Goal: Task Accomplishment & Management: Manage account settings

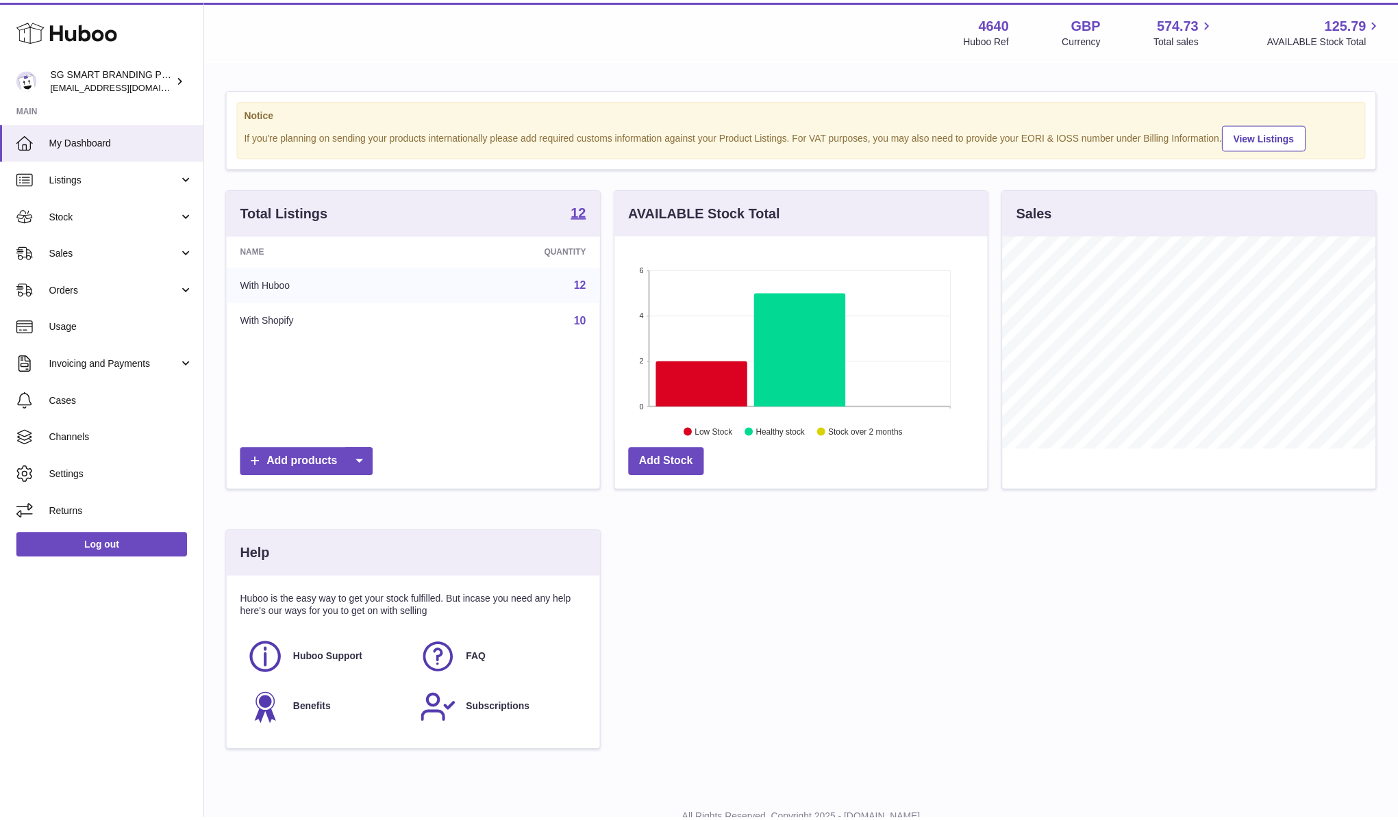
scroll to position [214, 372]
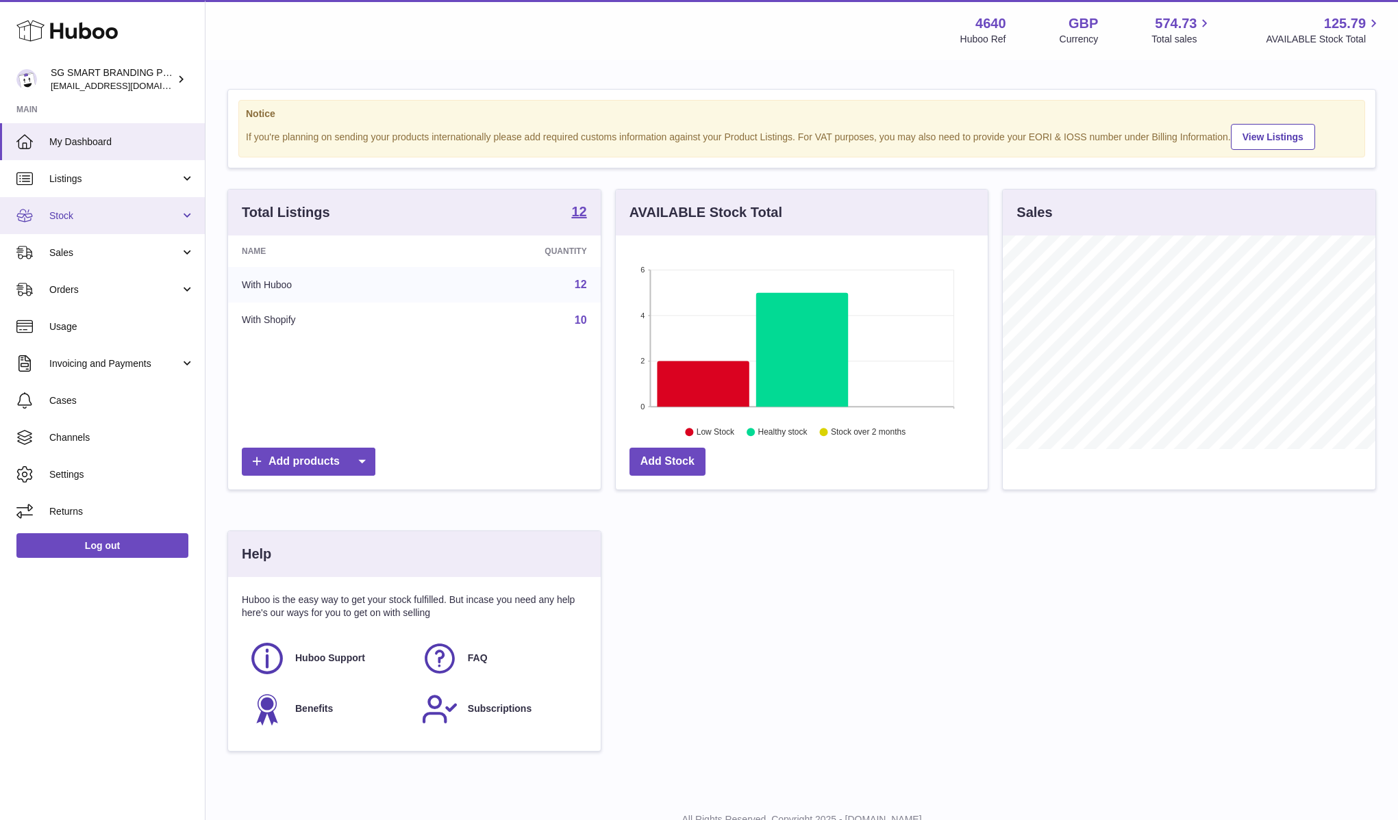
click at [71, 217] on span "Stock" at bounding box center [114, 216] width 131 height 13
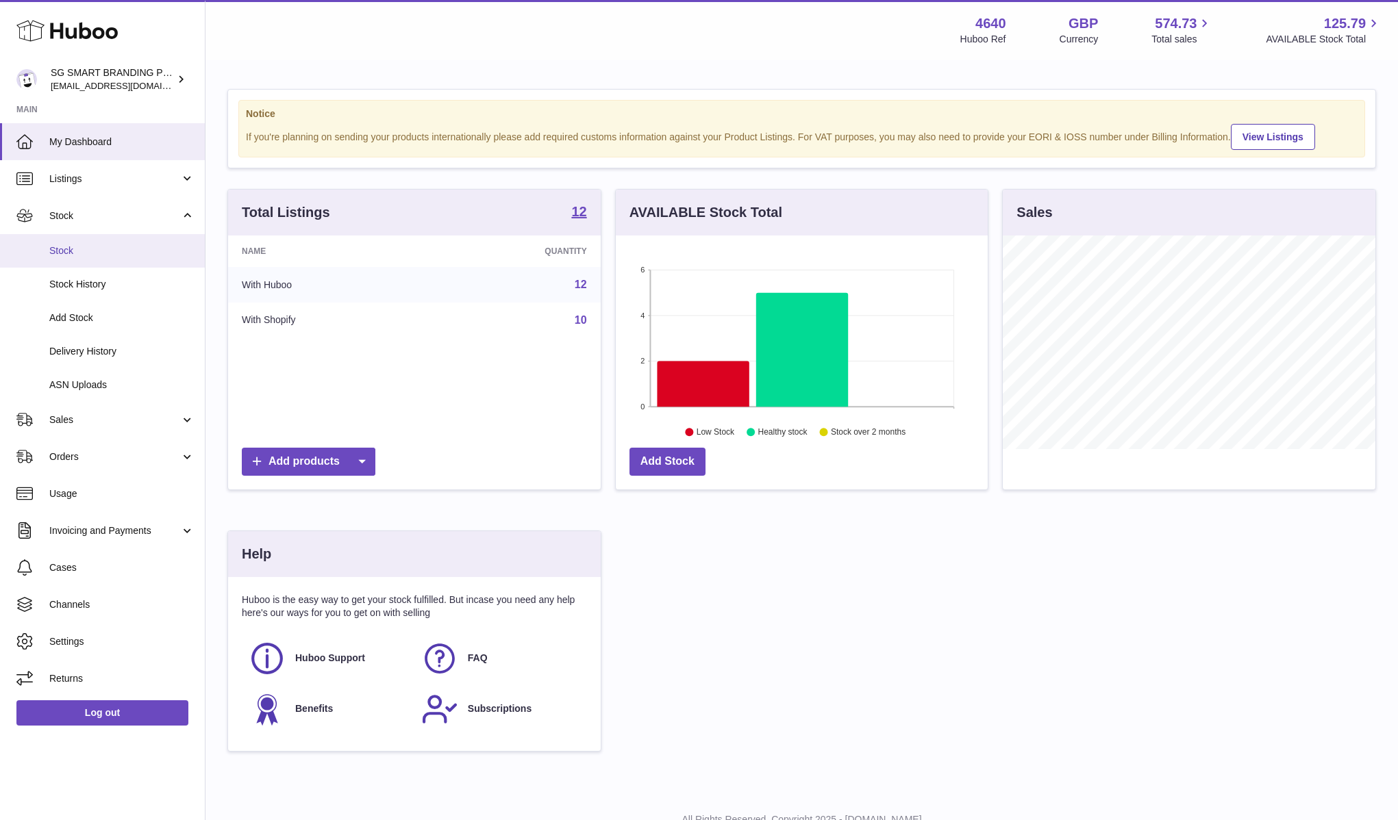
click at [90, 249] on span "Stock" at bounding box center [121, 250] width 145 height 13
click at [101, 182] on span "Listings" at bounding box center [114, 179] width 131 height 13
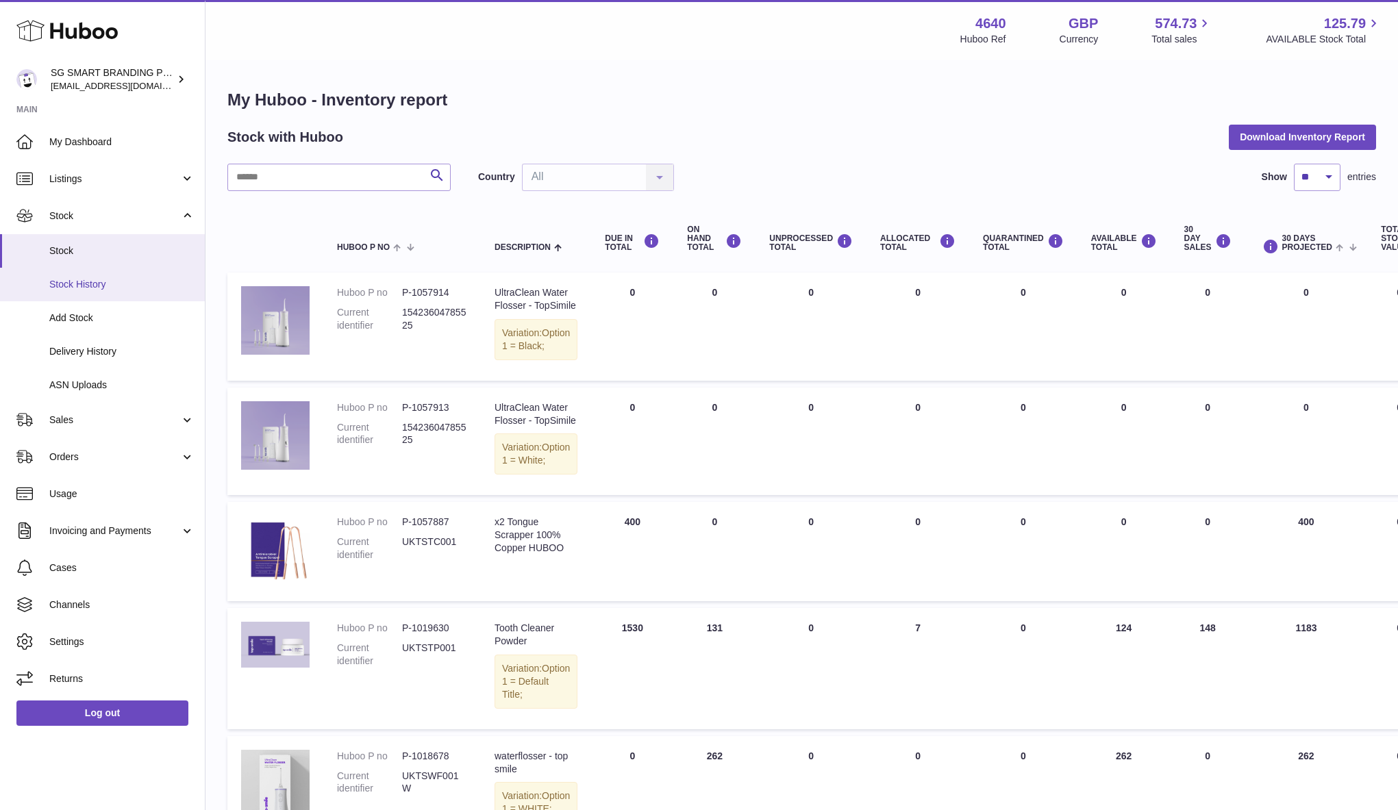
click at [101, 285] on span "Stock History" at bounding box center [121, 284] width 145 height 13
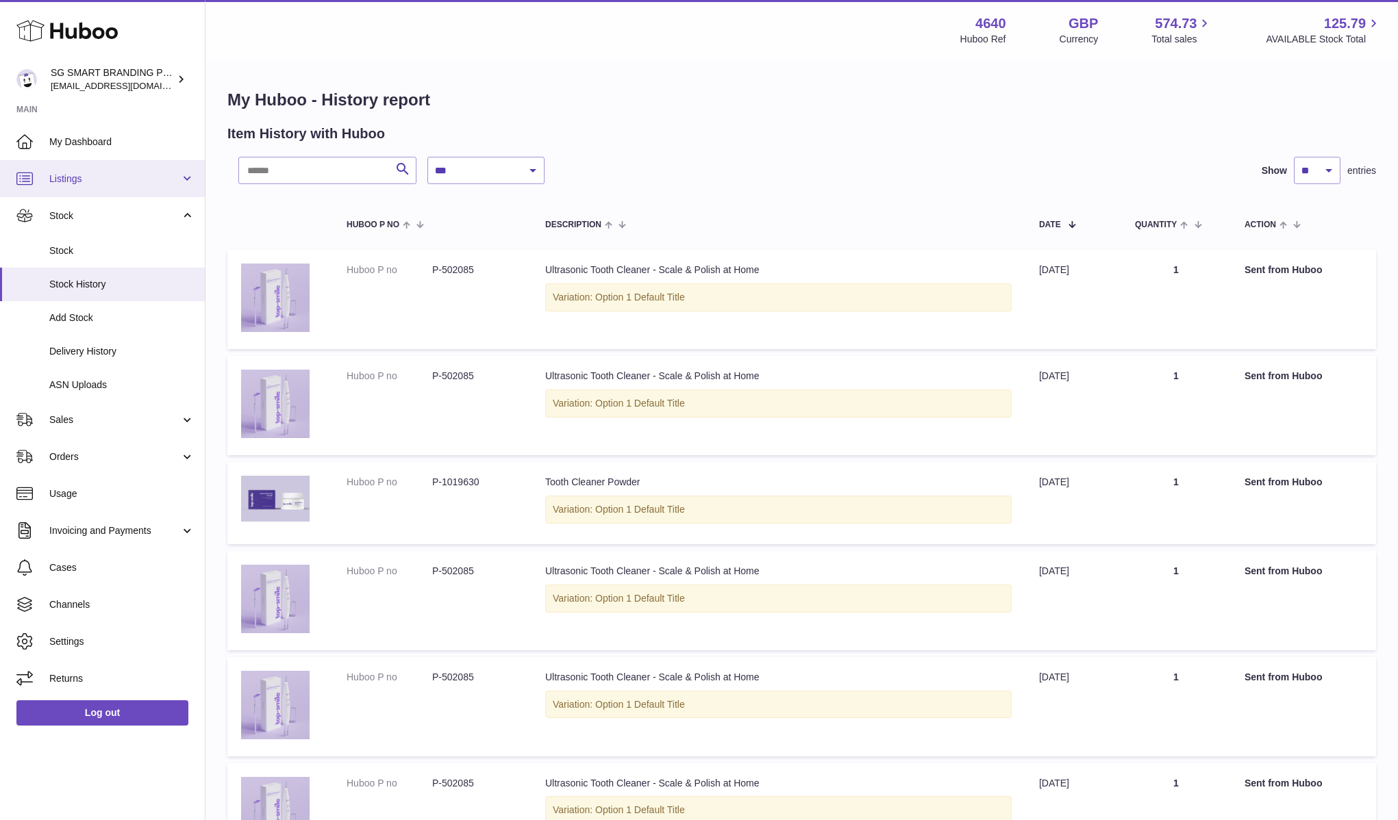
click at [110, 179] on span "Listings" at bounding box center [114, 179] width 131 height 13
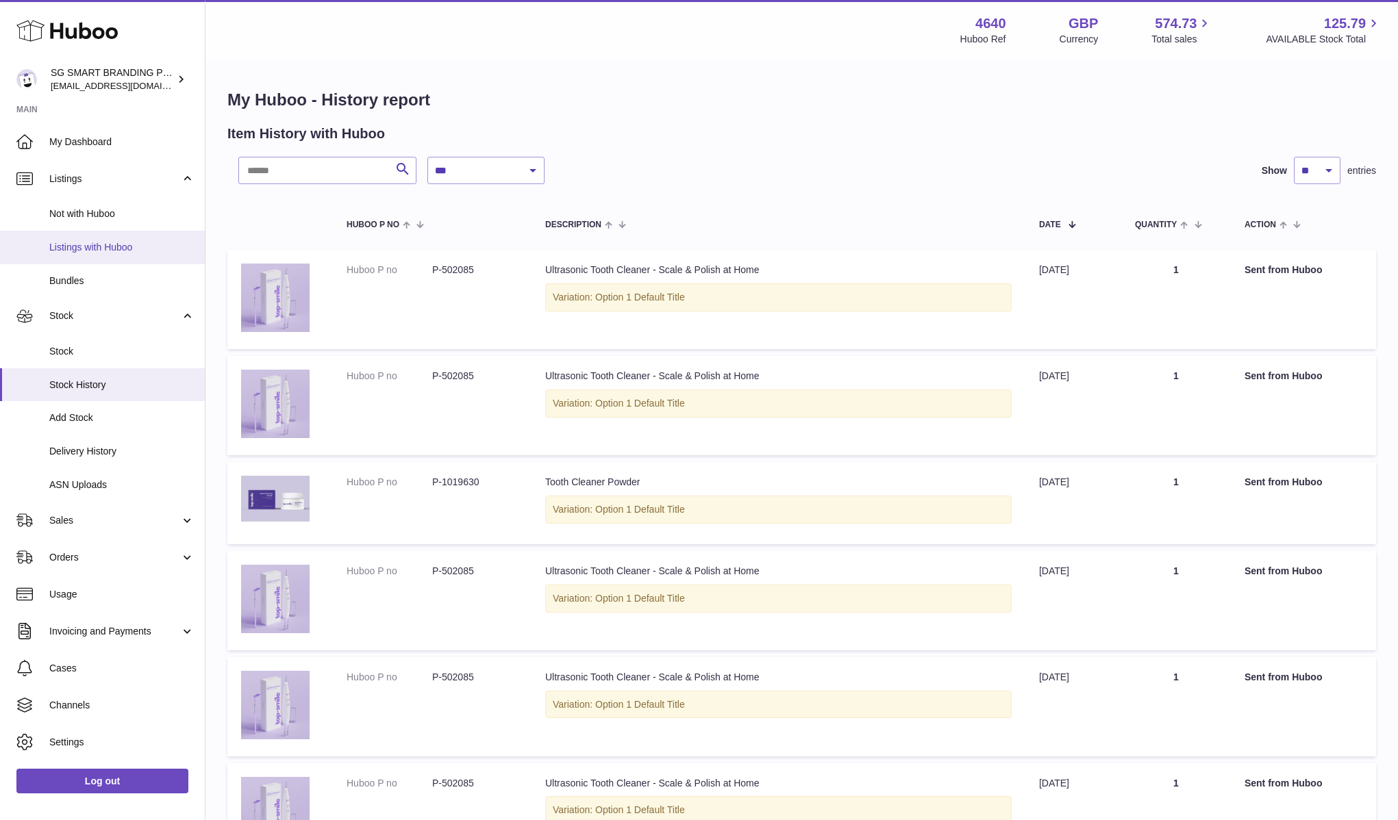
click at [118, 254] on link "Listings with Huboo" at bounding box center [102, 248] width 205 height 34
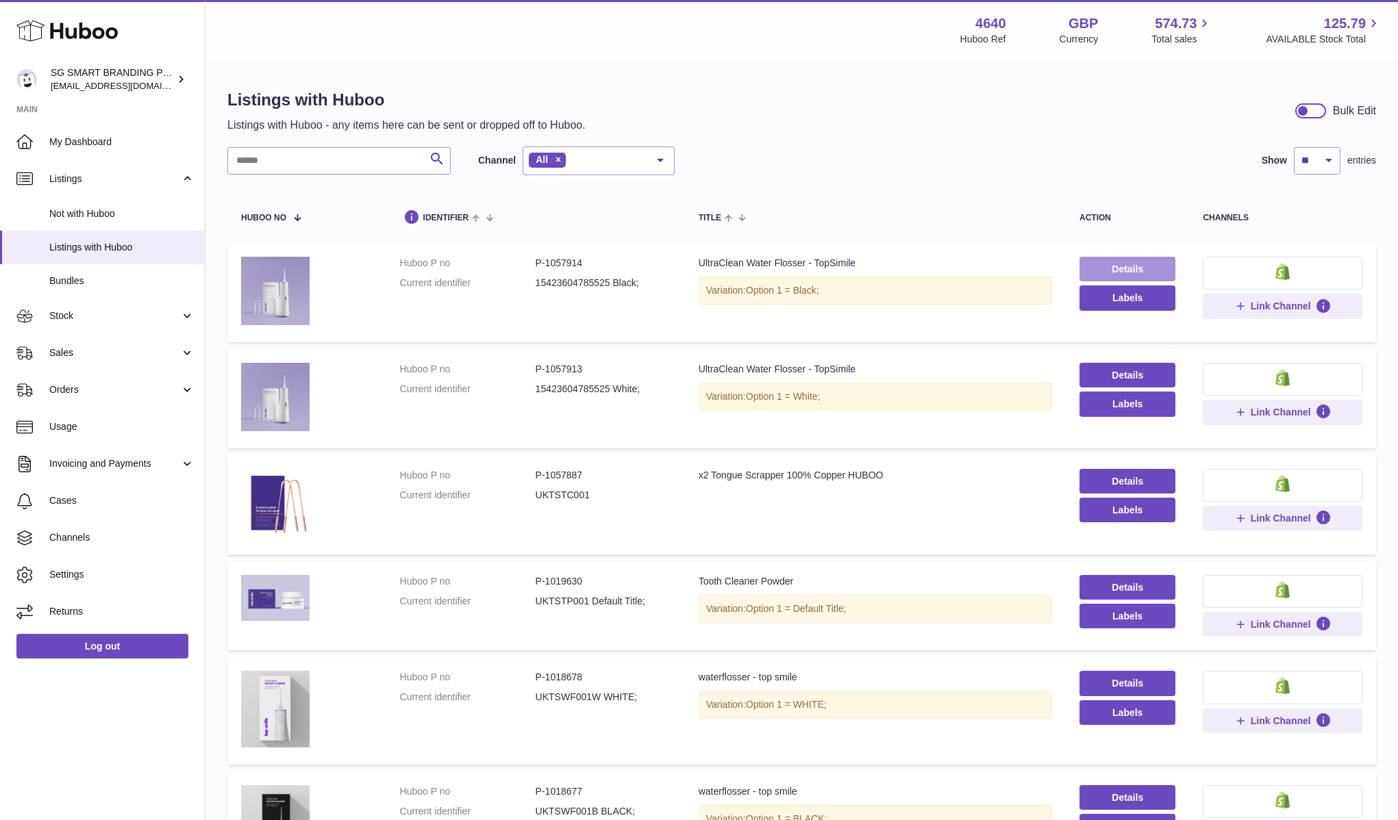
click at [1084, 275] on link "Details" at bounding box center [1127, 269] width 96 height 25
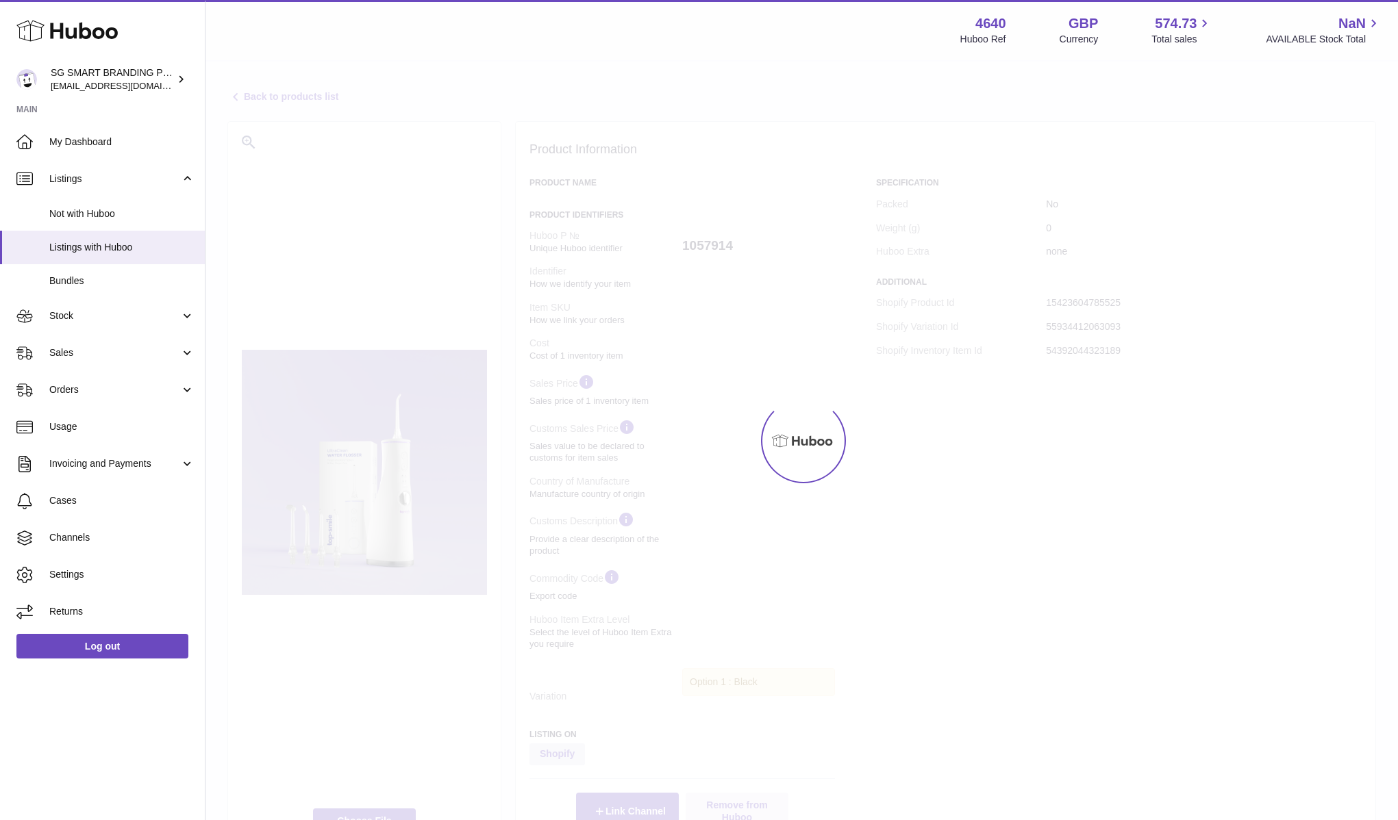
select select
select select "****"
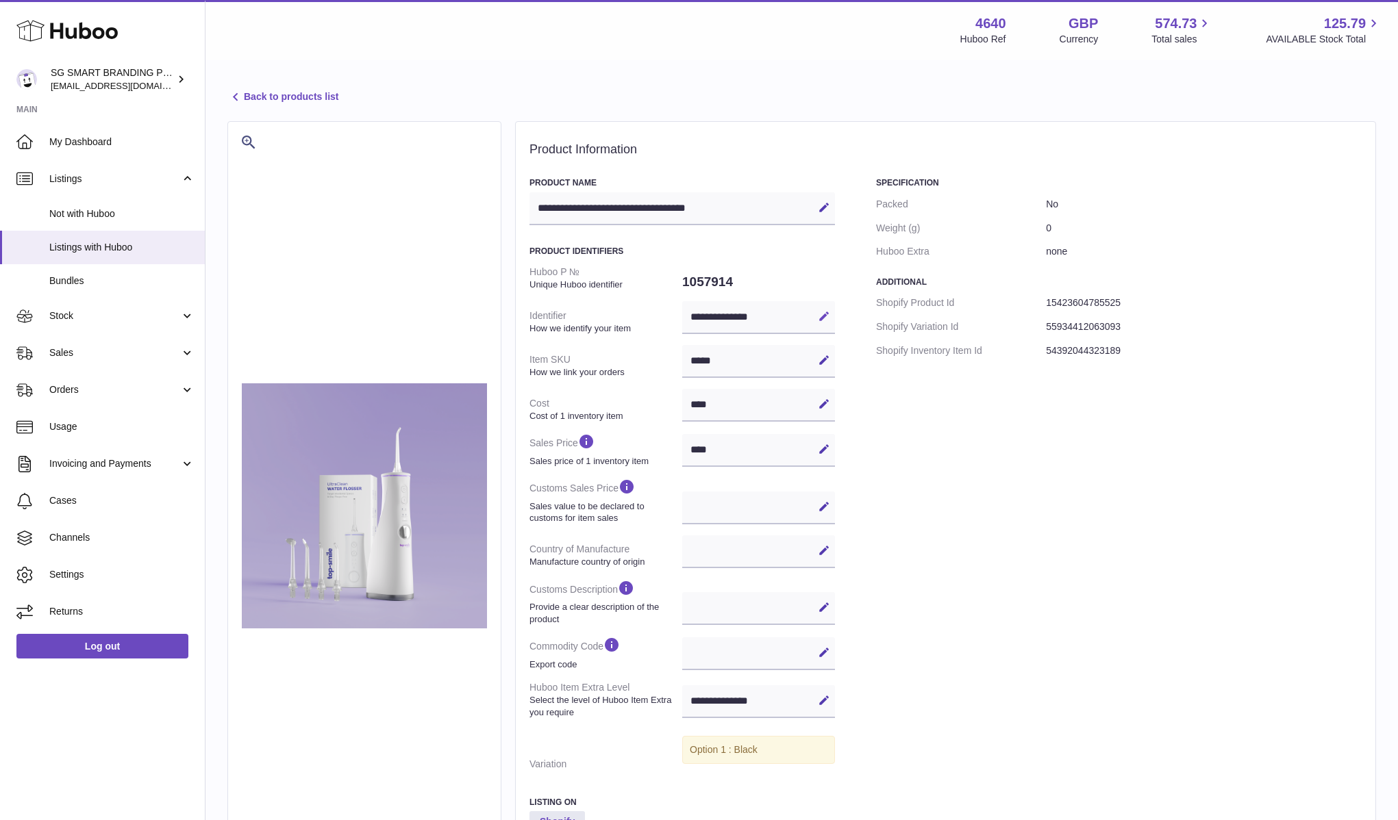
click at [823, 316] on icon at bounding box center [824, 316] width 12 height 12
drag, startPoint x: 783, startPoint y: 322, endPoint x: 674, endPoint y: 320, distance: 108.9
click at [674, 320] on dl "**********" at bounding box center [681, 518] width 305 height 516
click at [711, 363] on div "***** Edit Cancel Save" at bounding box center [758, 361] width 153 height 33
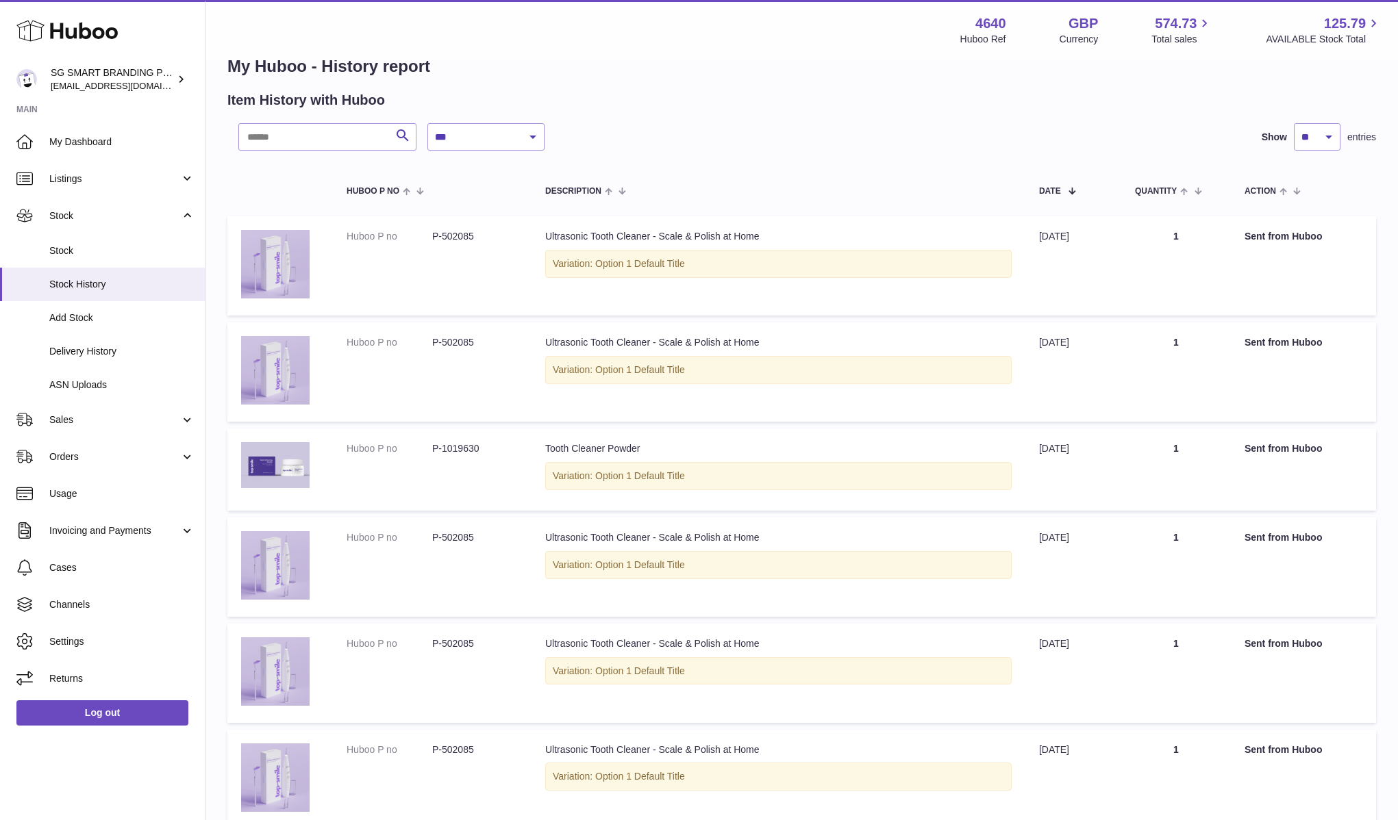
scroll to position [13, 0]
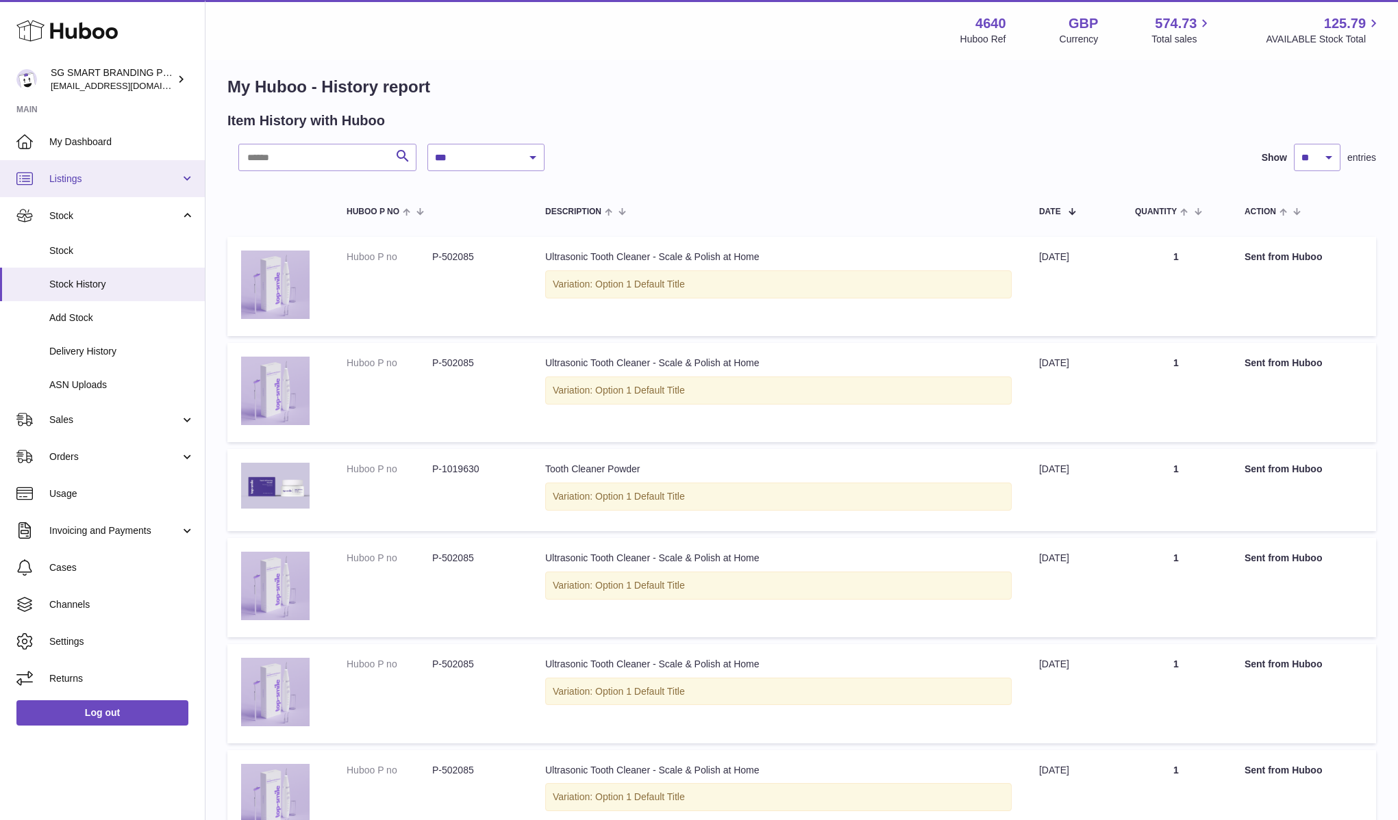
click at [129, 181] on span "Listings" at bounding box center [114, 179] width 131 height 13
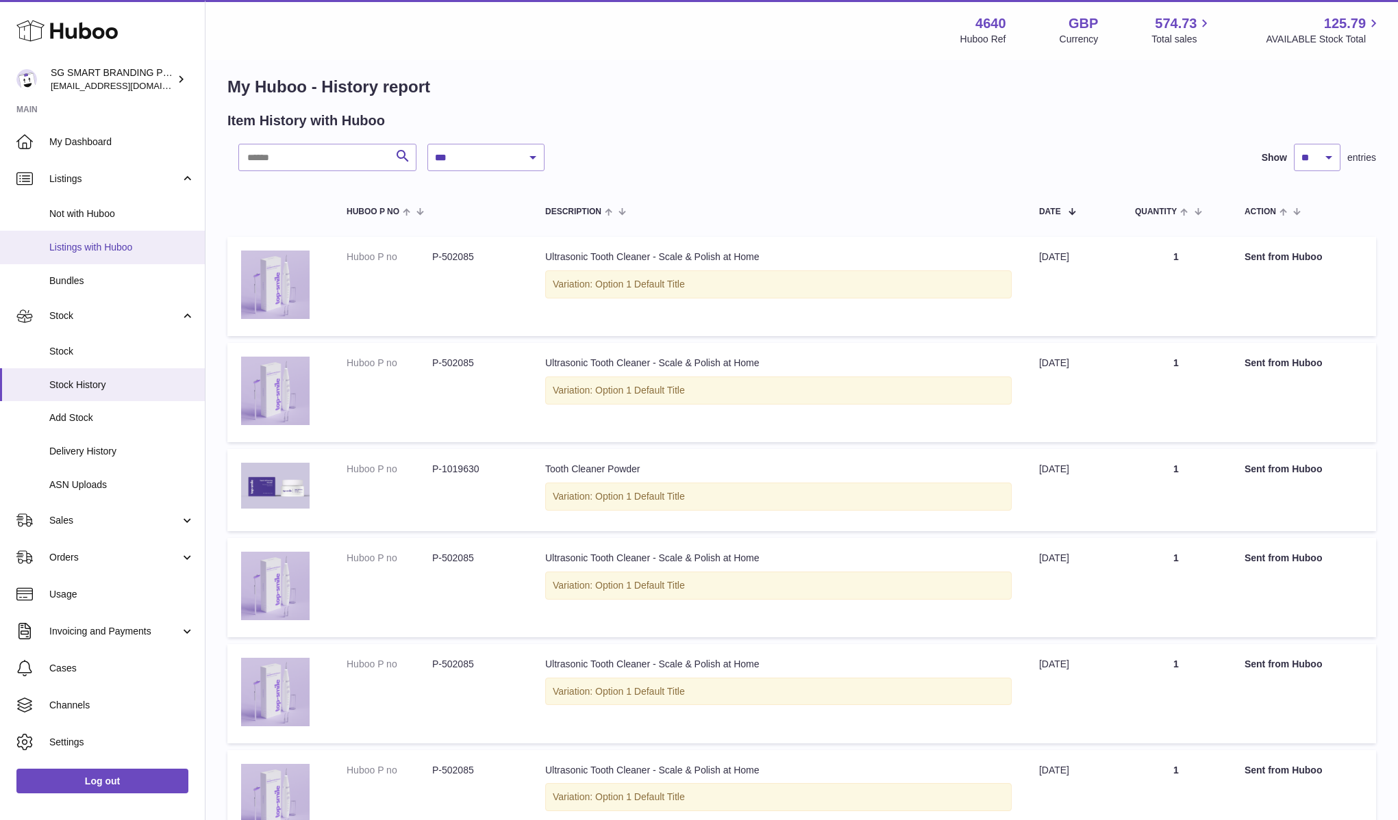
click at [137, 243] on span "Listings with Huboo" at bounding box center [121, 247] width 145 height 13
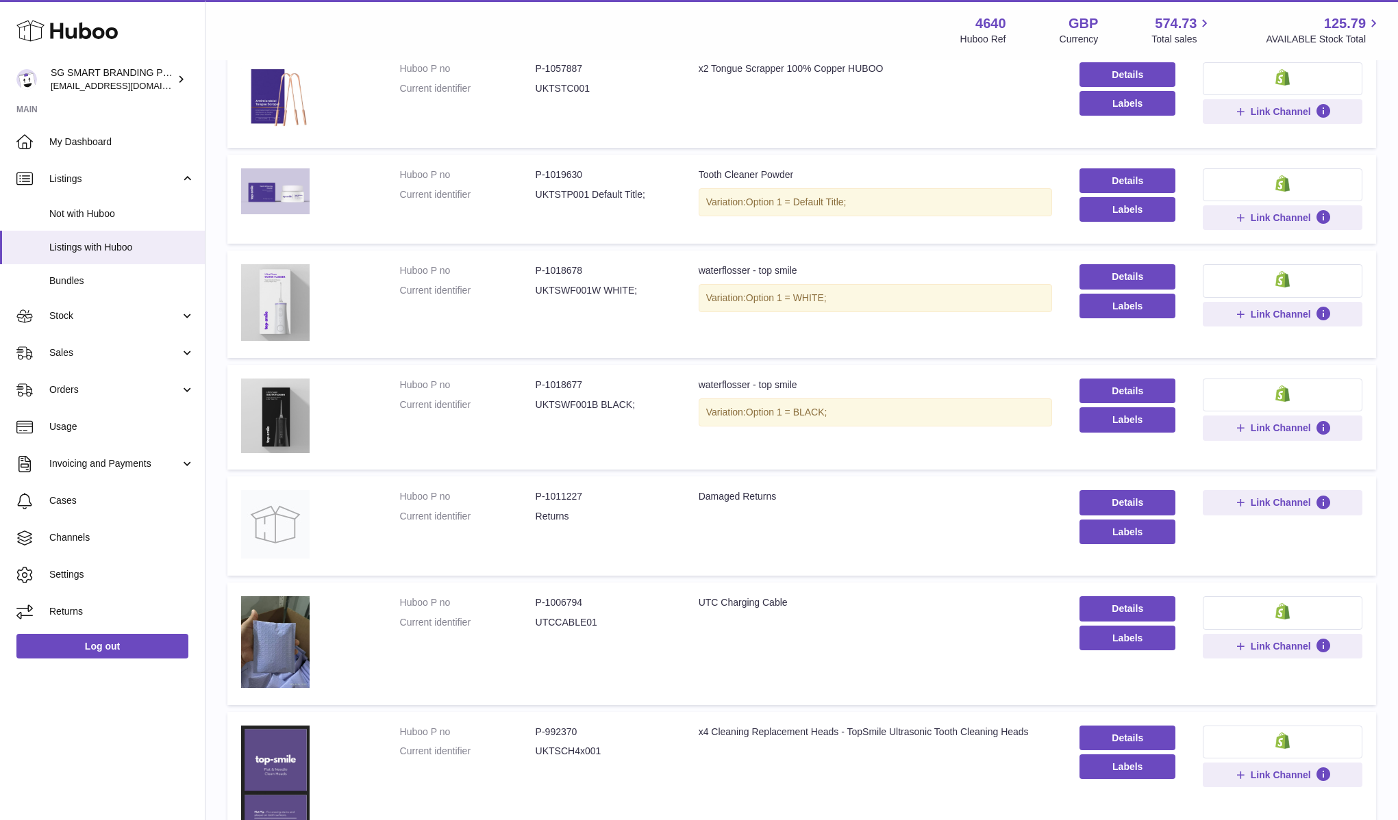
scroll to position [395, 0]
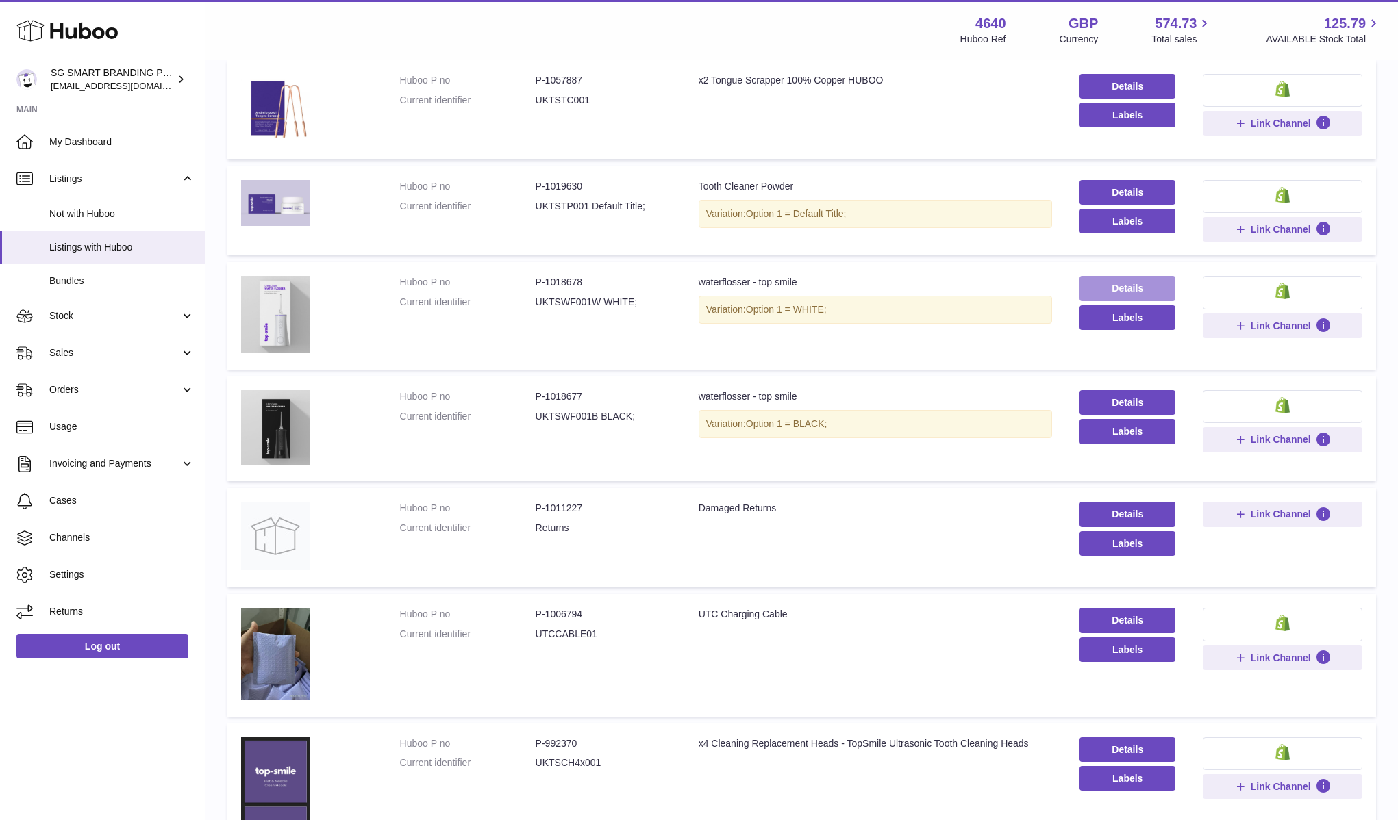
click at [1143, 284] on link "Details" at bounding box center [1127, 288] width 96 height 25
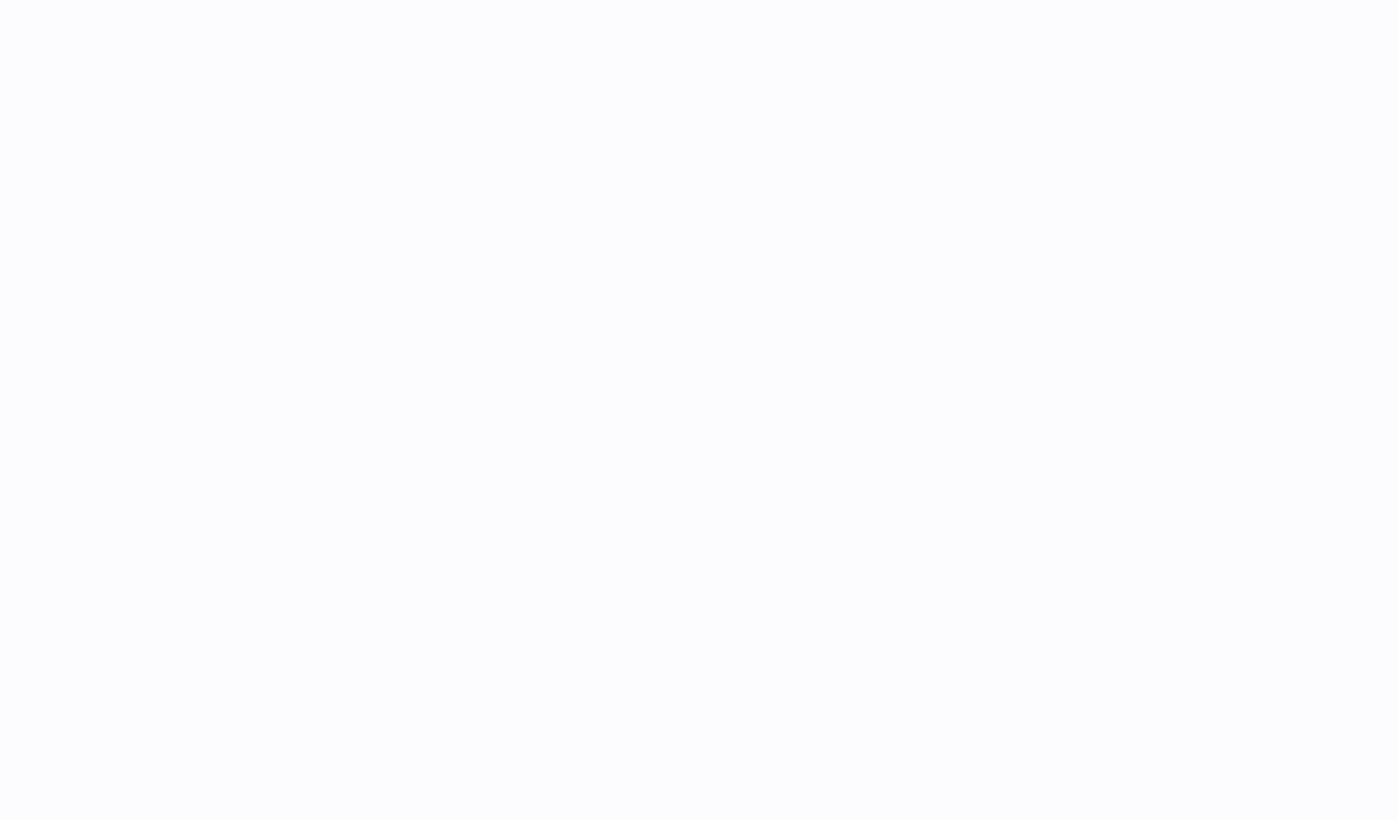
select select
select select "****"
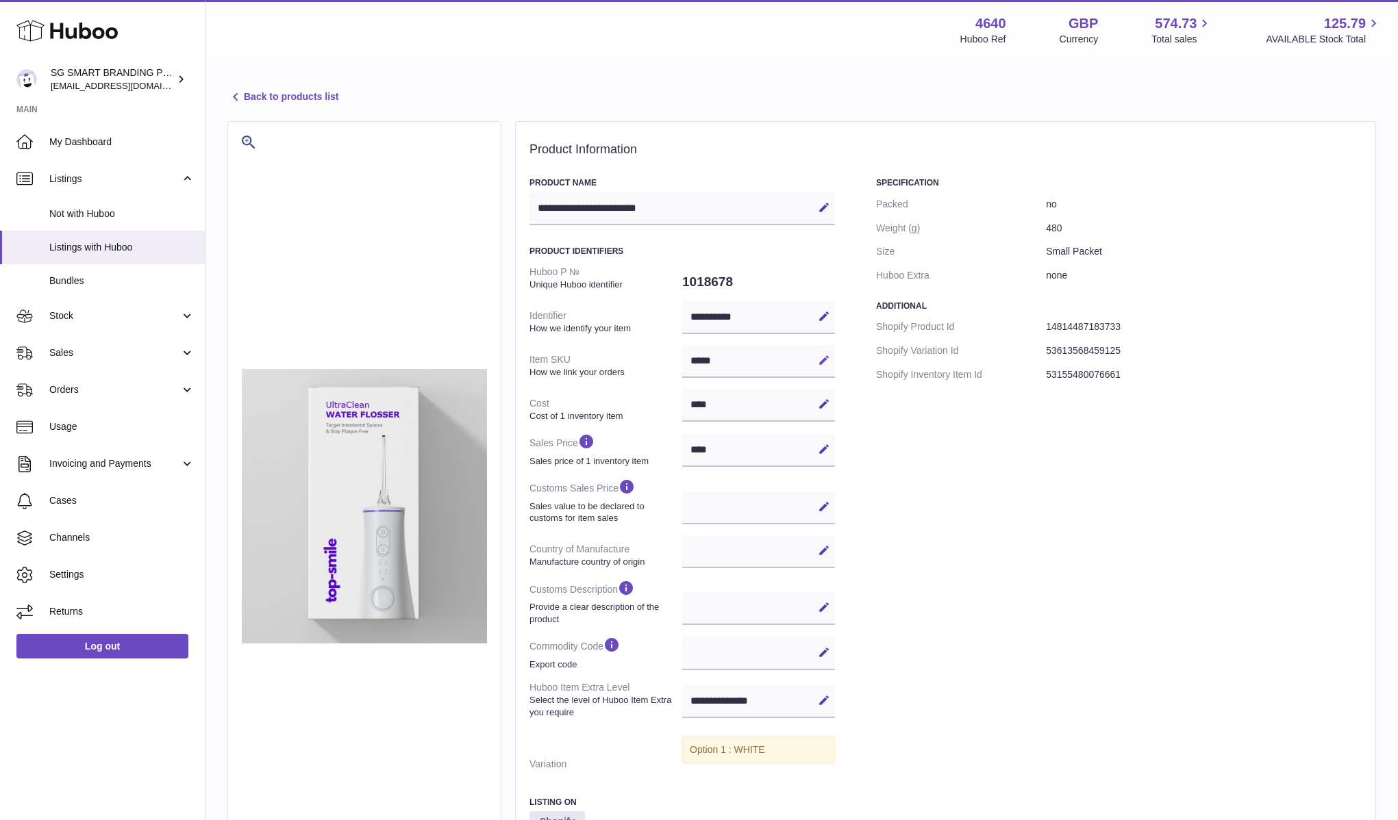
click at [824, 360] on icon at bounding box center [824, 360] width 12 height 12
click at [770, 368] on input "*****" at bounding box center [758, 361] width 153 height 33
type input "*"
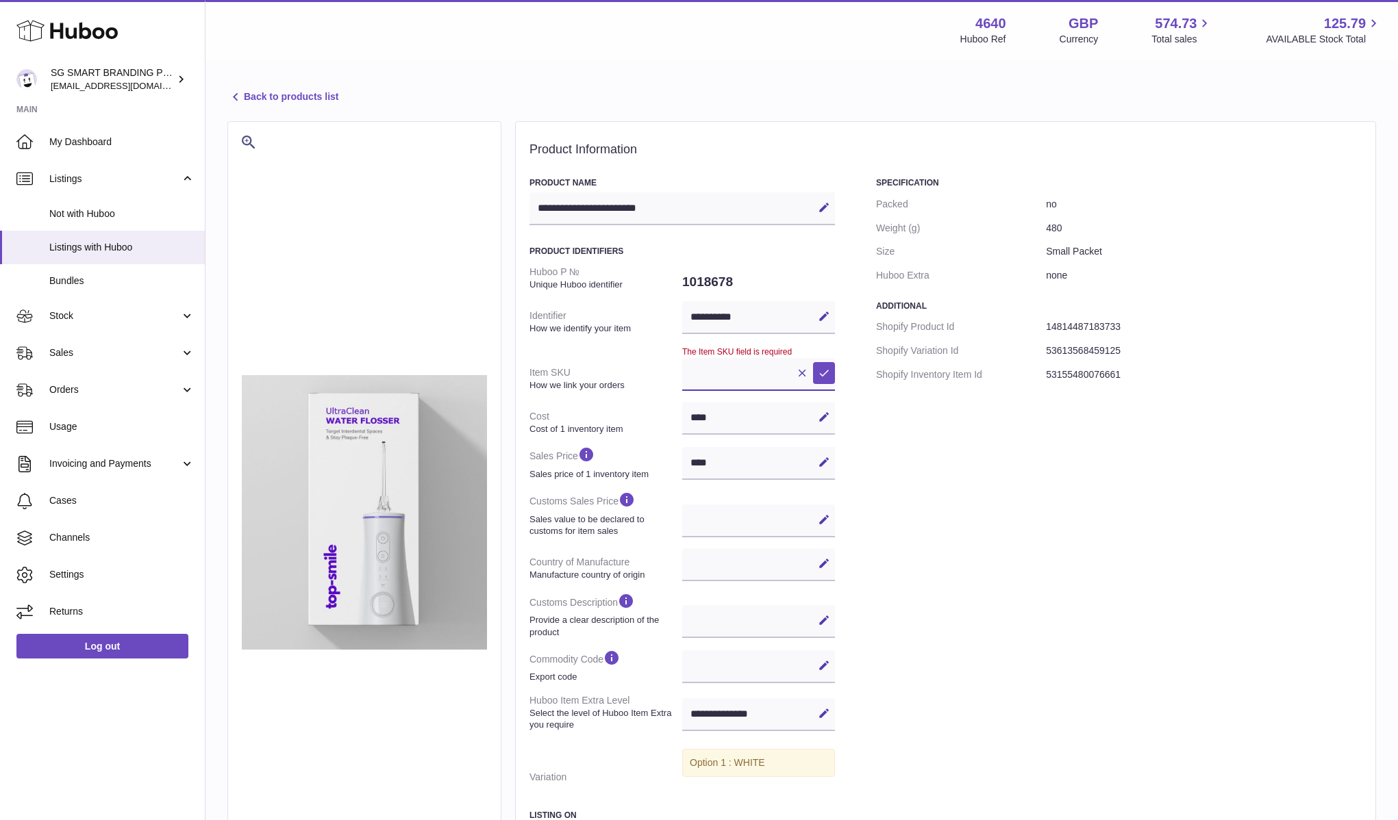
paste input "**********"
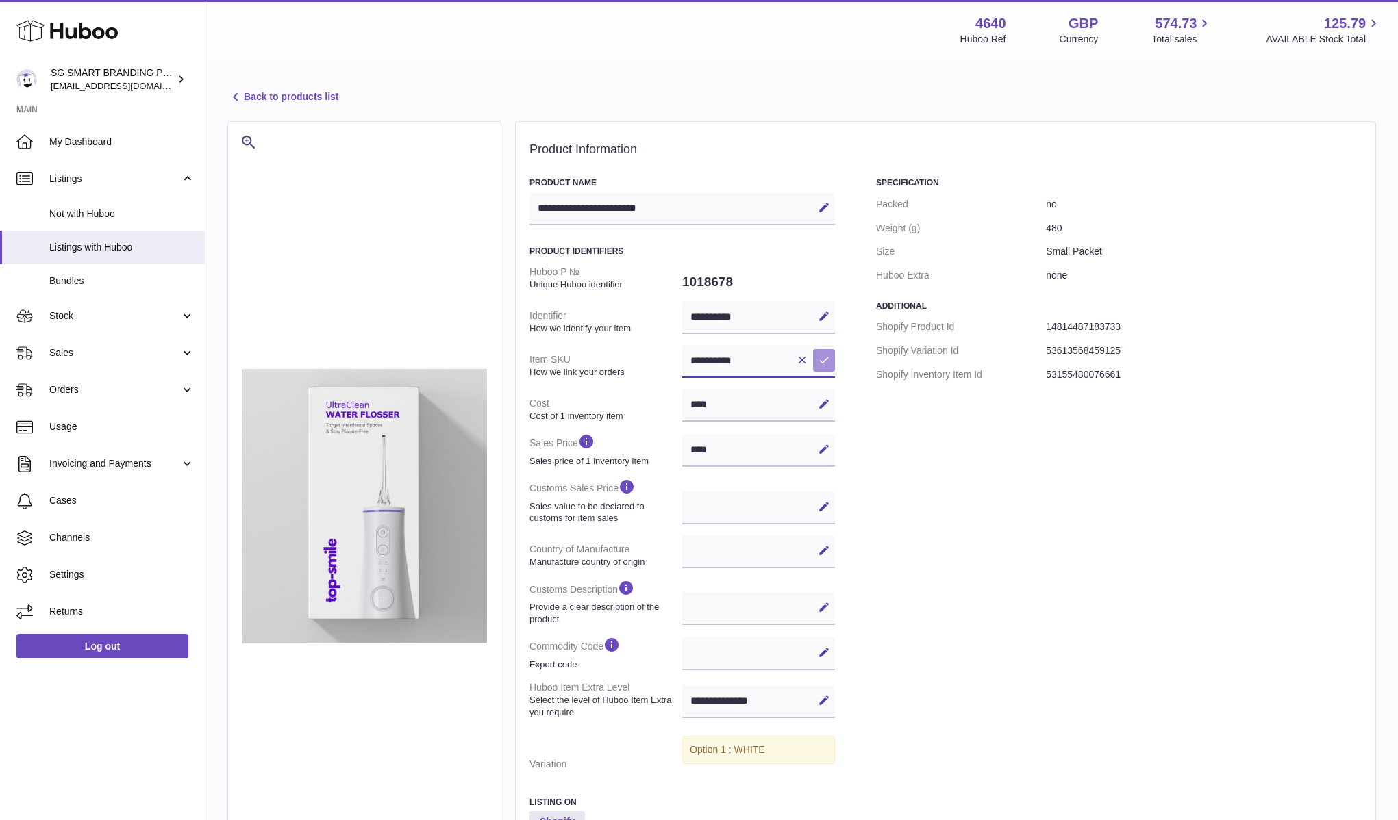
type input "**********"
click at [819, 361] on icon at bounding box center [824, 360] width 12 height 12
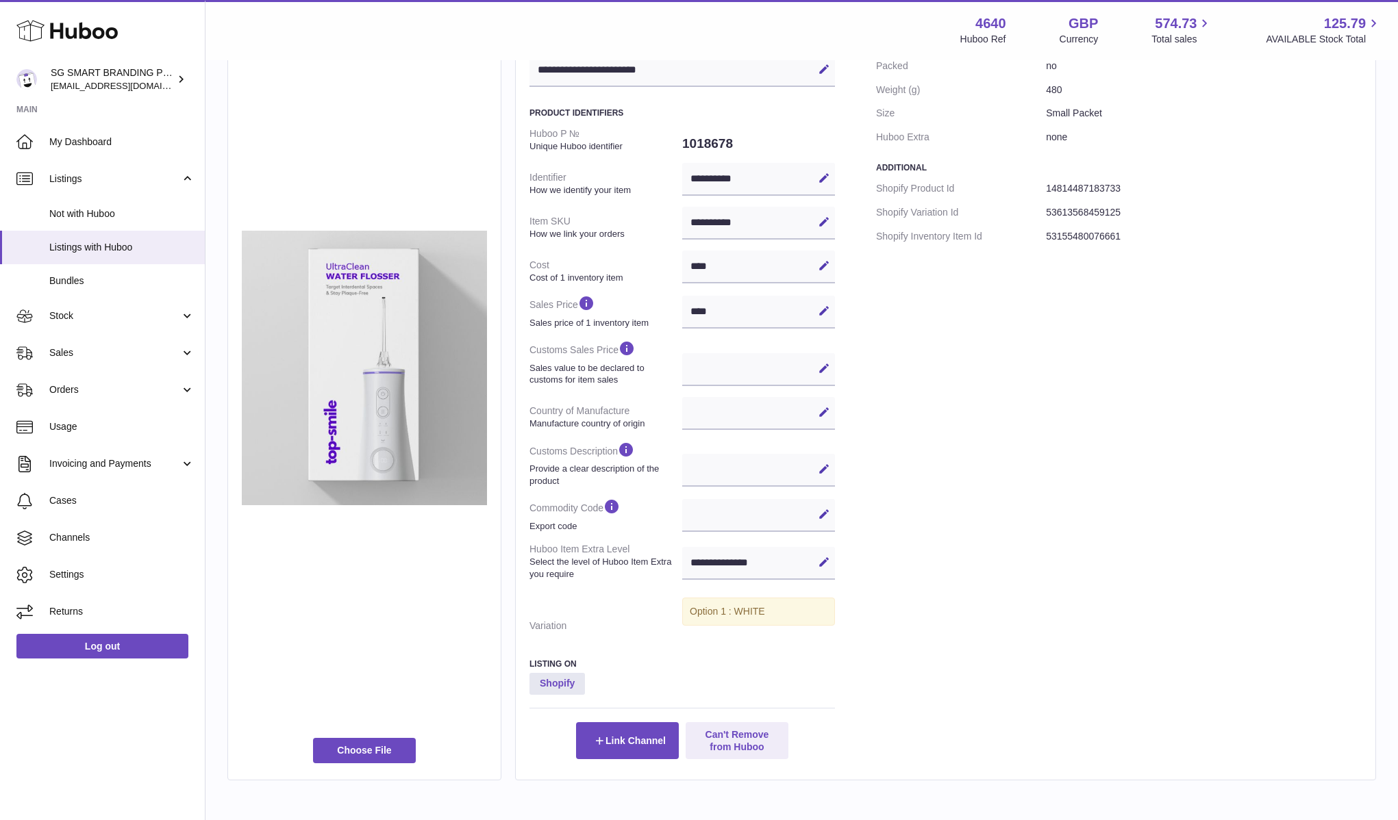
scroll to position [149, 0]
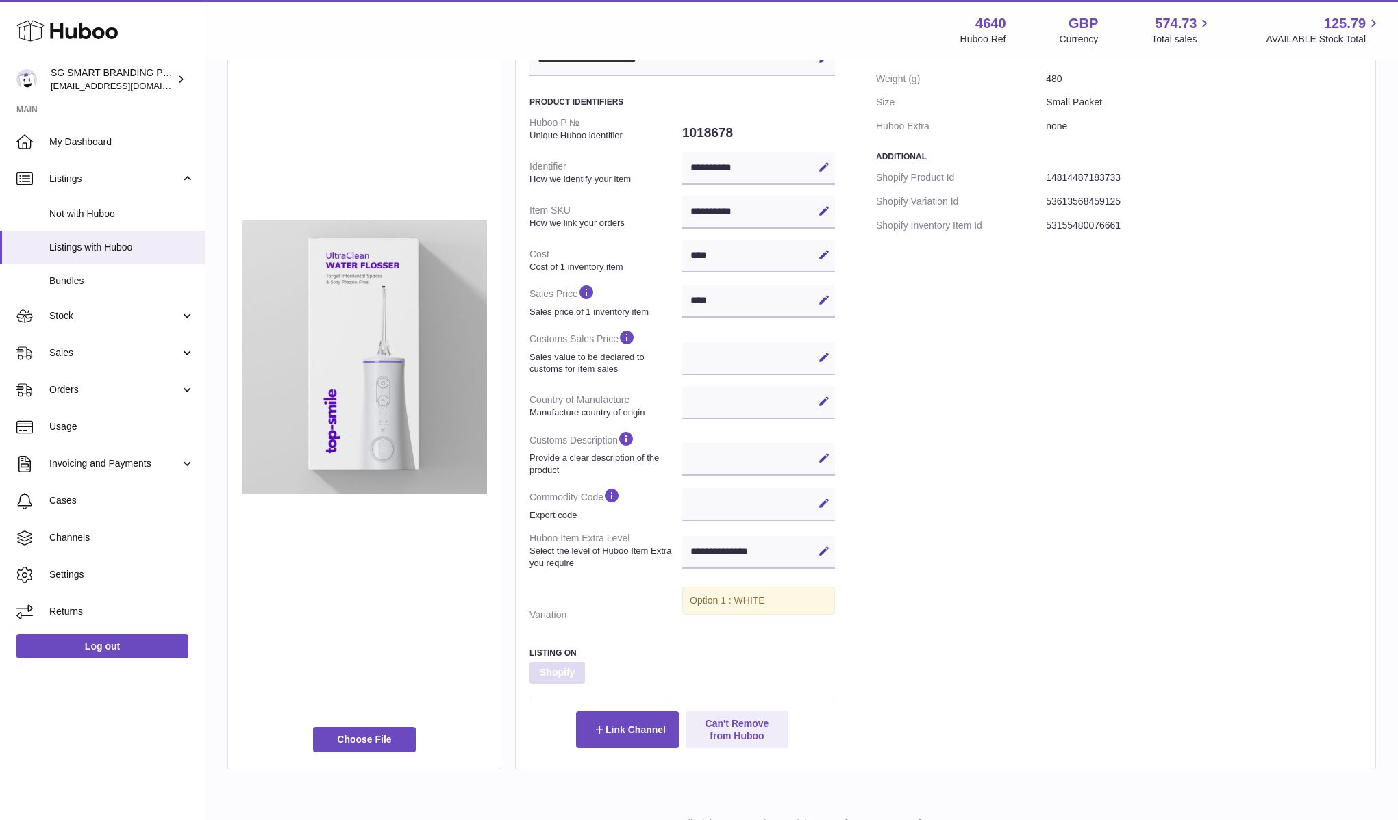
click at [550, 677] on strong "Shopify" at bounding box center [556, 673] width 55 height 22
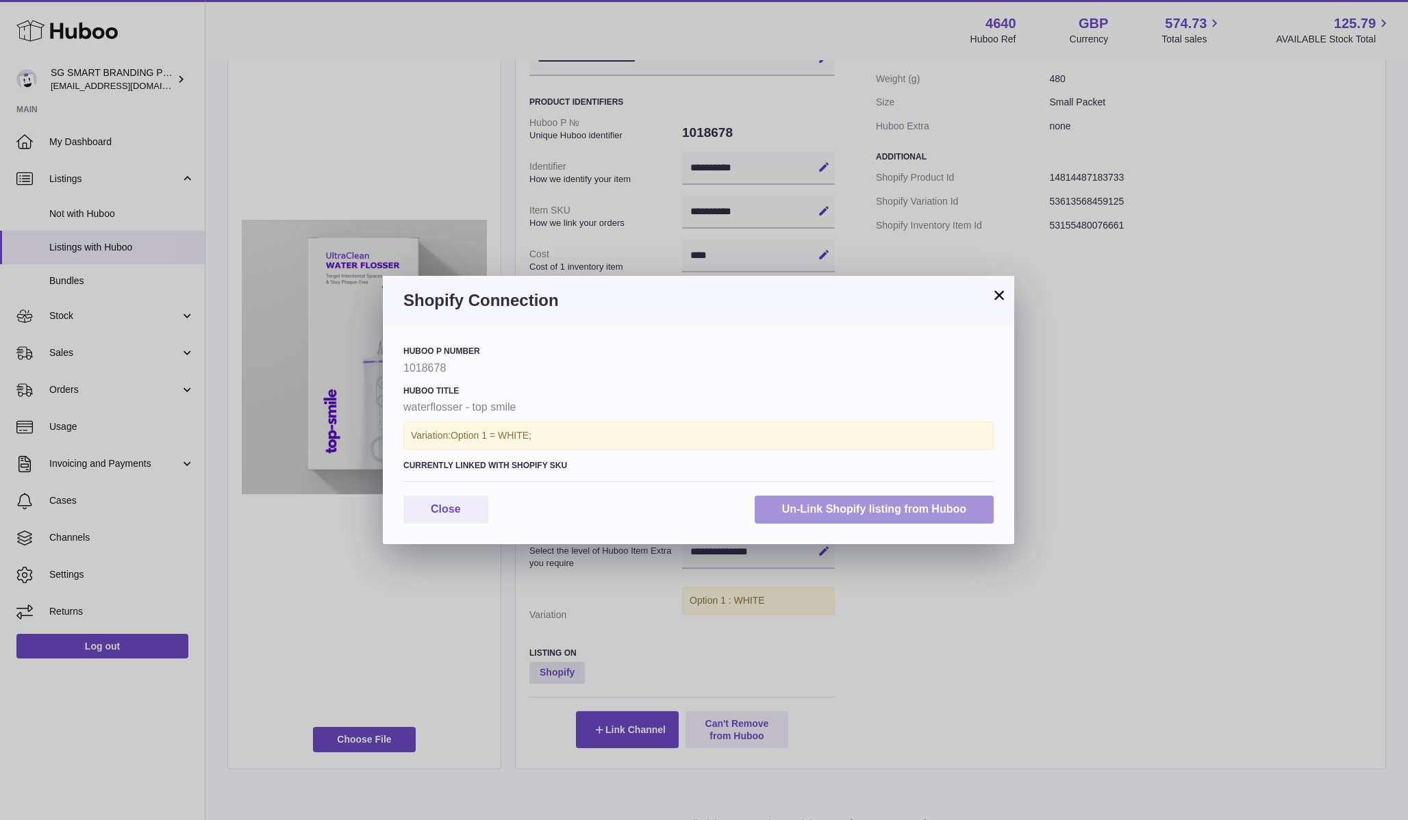
click at [867, 511] on button "Un-Link Shopify listing from Huboo" at bounding box center [874, 510] width 239 height 28
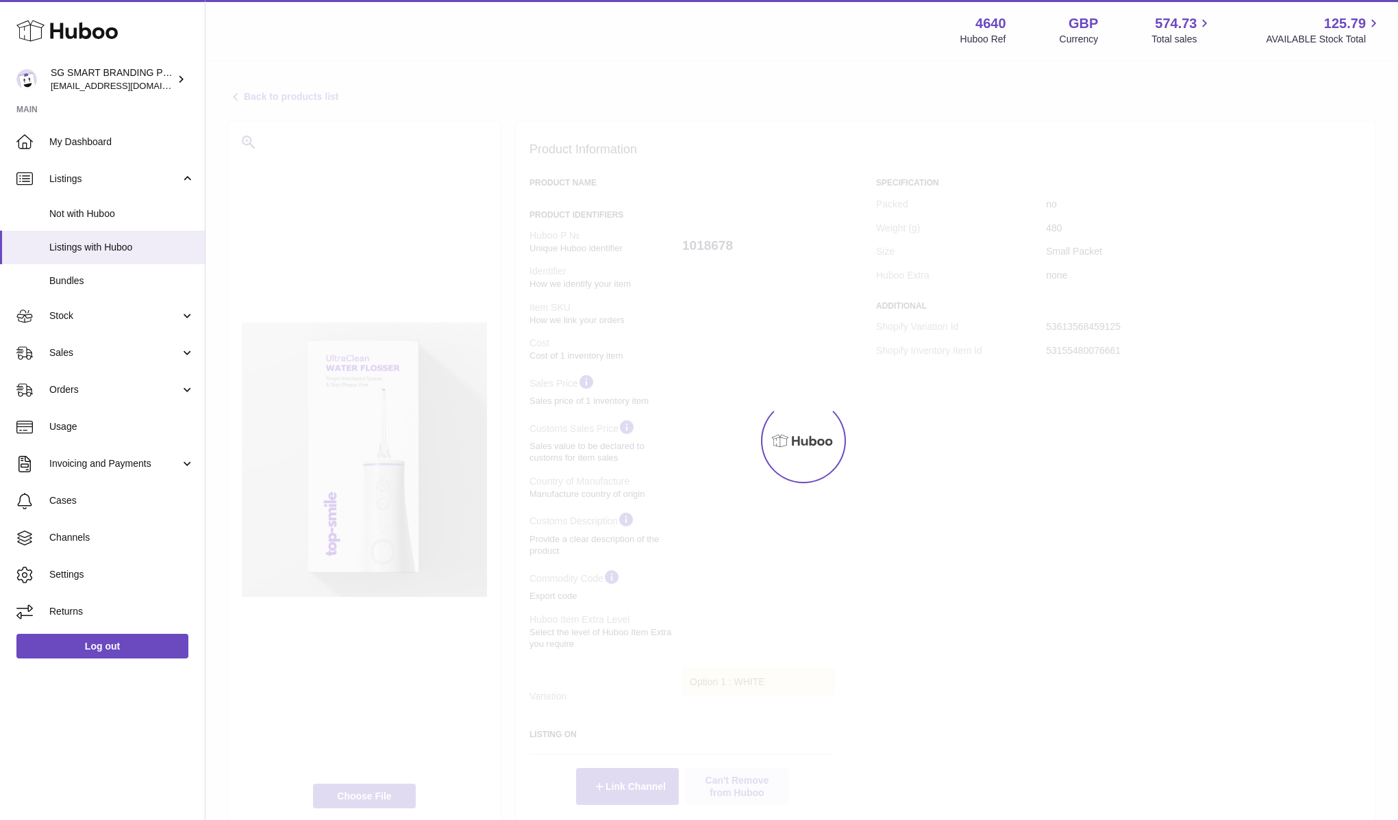
select select
select select "****"
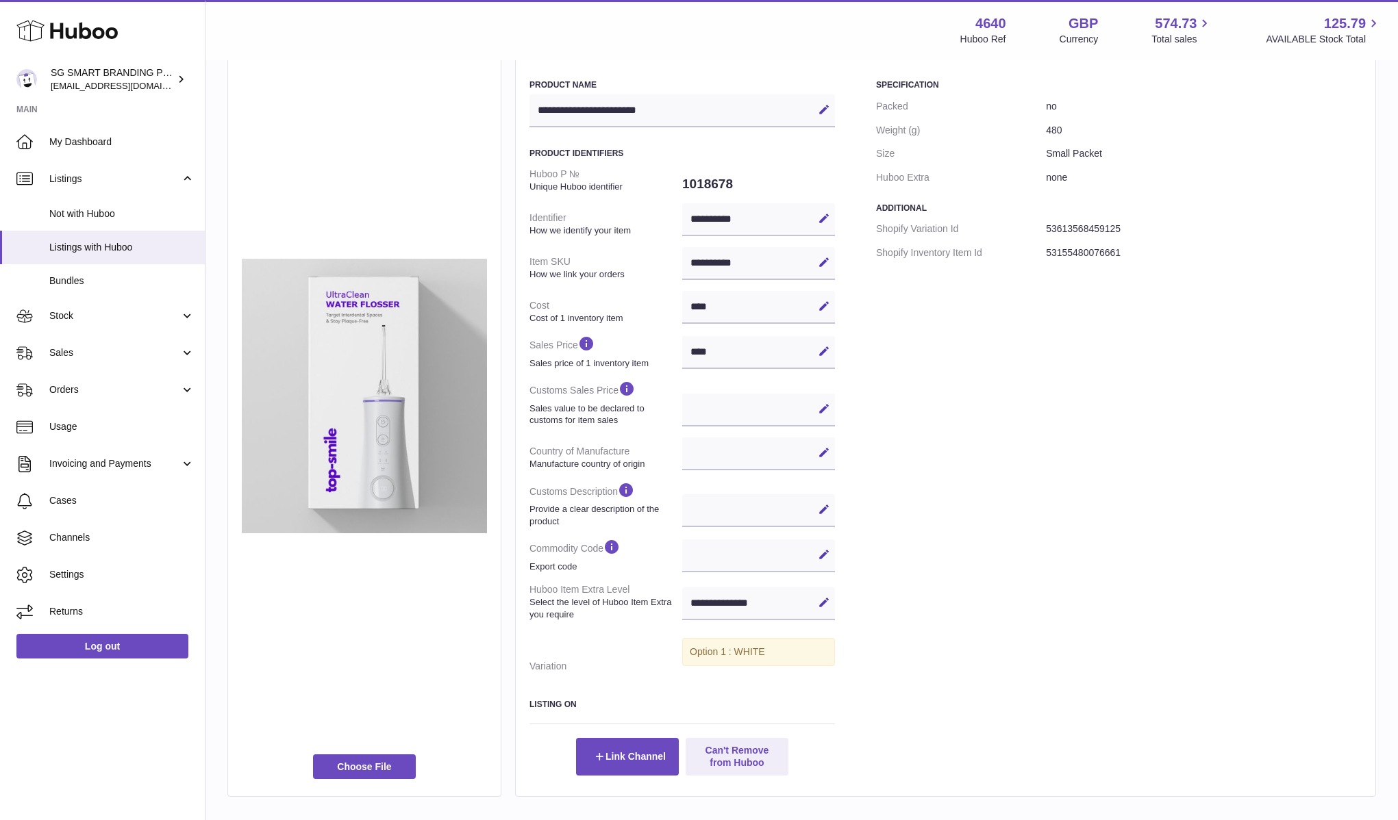
scroll to position [182, 0]
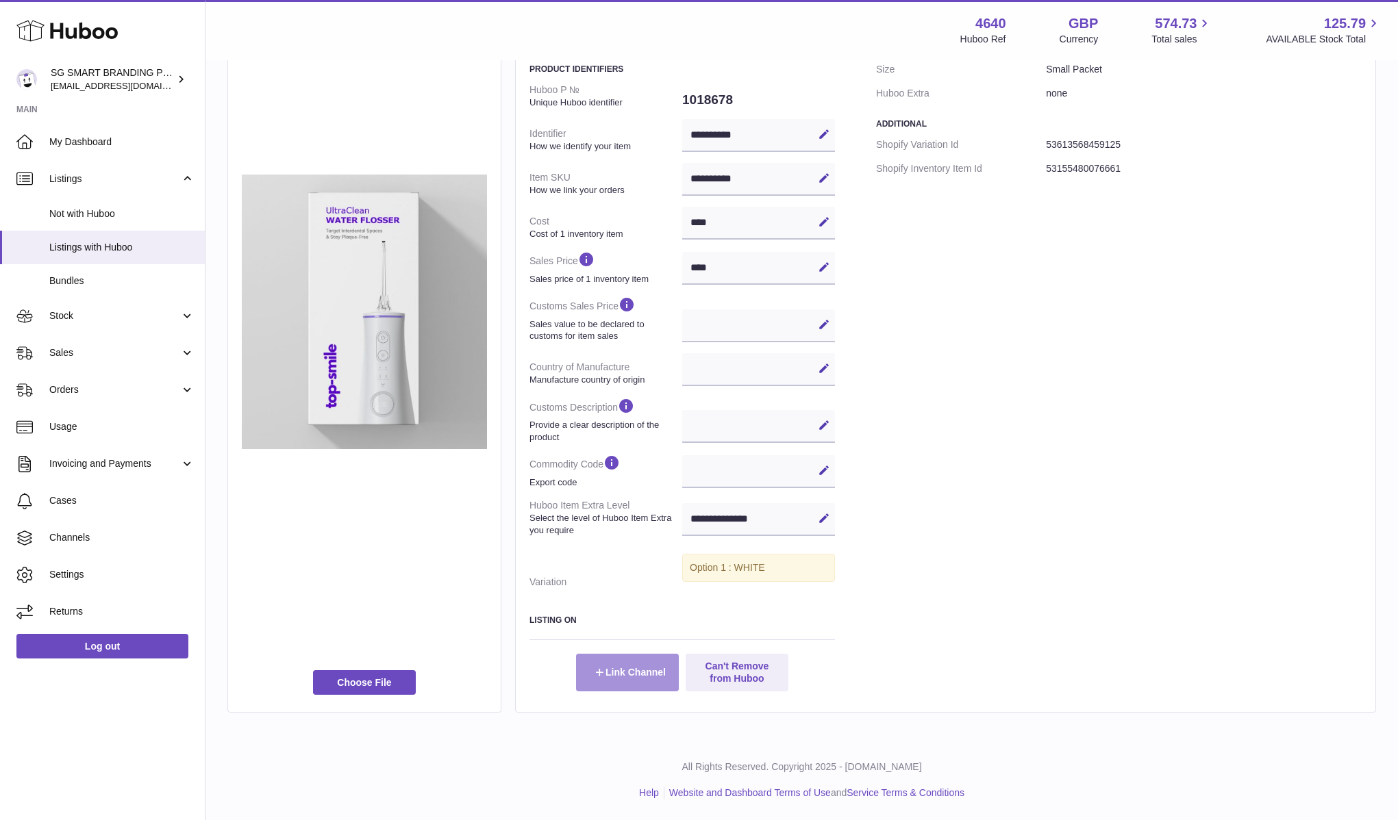
click at [606, 670] on button "Link Channel" at bounding box center [627, 672] width 103 height 37
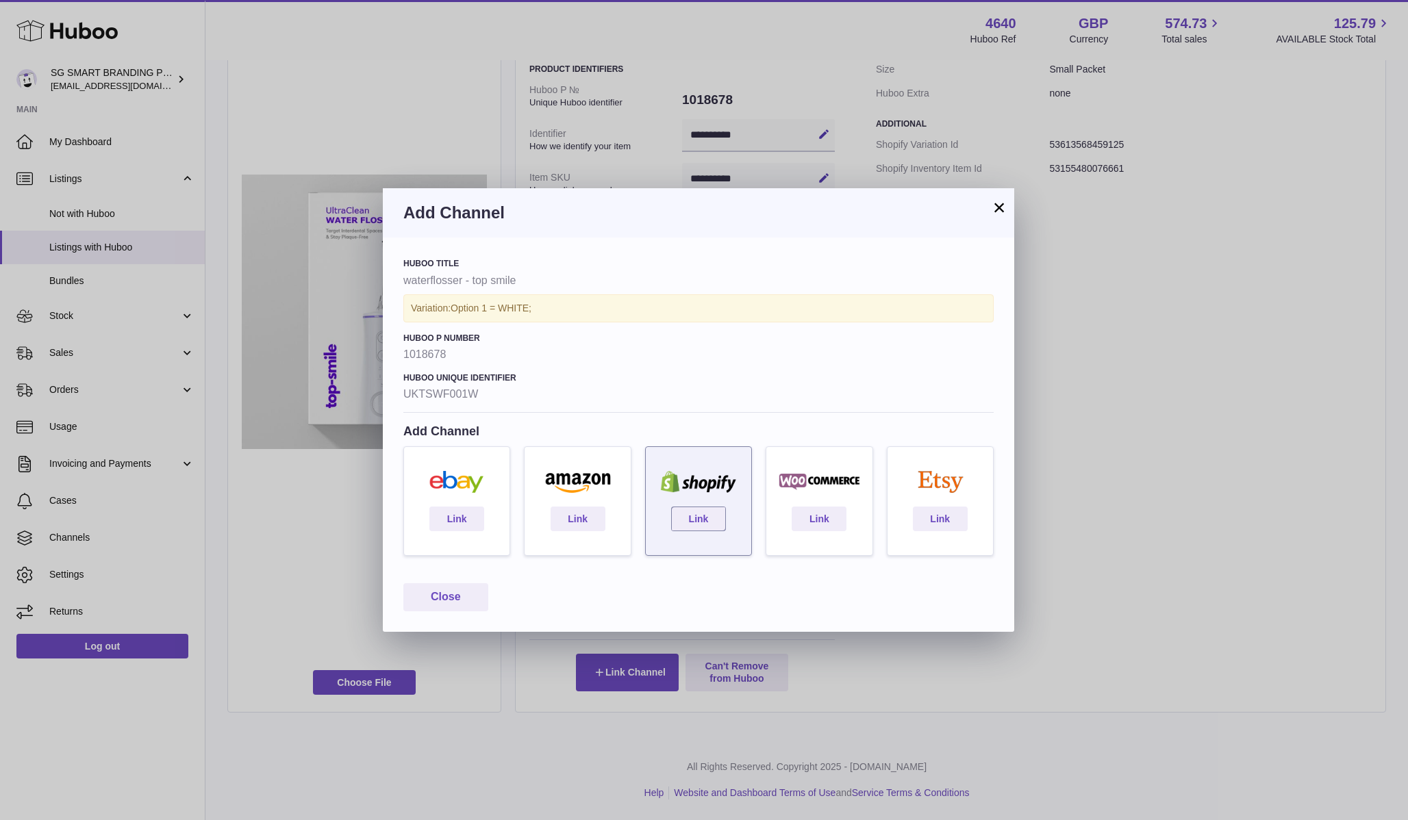
click at [682, 492] on img at bounding box center [699, 482] width 92 height 22
click at [688, 518] on link "Link" at bounding box center [698, 519] width 55 height 25
click at [1005, 208] on button "×" at bounding box center [999, 207] width 16 height 16
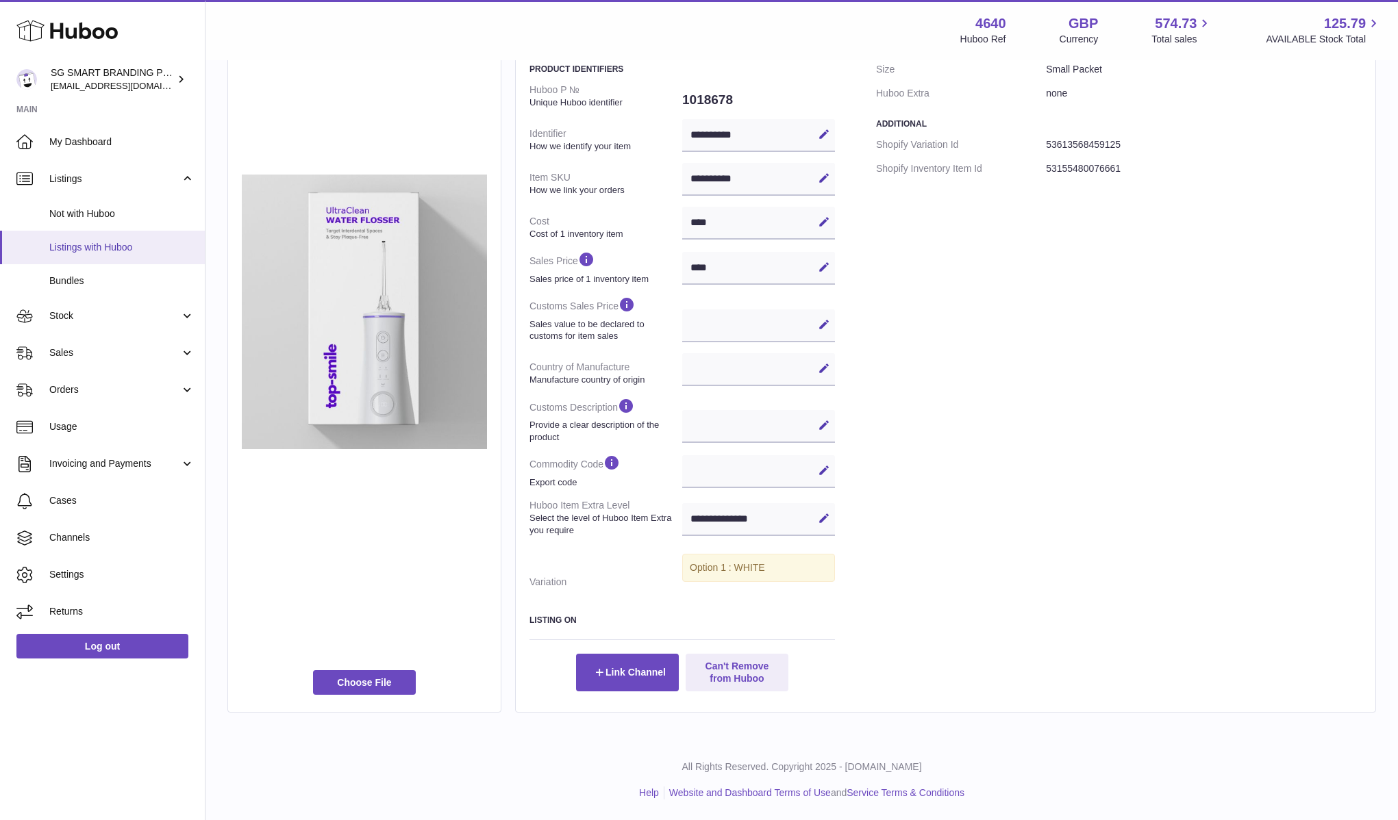
click at [120, 242] on span "Listings with Huboo" at bounding box center [121, 247] width 145 height 13
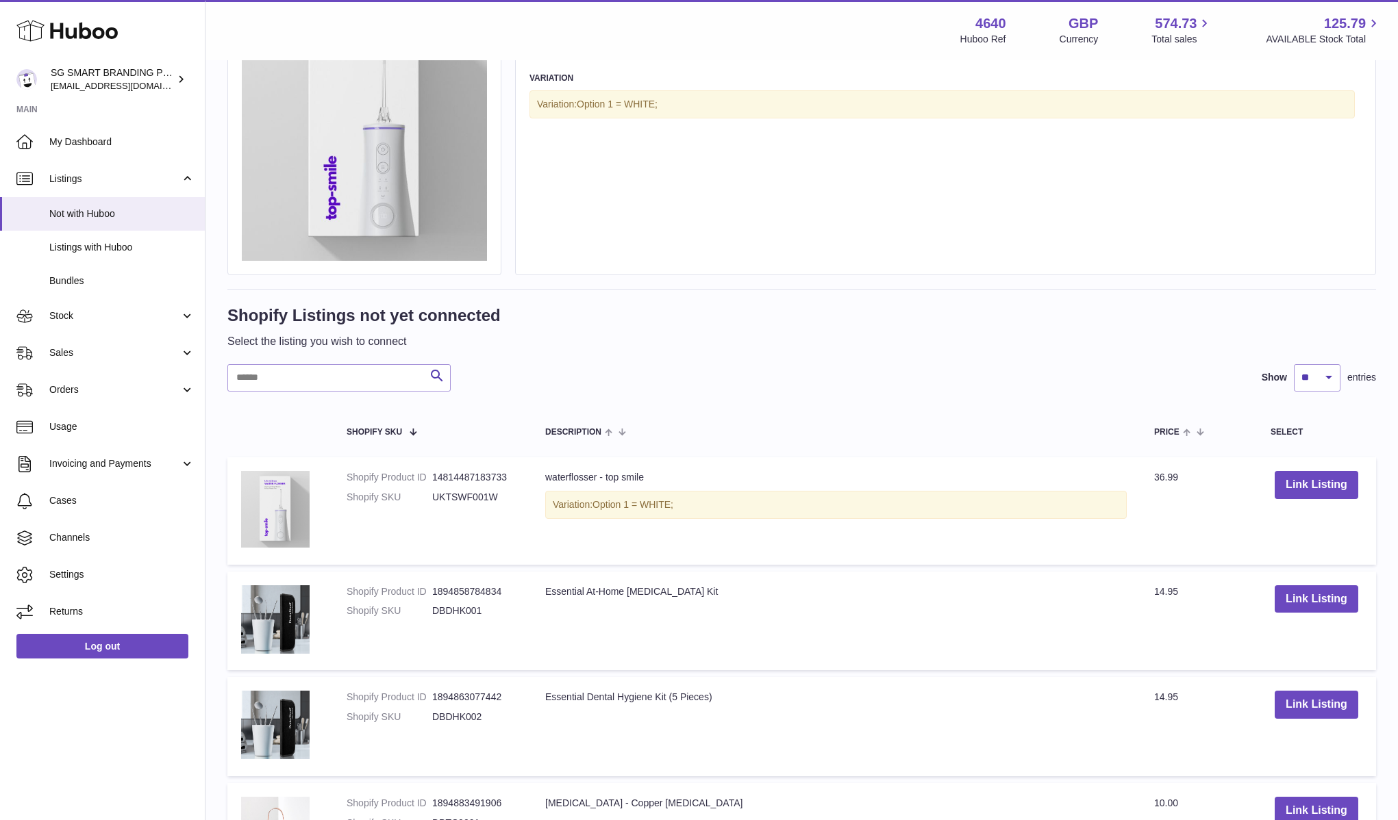
scroll to position [169, 0]
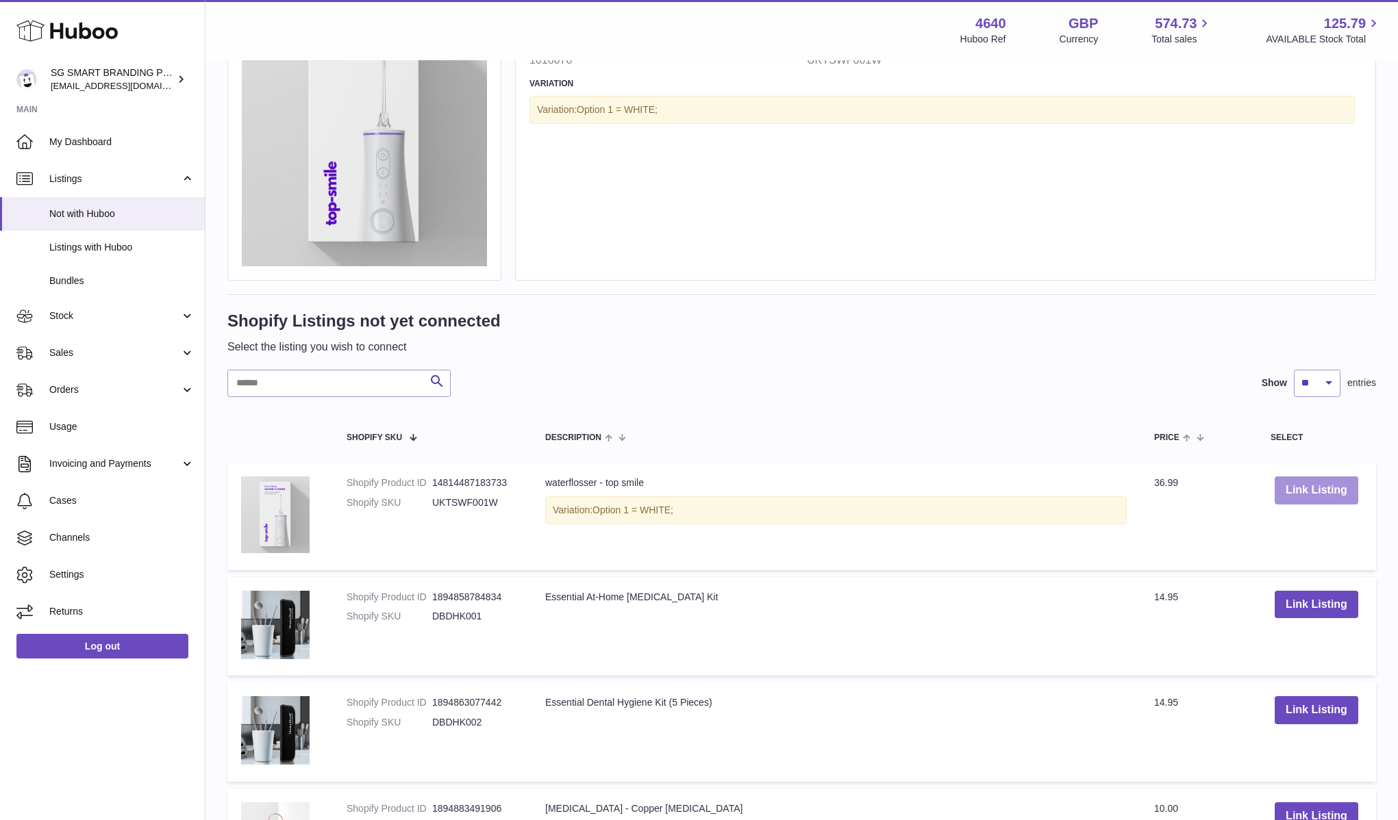
click at [1324, 495] on button "Link Listing" at bounding box center [1316, 491] width 84 height 28
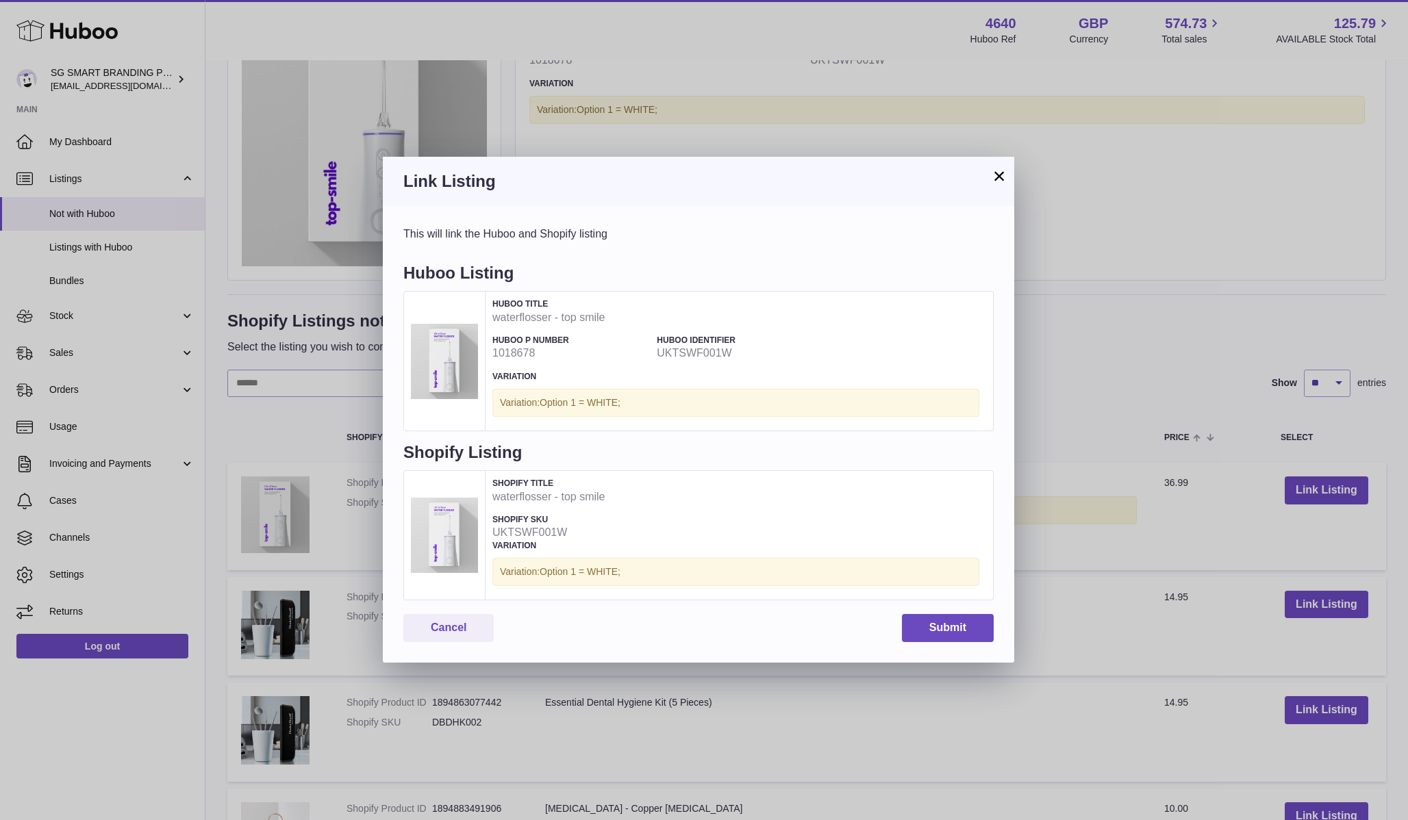
click at [996, 184] on button "×" at bounding box center [999, 176] width 16 height 16
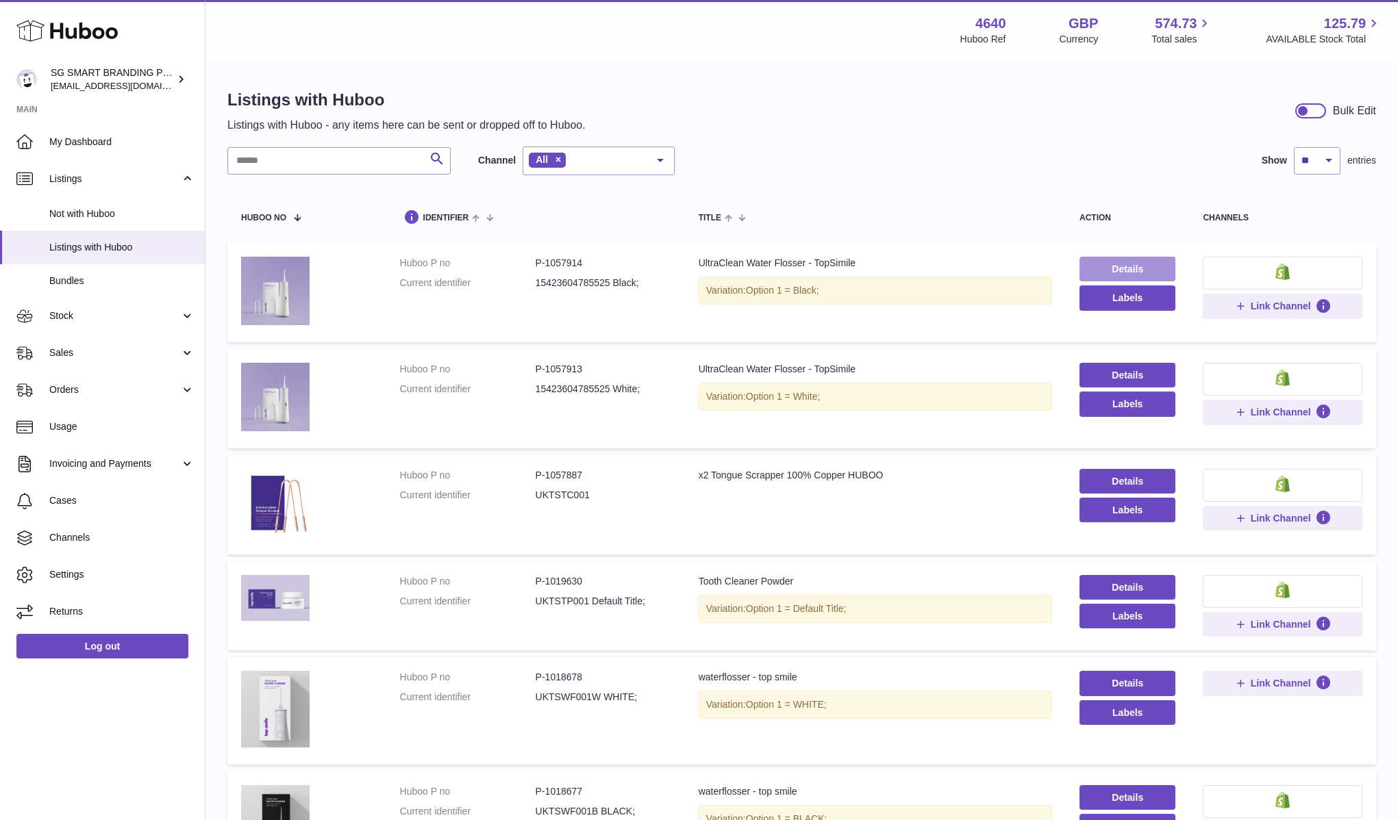
click at [1142, 275] on link "Details" at bounding box center [1127, 269] width 96 height 25
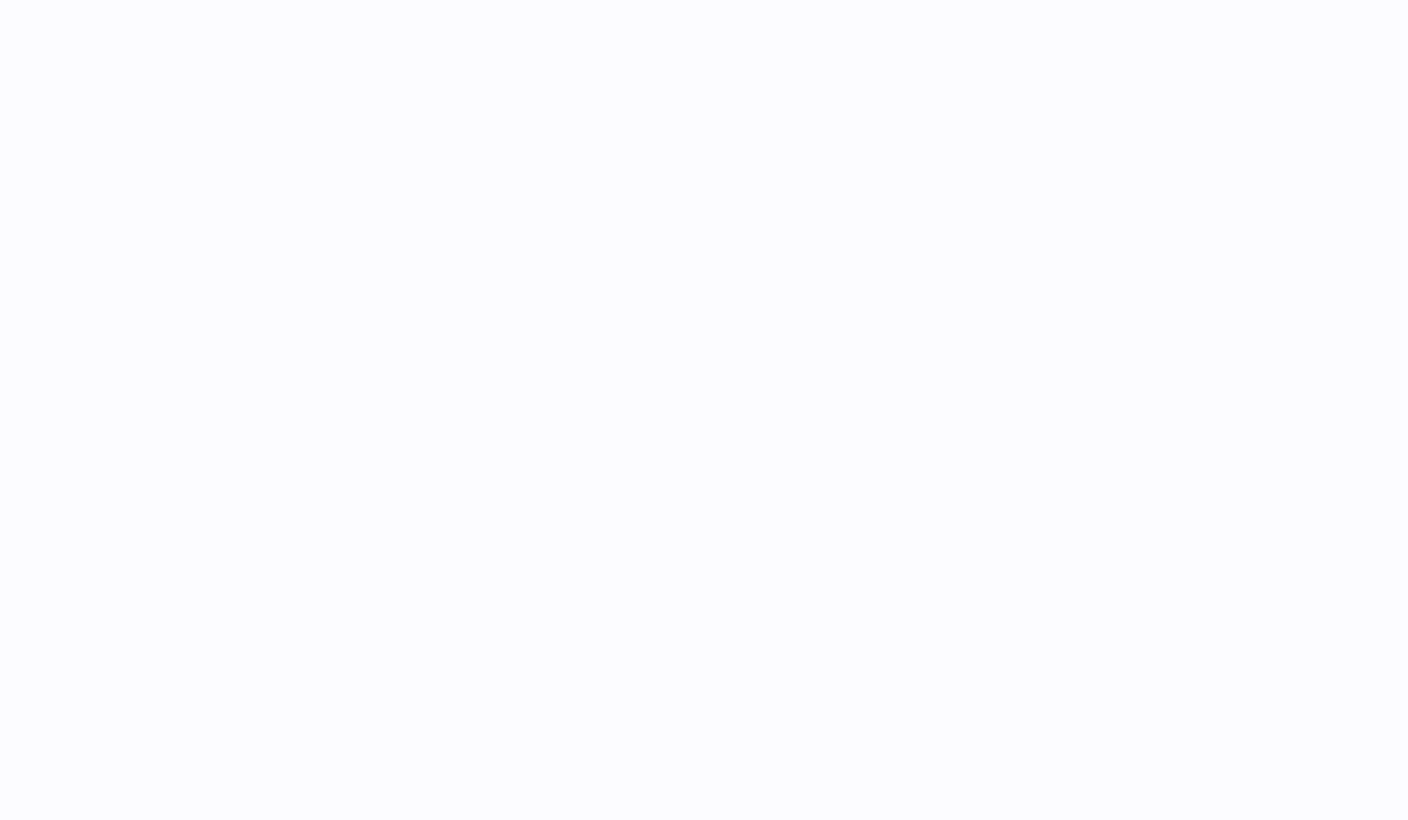
click at [261, 99] on div at bounding box center [806, 89] width 1202 height 55
select select
select select "****"
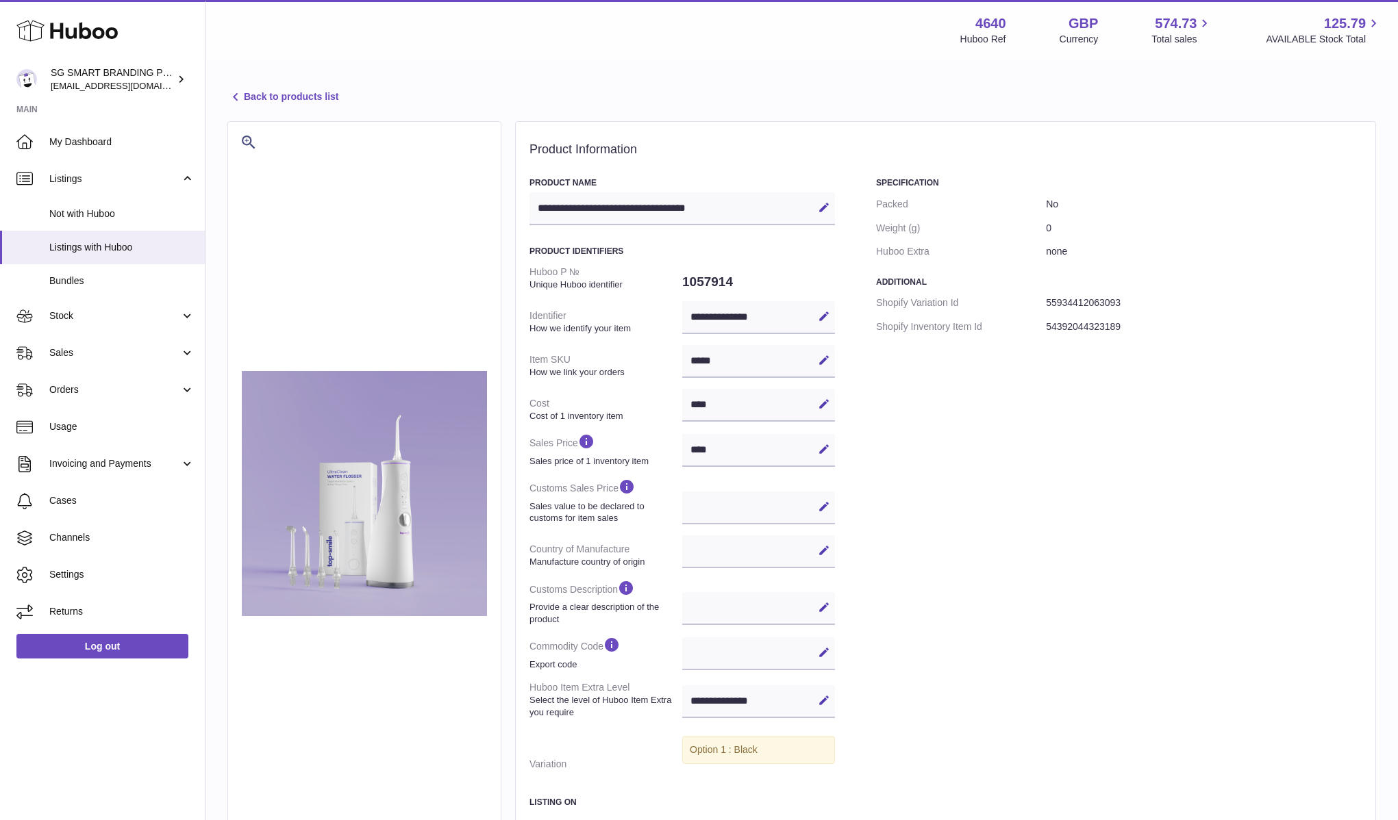
click at [308, 99] on link "Back to products list" at bounding box center [282, 97] width 111 height 16
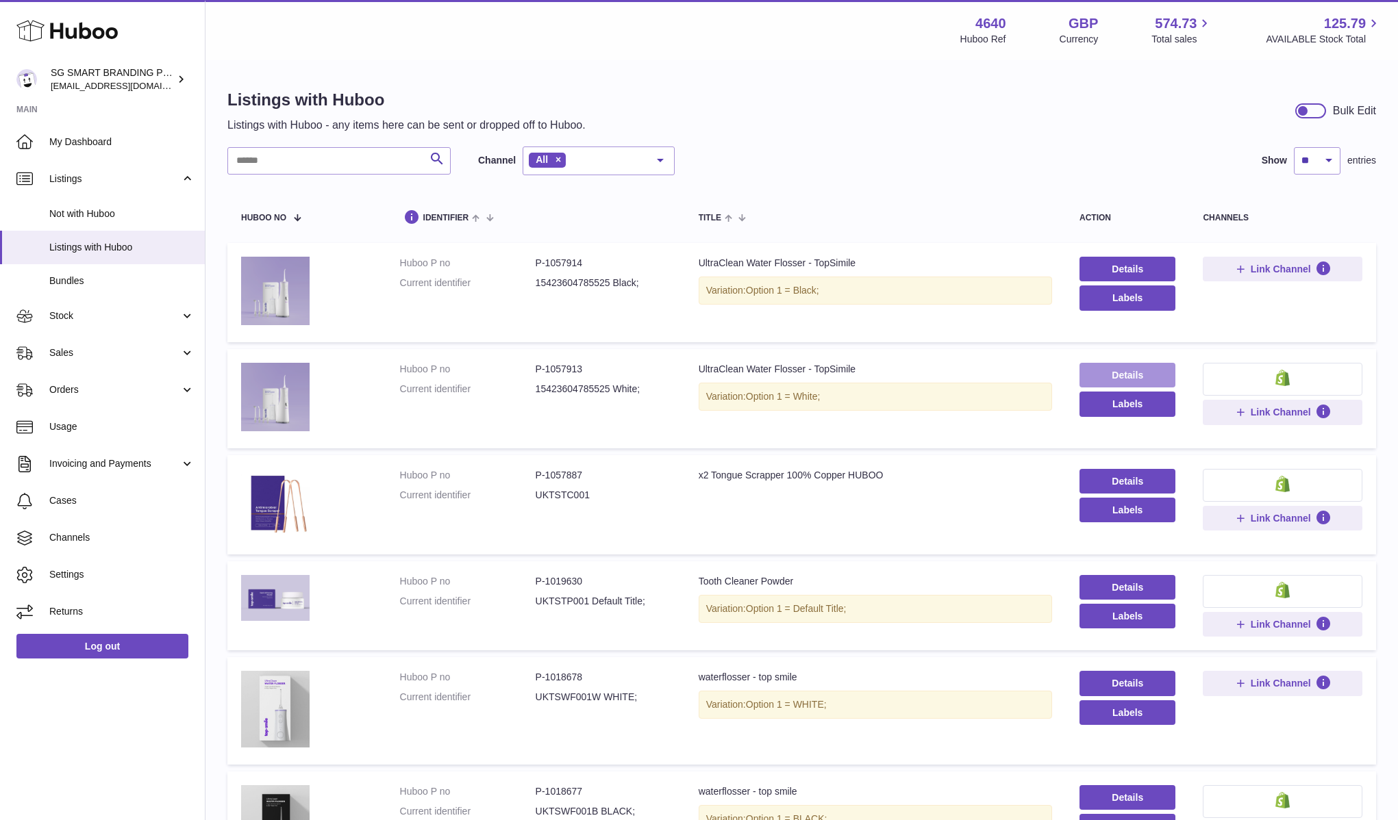
click at [1132, 368] on link "Details" at bounding box center [1127, 375] width 96 height 25
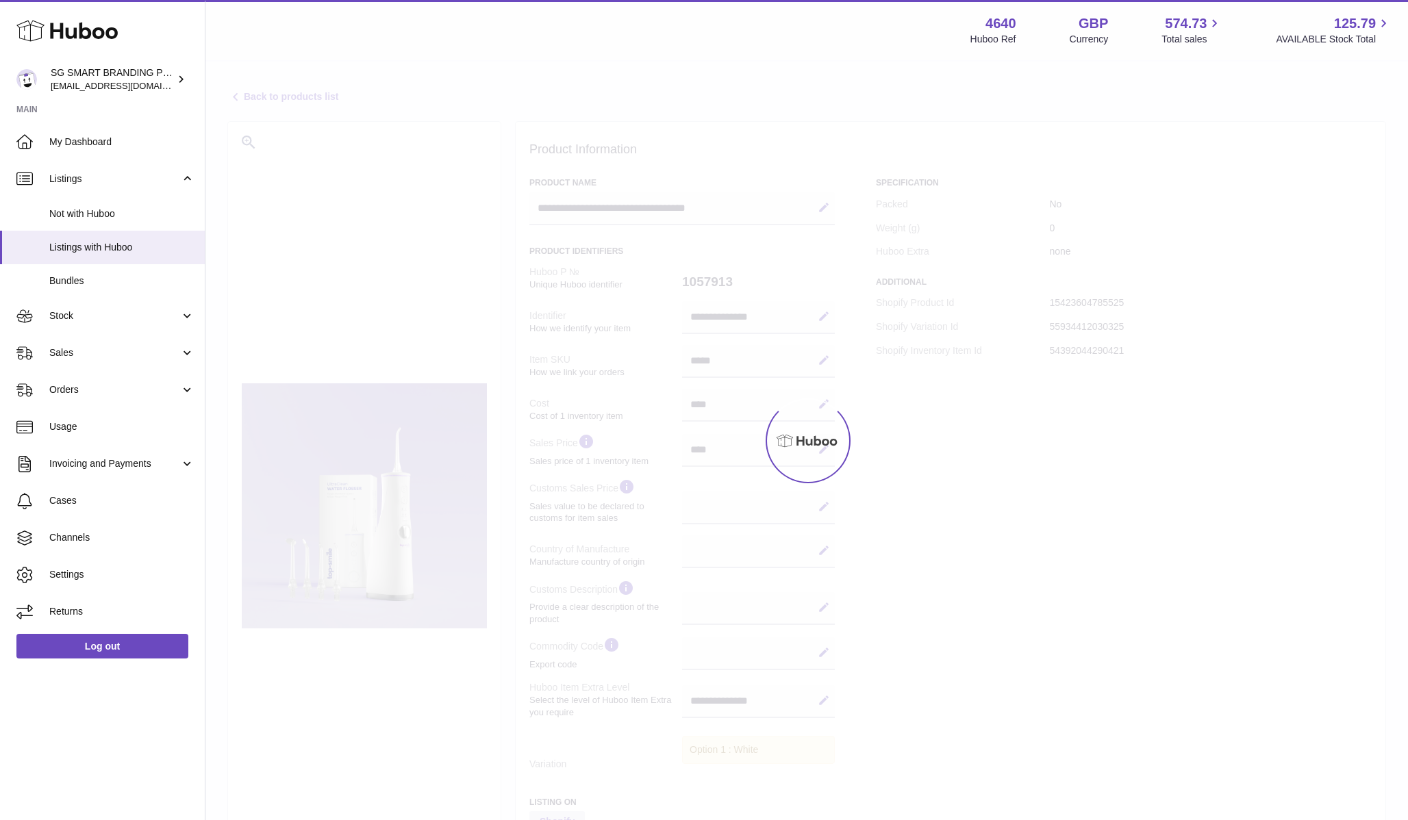
select select
select select "****"
select select
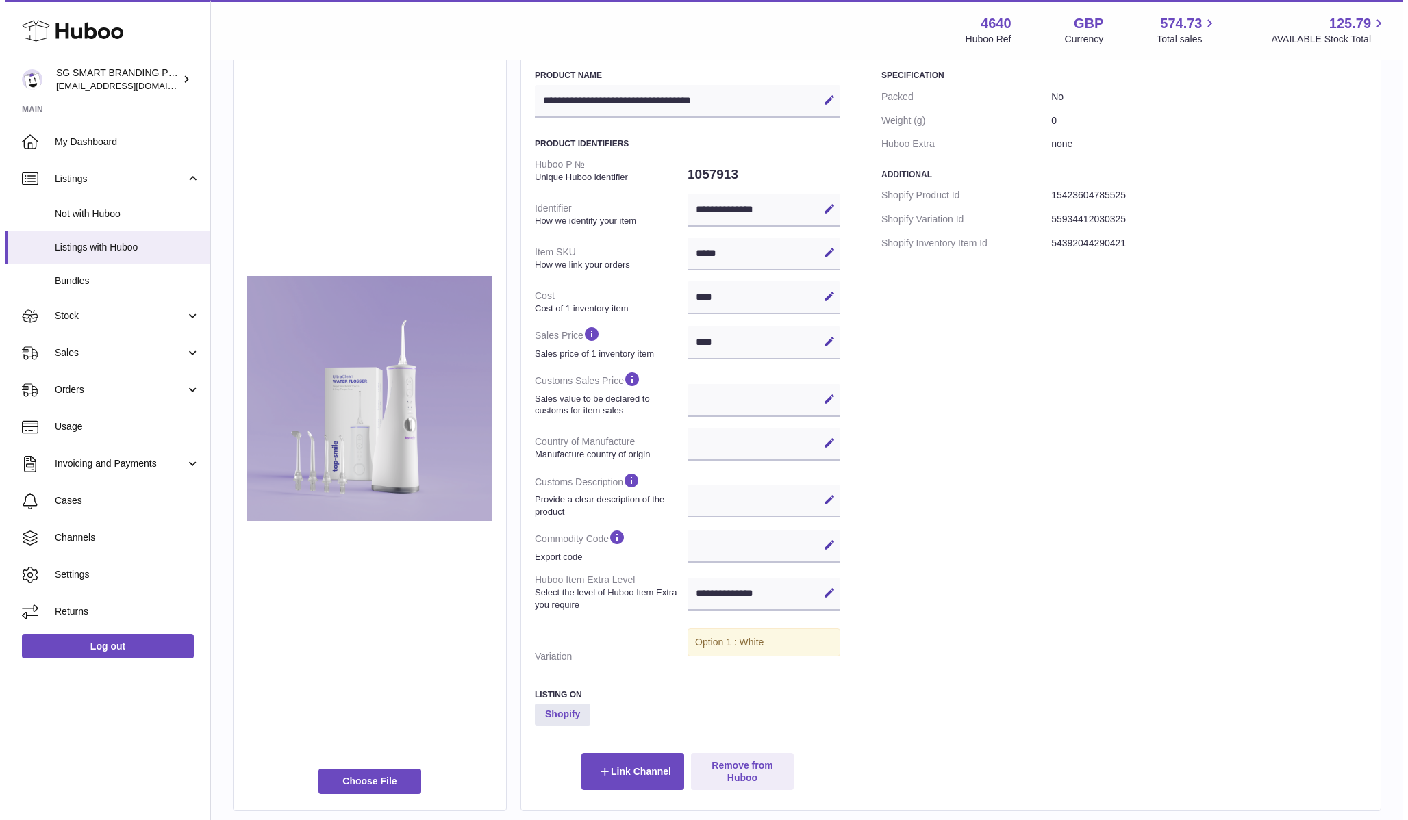
scroll to position [207, 0]
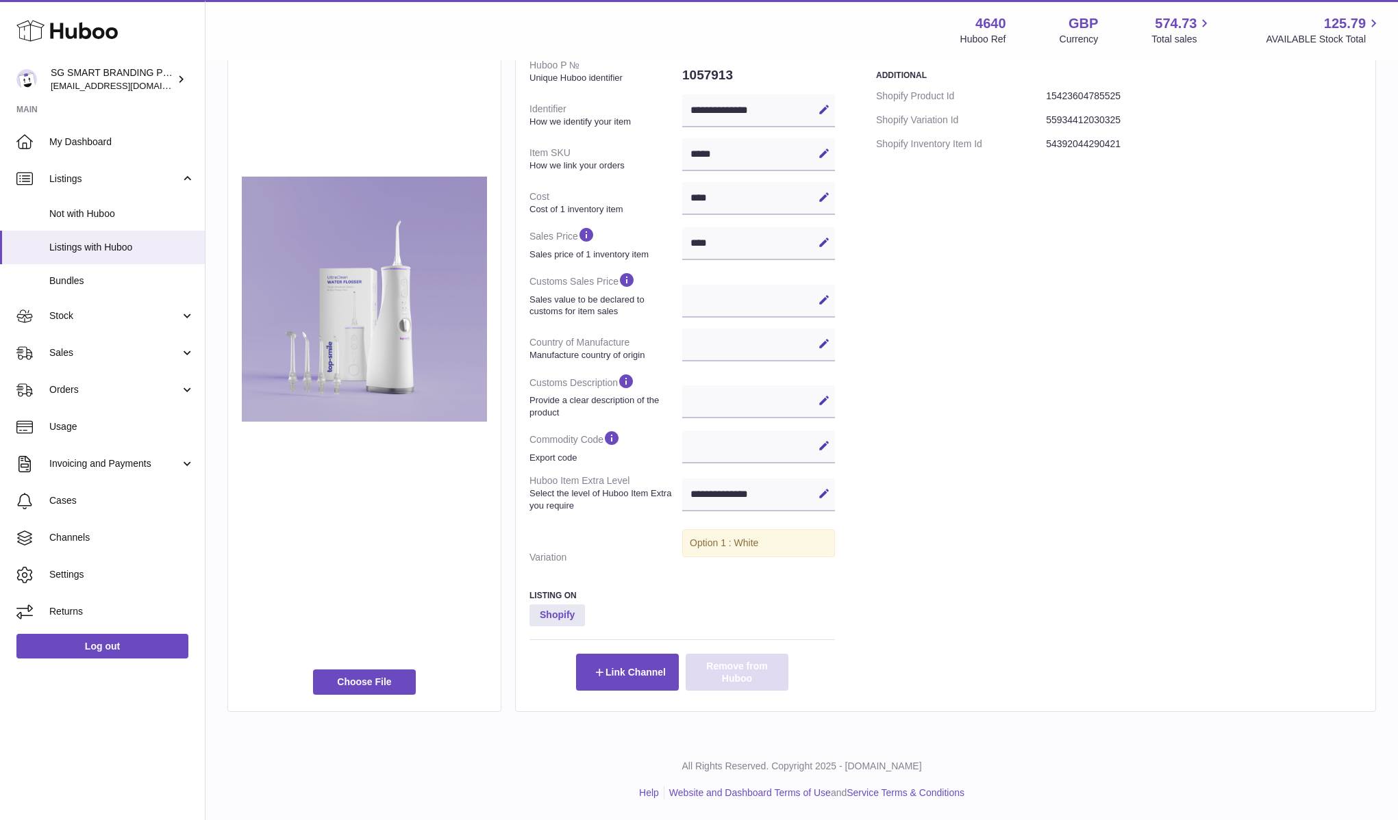
click at [748, 668] on button "Remove from Huboo" at bounding box center [736, 672] width 103 height 37
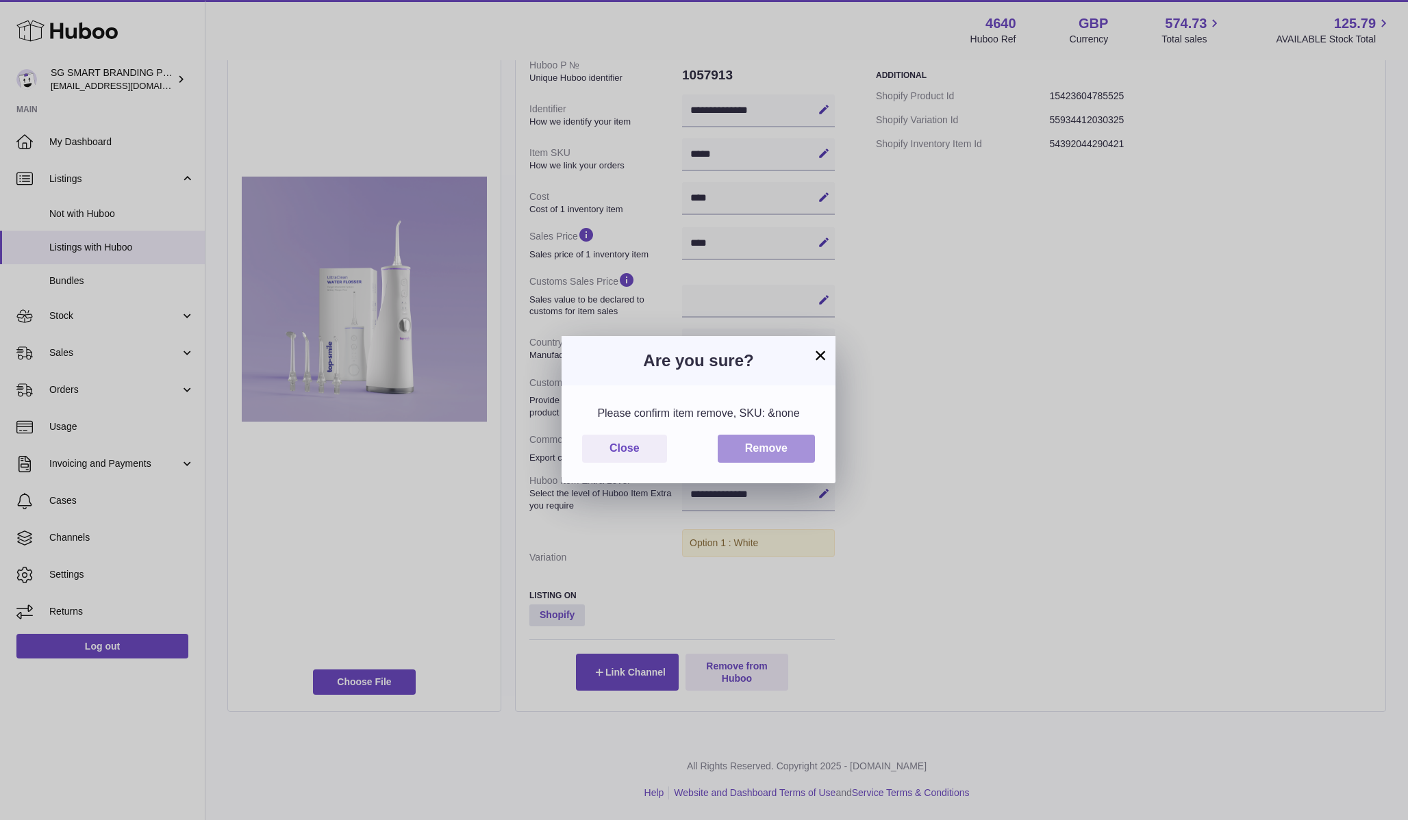
click at [784, 449] on button "Remove" at bounding box center [766, 449] width 97 height 28
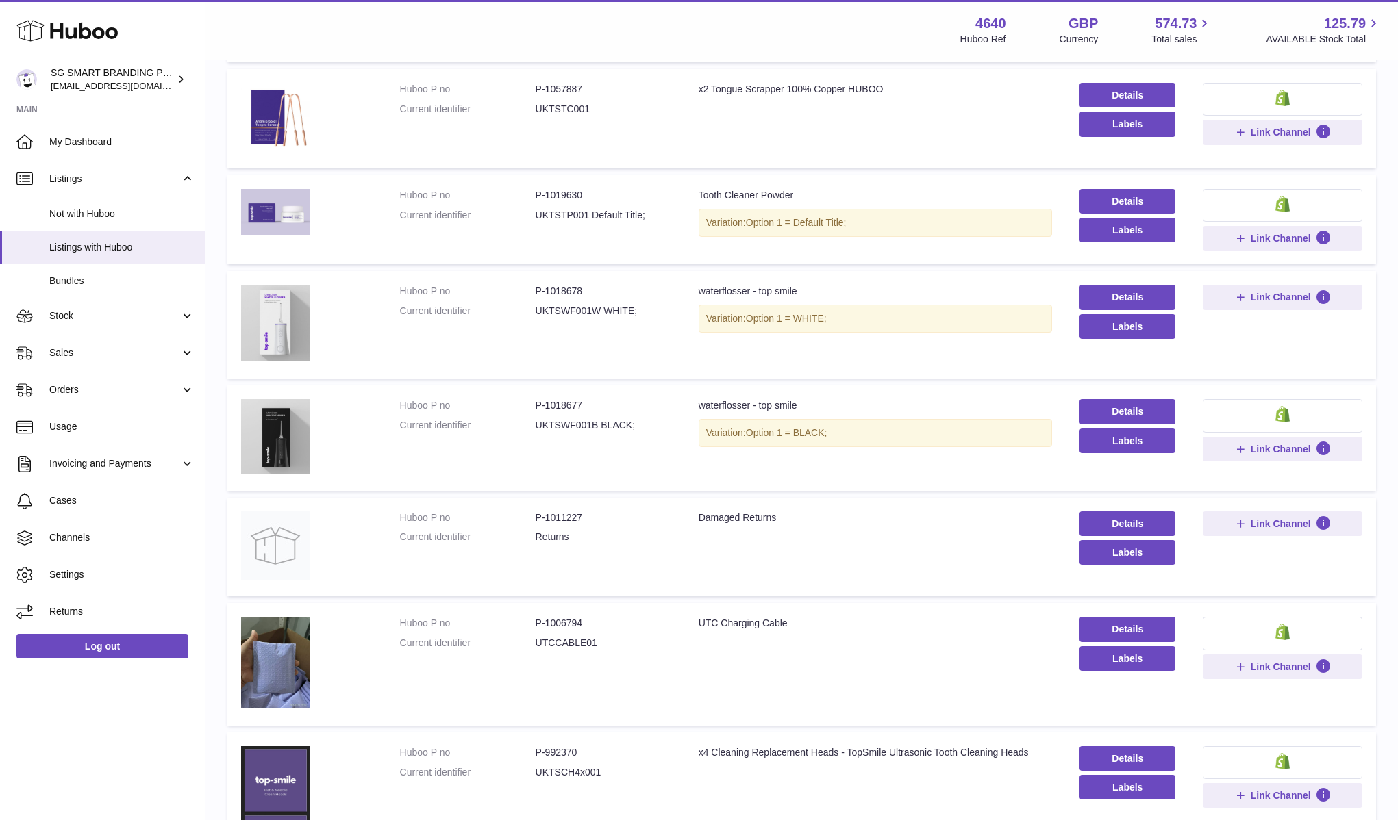
scroll to position [299, 0]
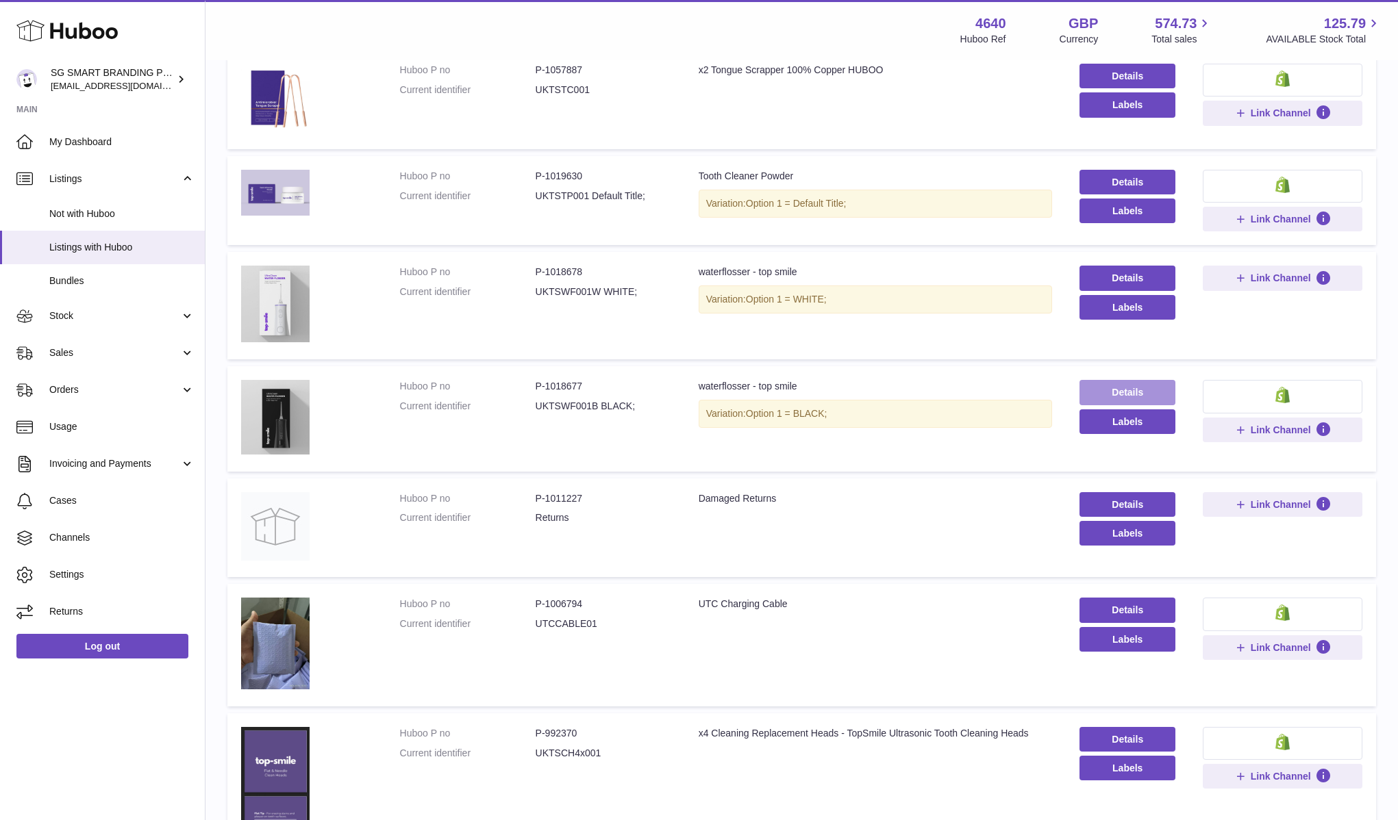
click at [1164, 399] on link "Details" at bounding box center [1127, 392] width 96 height 25
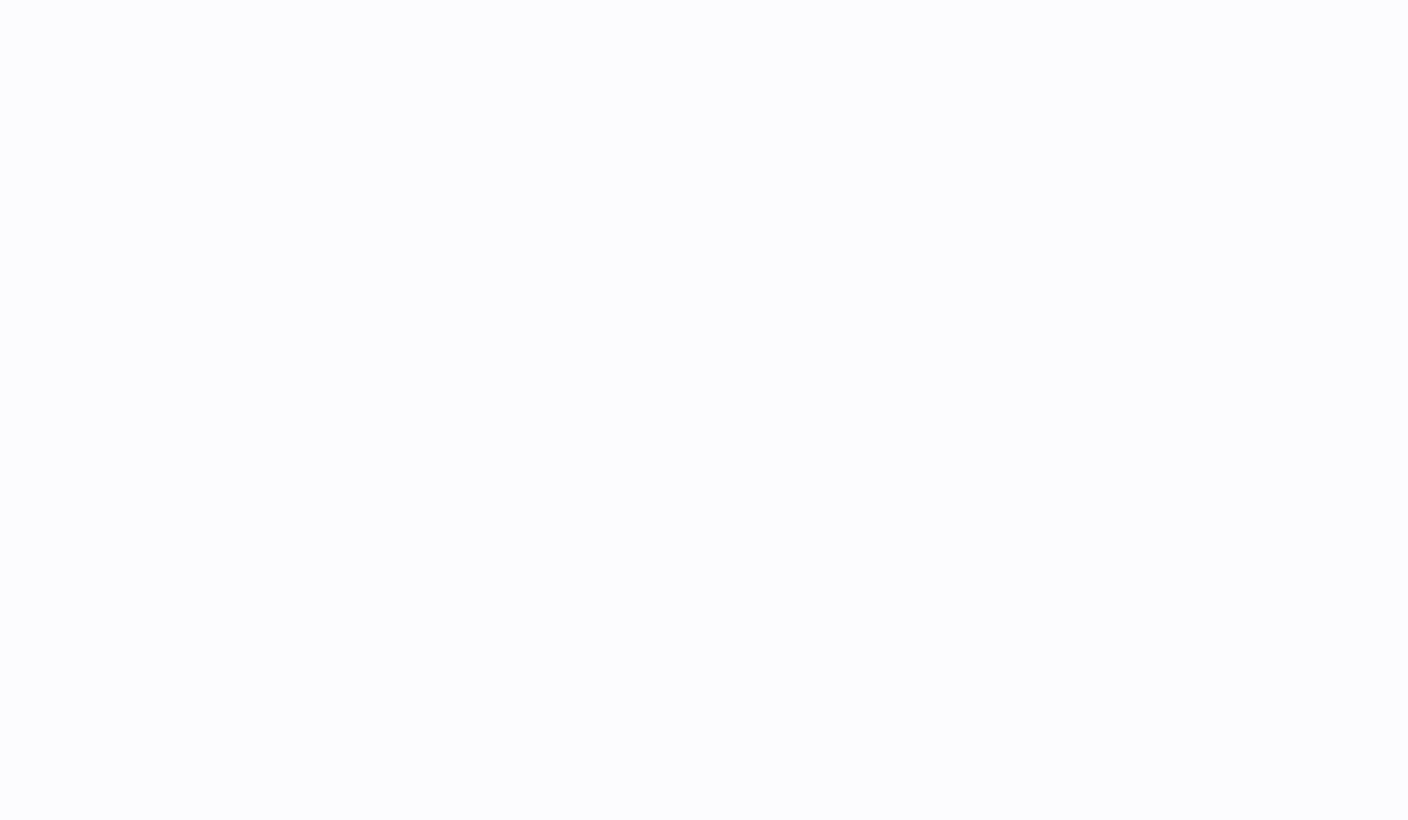
select select
select select "****"
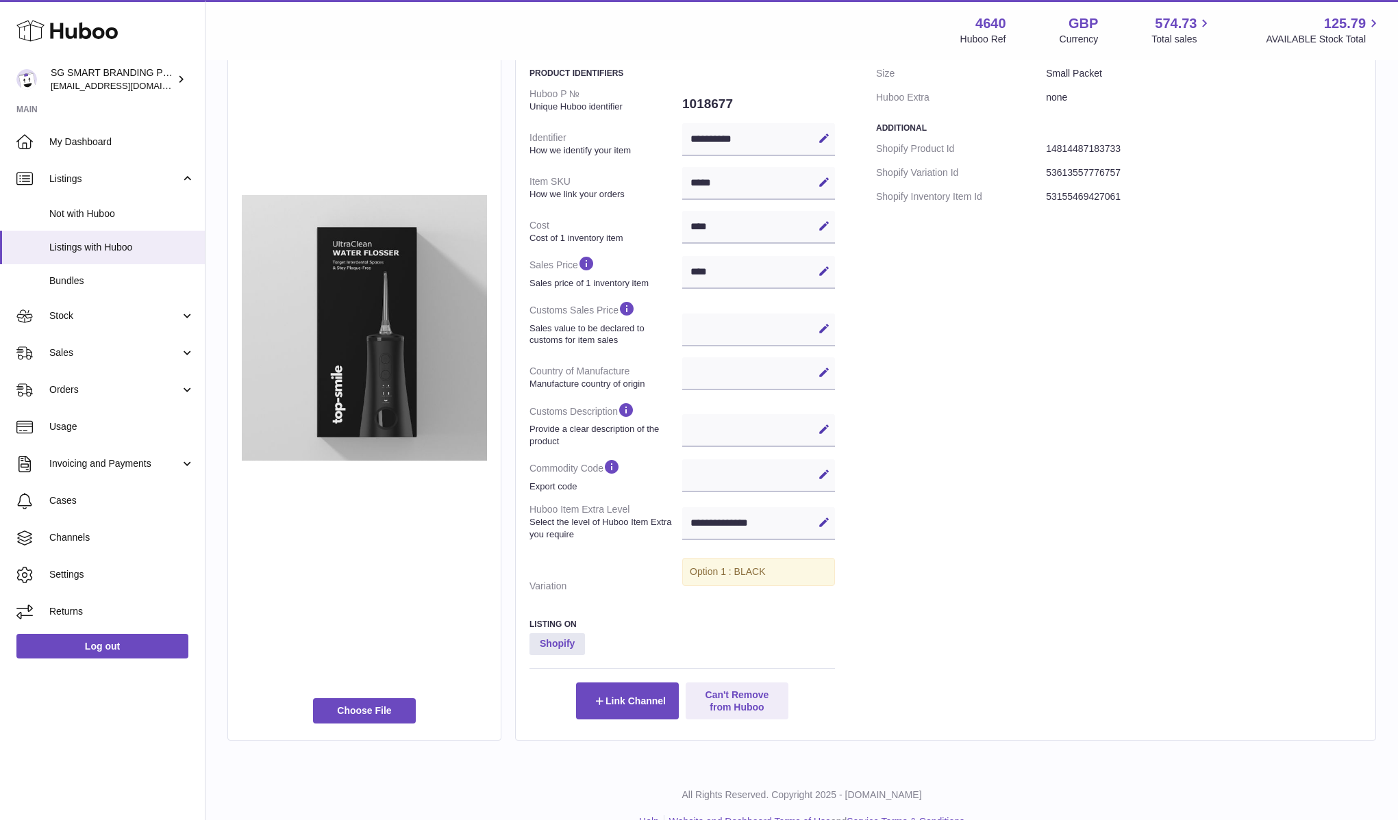
scroll to position [207, 0]
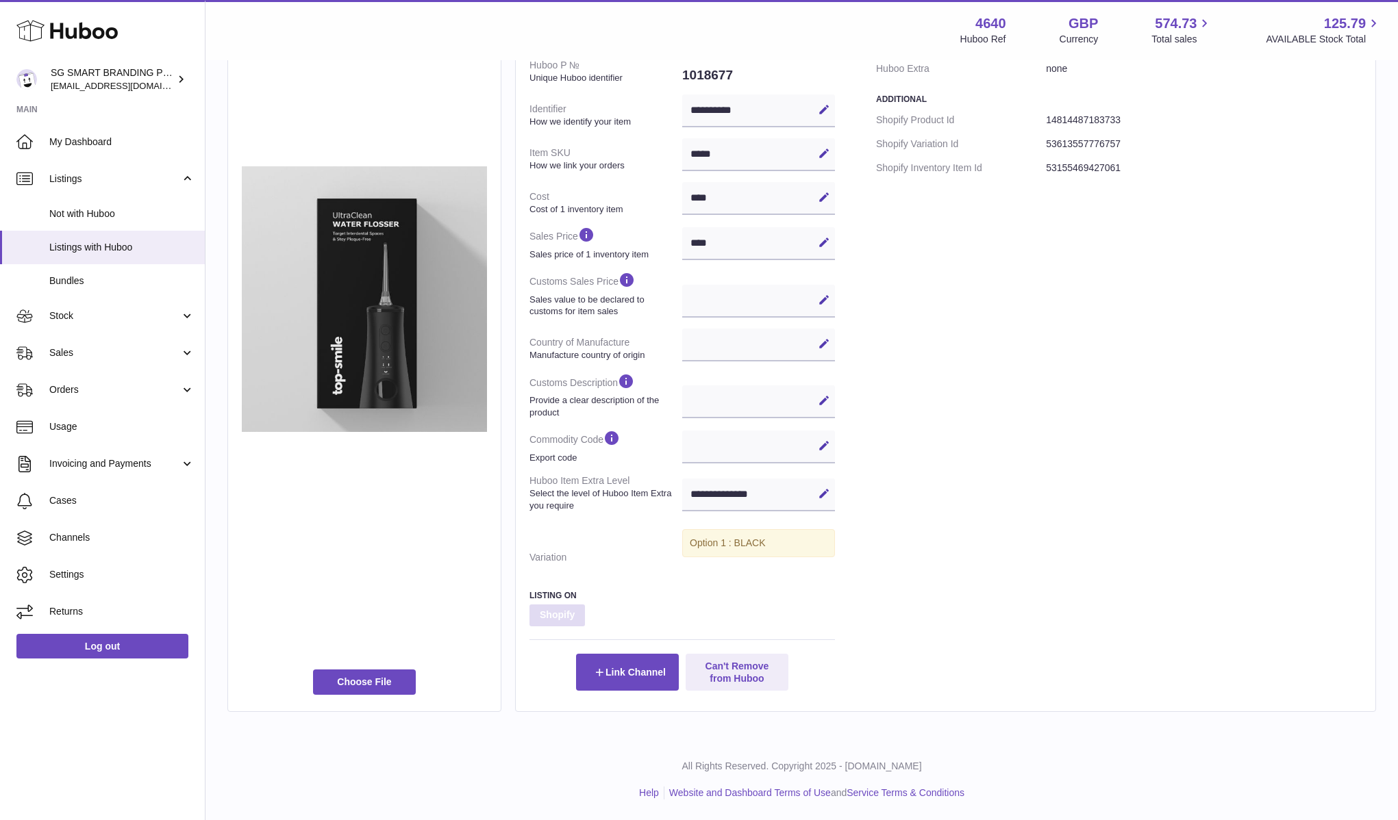
click at [570, 625] on strong "Shopify" at bounding box center [556, 616] width 55 height 22
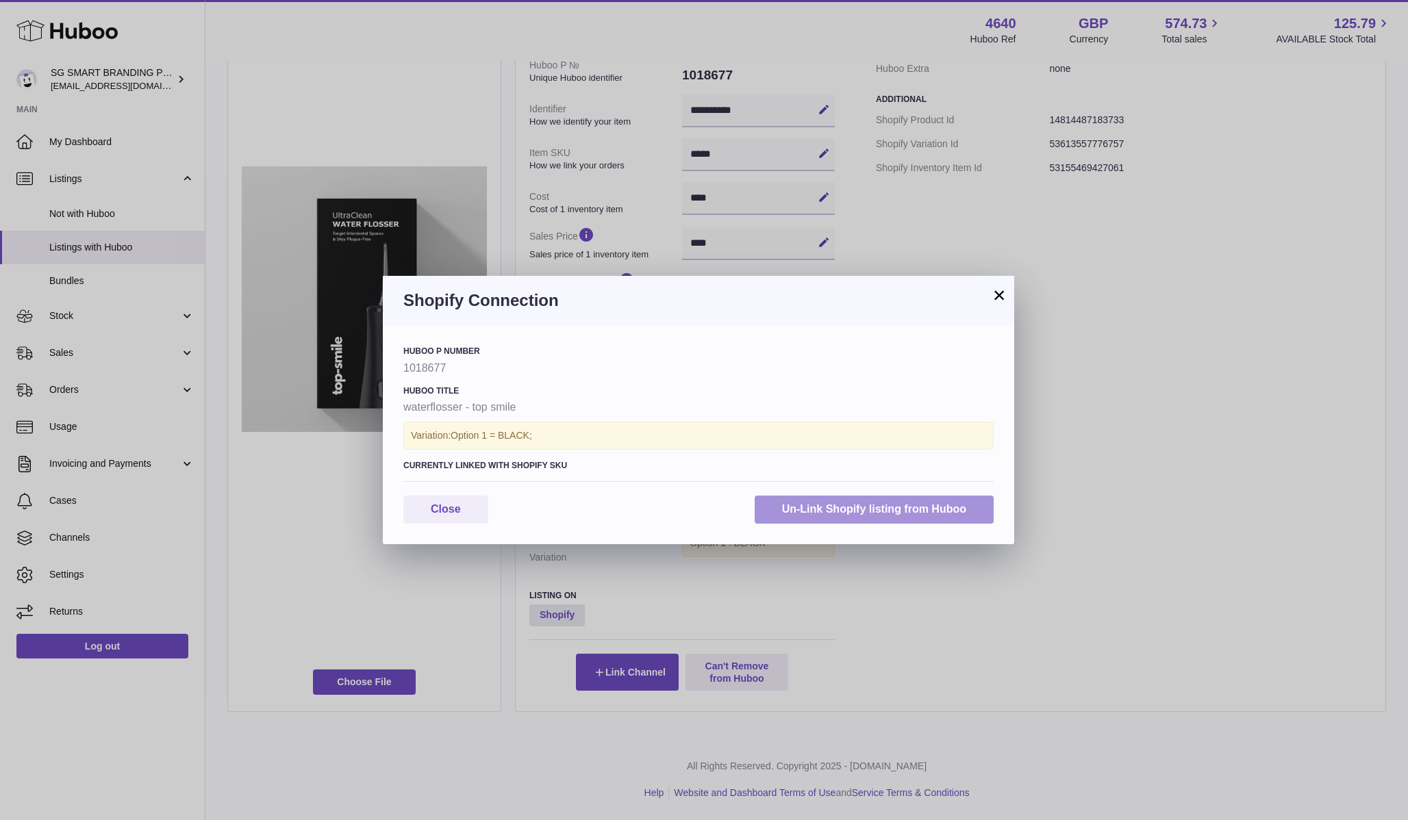
click at [796, 506] on button "Un-Link Shopify listing from Huboo" at bounding box center [874, 510] width 239 height 28
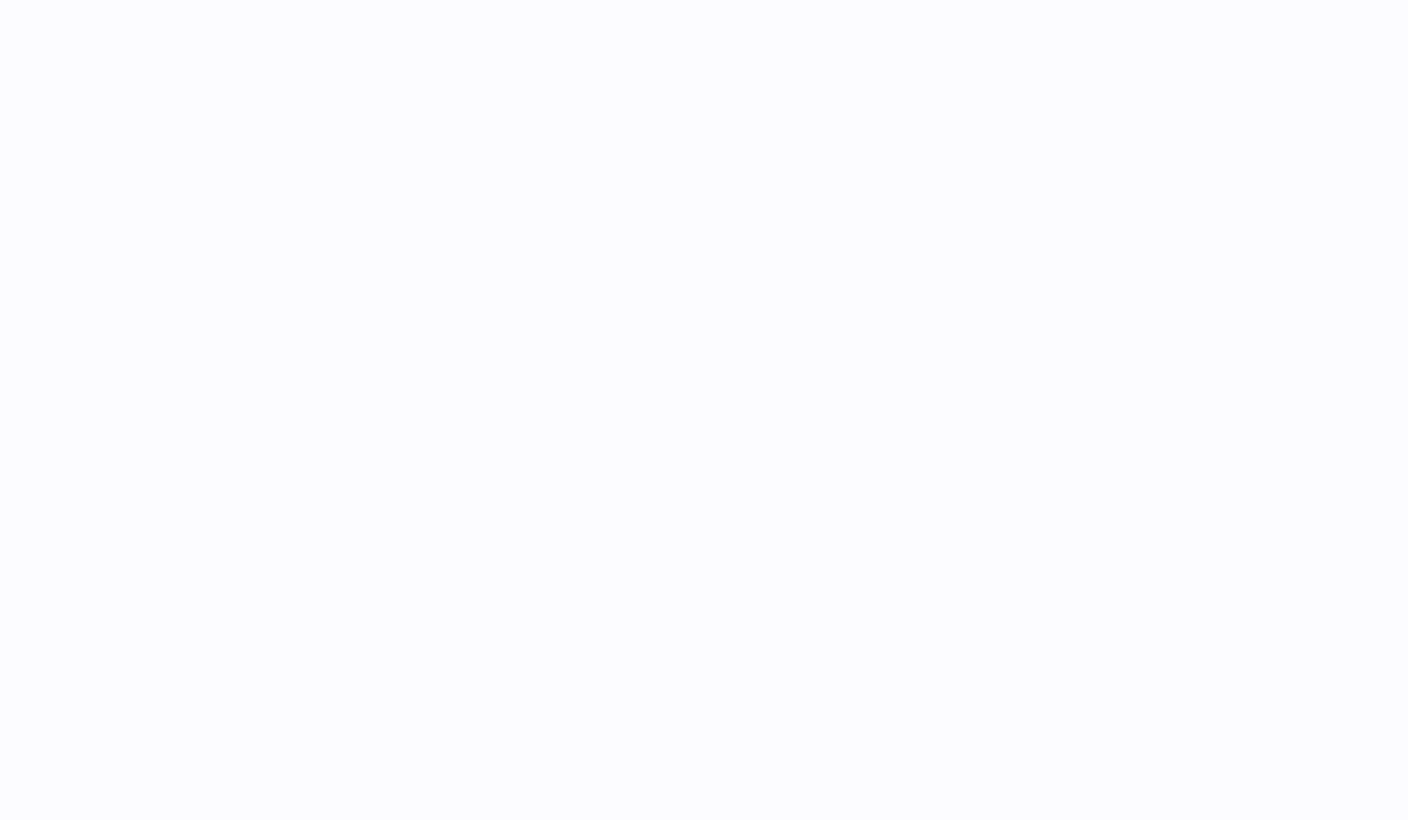
select select
select select "****"
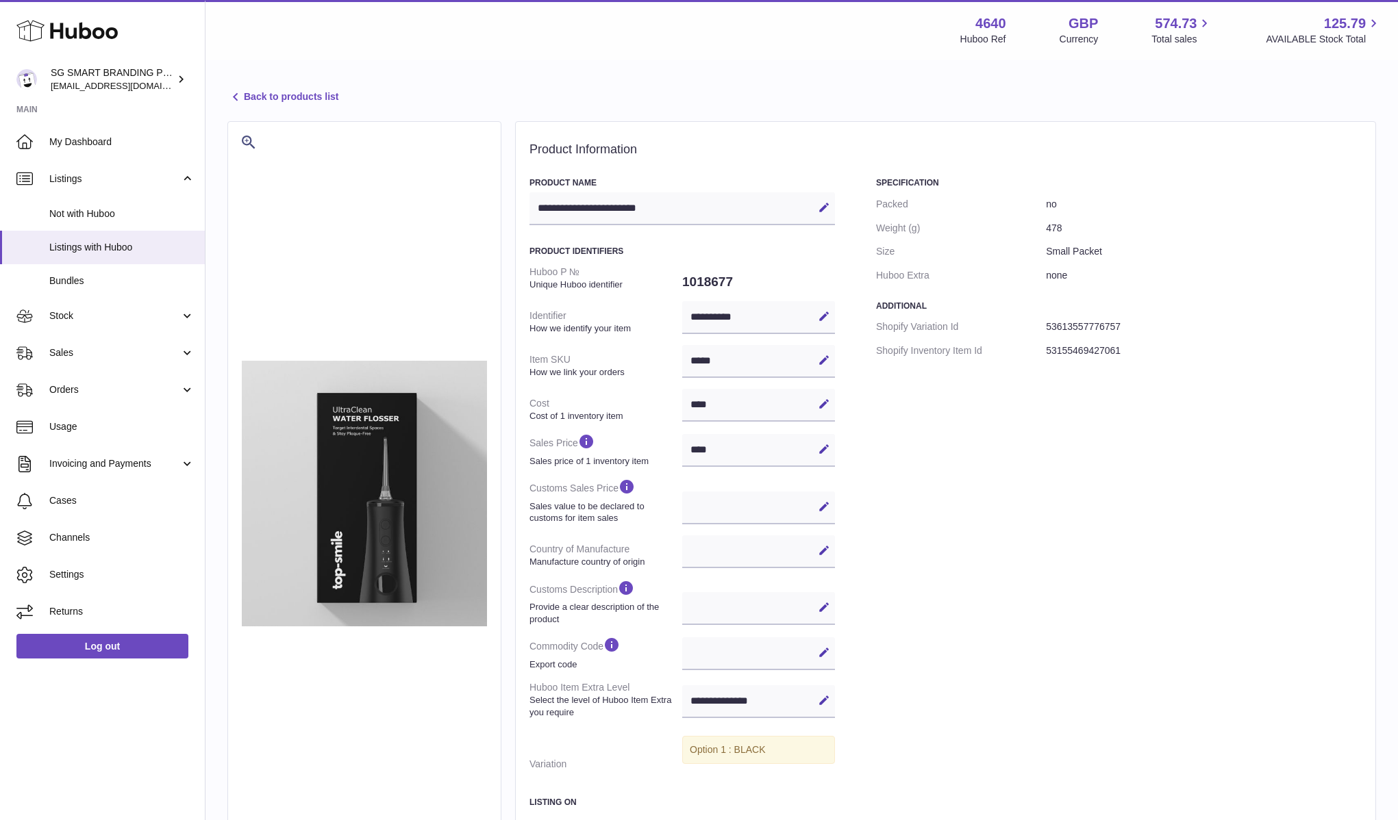
click at [294, 97] on link "Back to products list" at bounding box center [282, 97] width 111 height 16
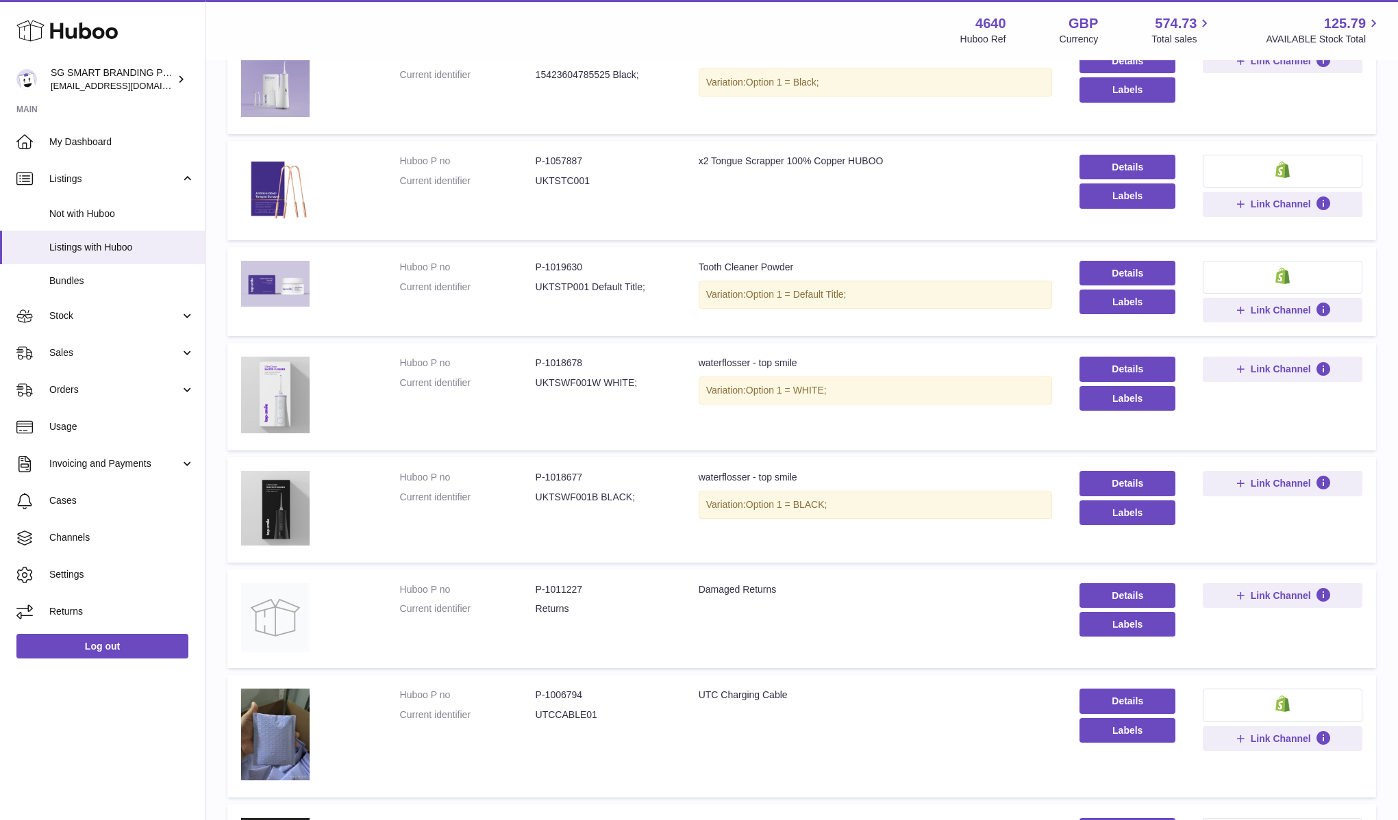
scroll to position [264, 0]
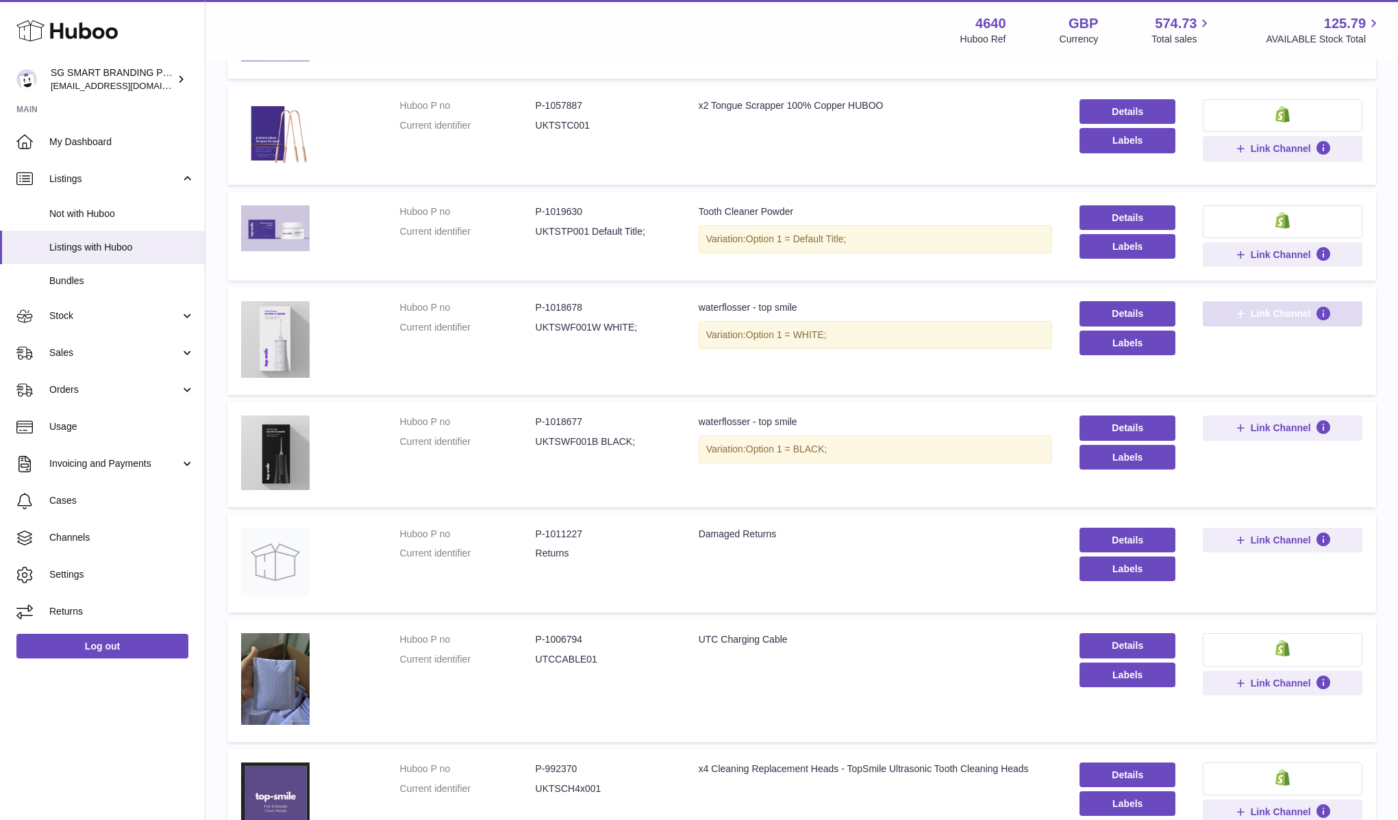
click at [1235, 316] on icon at bounding box center [1240, 313] width 12 height 12
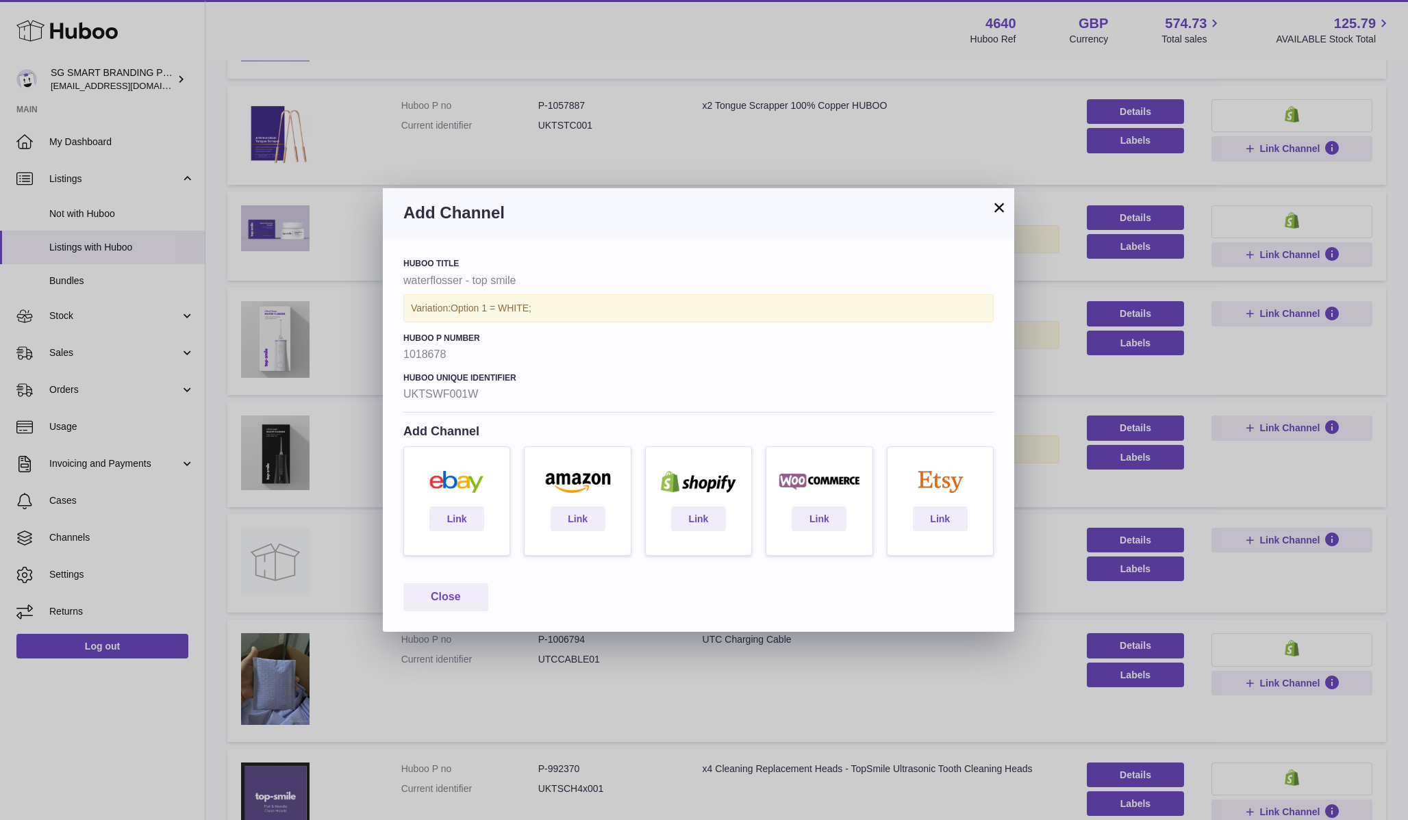
click at [1004, 212] on button "×" at bounding box center [999, 207] width 16 height 16
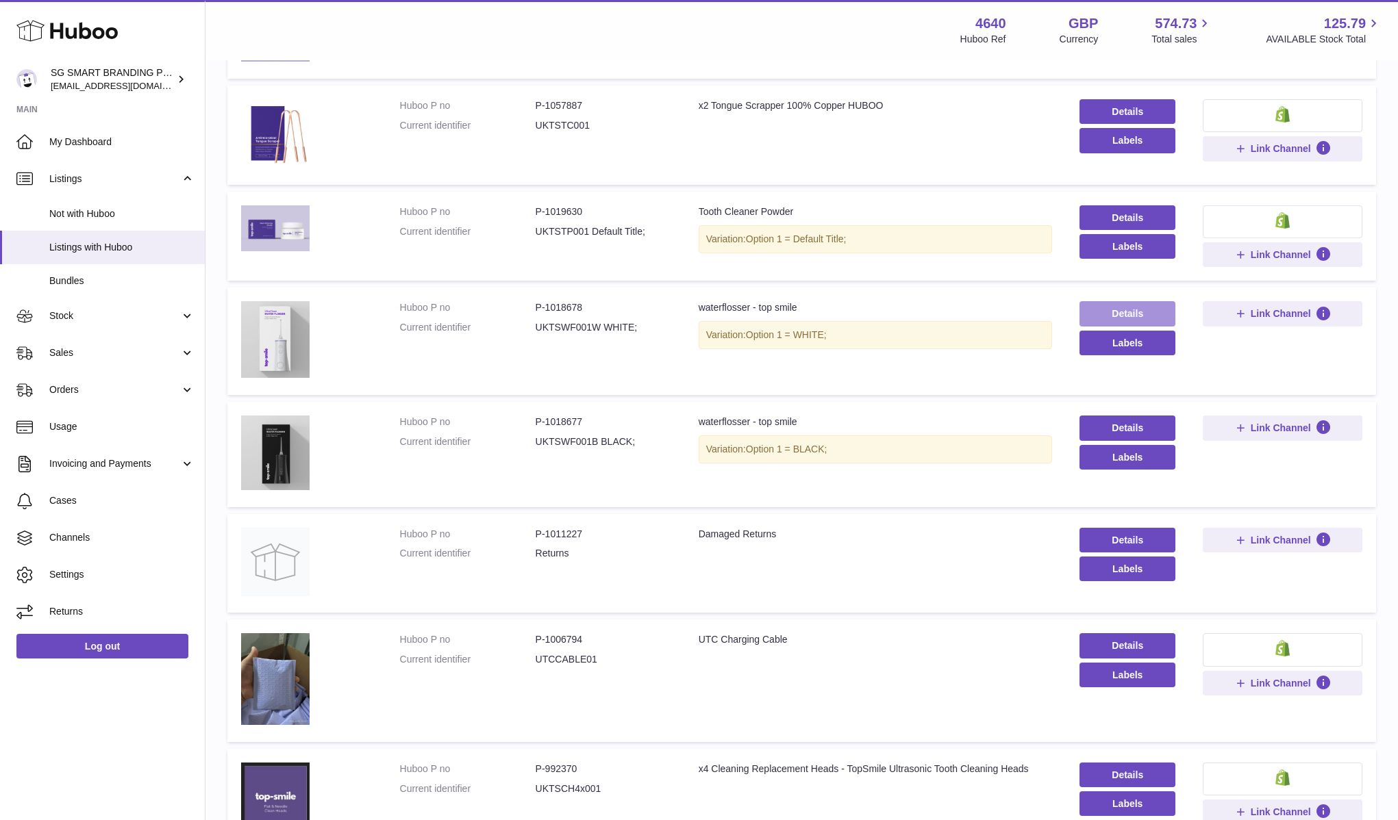
click at [1111, 321] on link "Details" at bounding box center [1127, 313] width 96 height 25
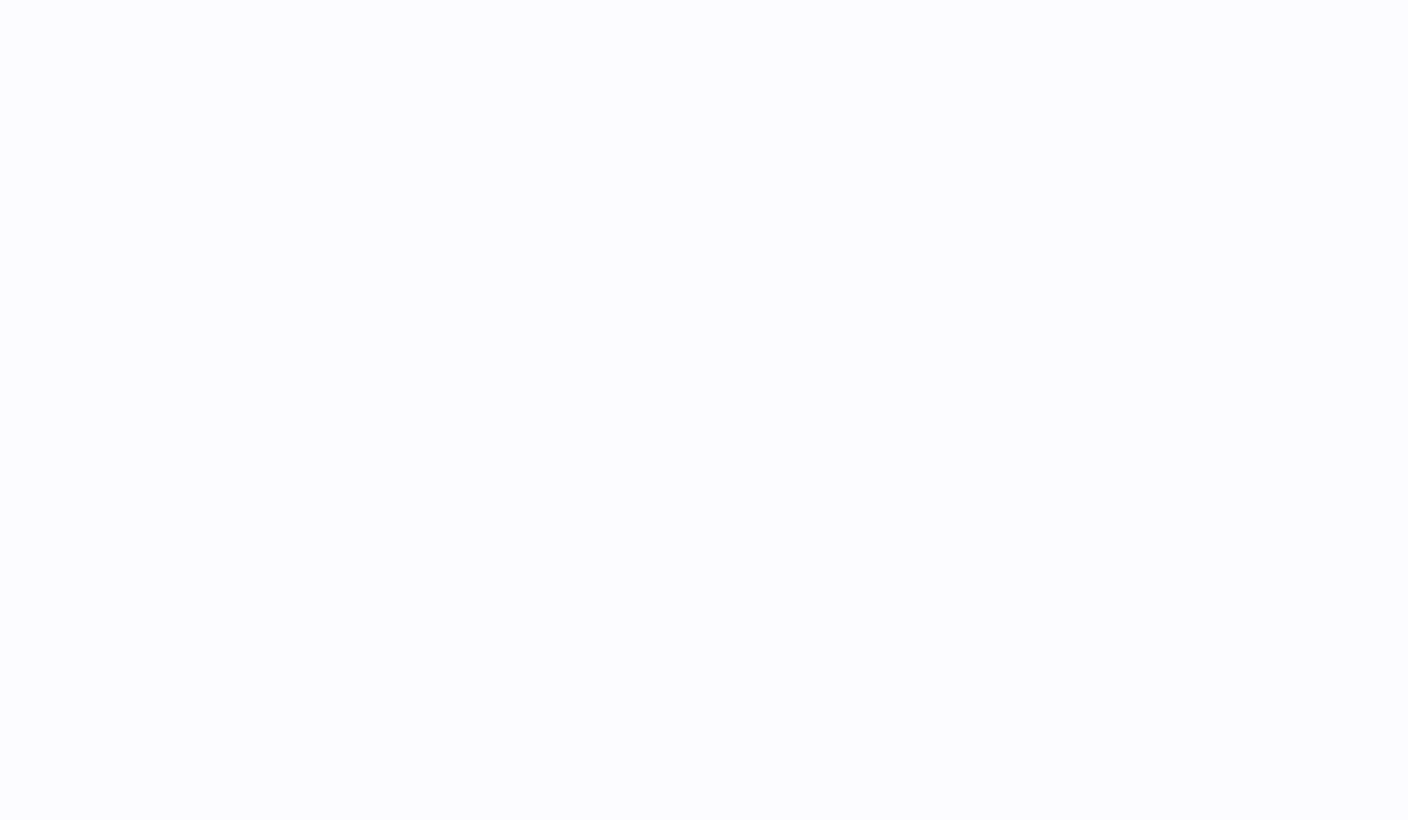
select select
select select "****"
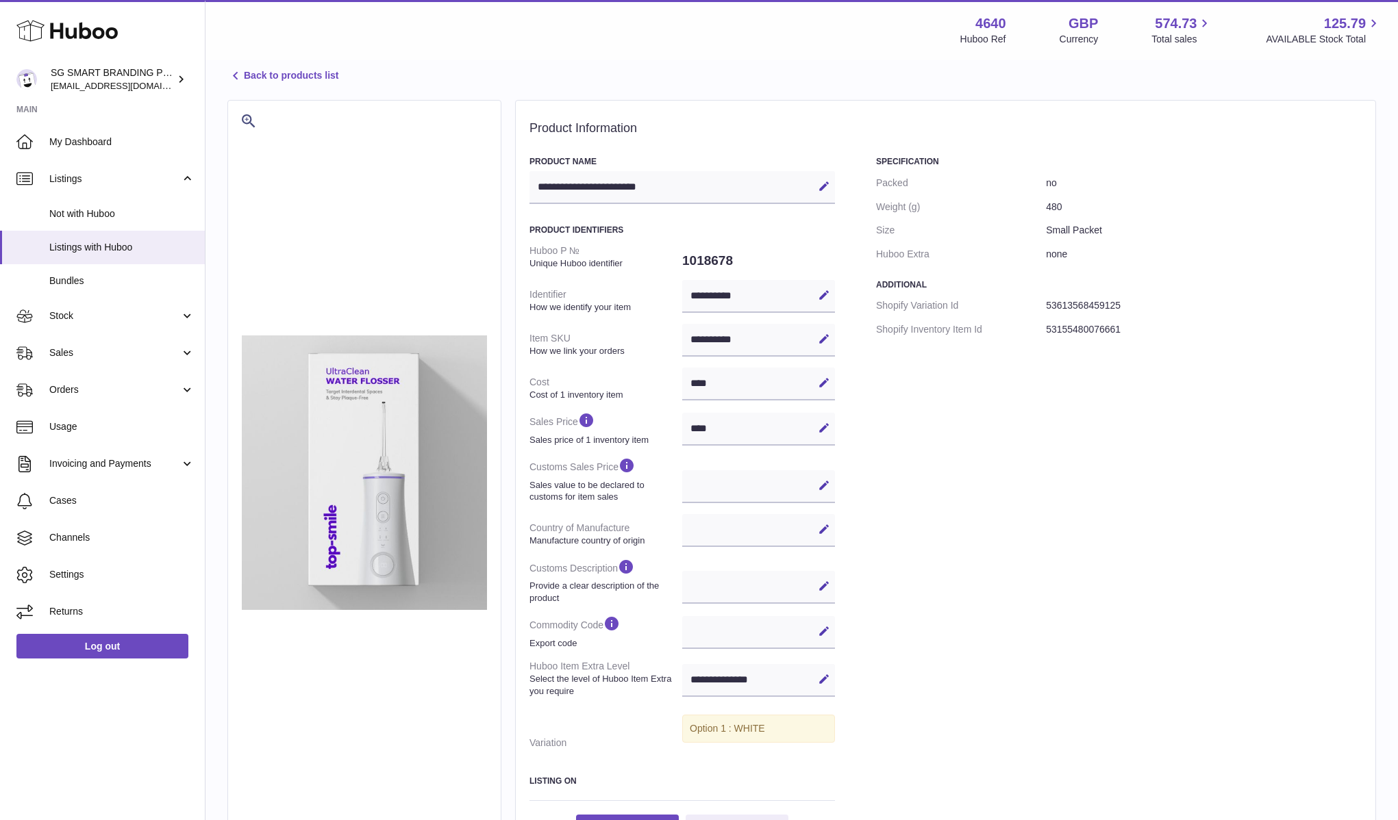
scroll to position [14, 0]
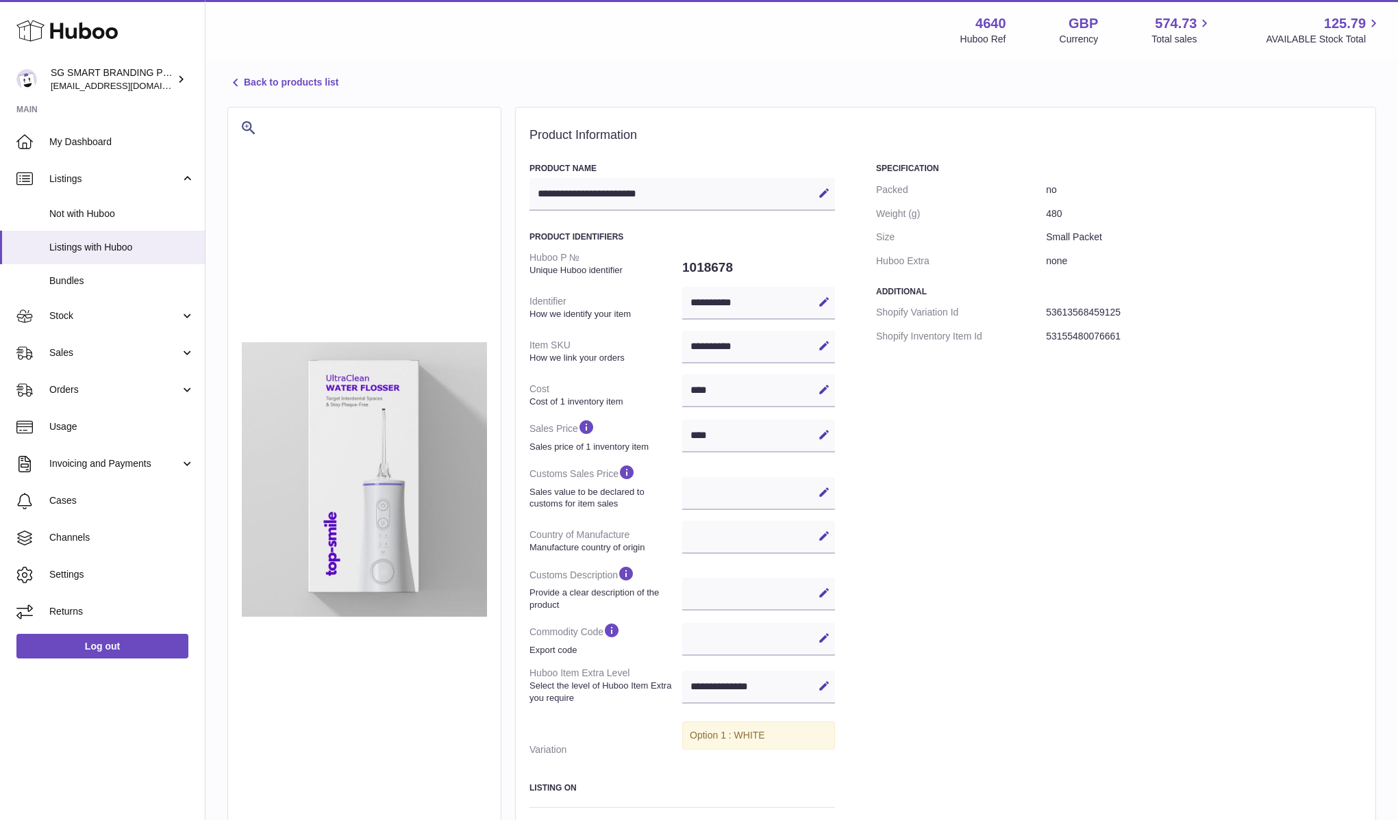
click at [239, 81] on icon at bounding box center [235, 83] width 16 height 16
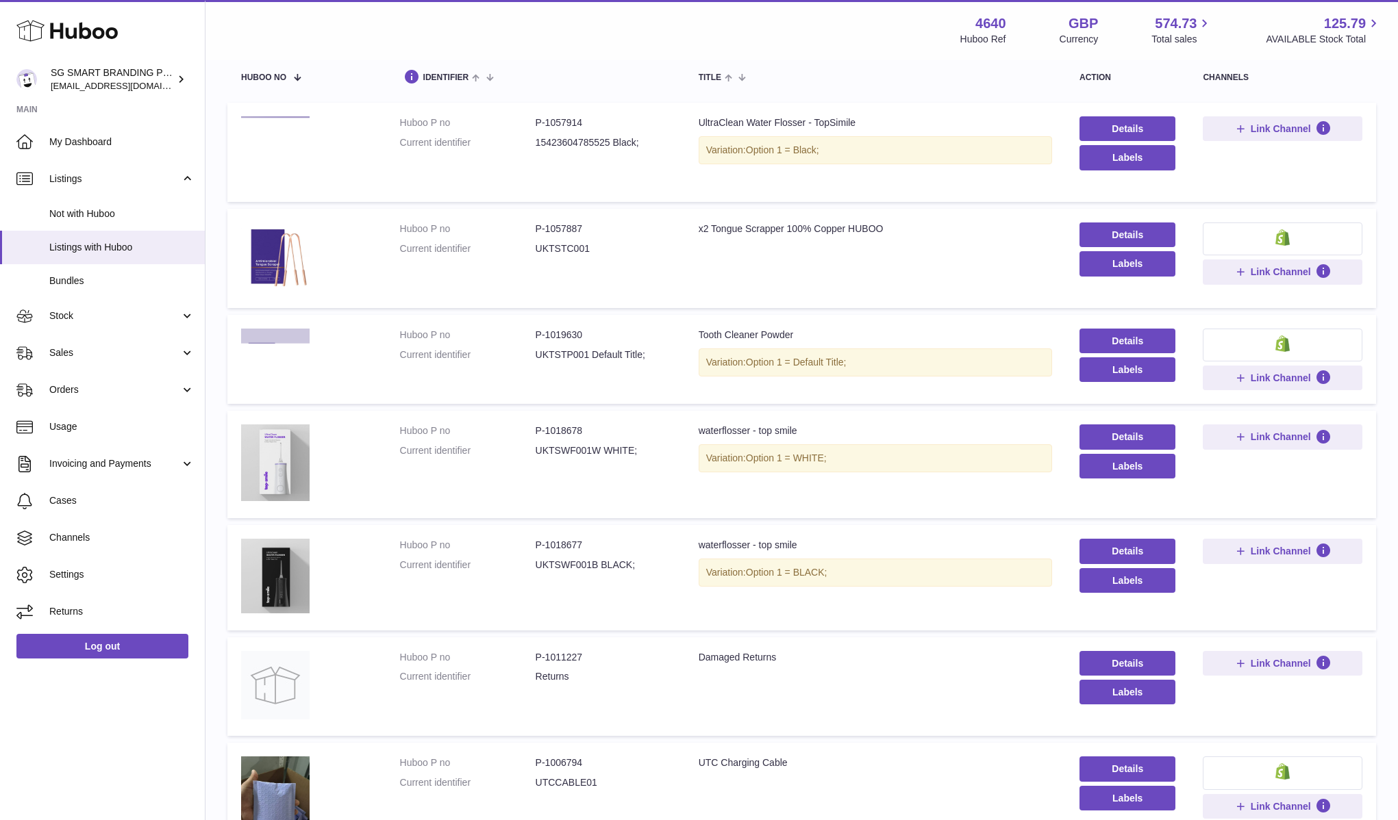
scroll to position [142, 0]
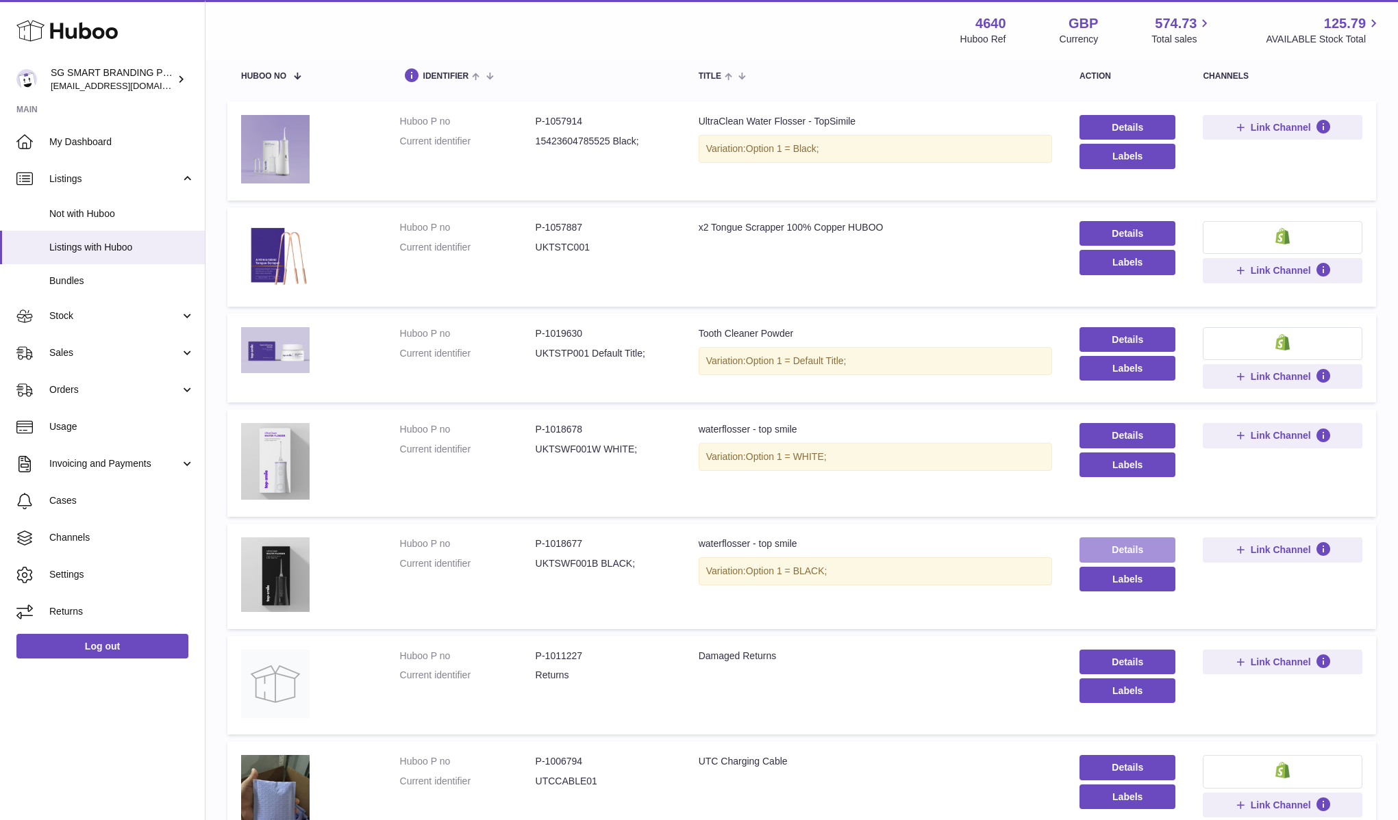
click at [1126, 554] on link "Details" at bounding box center [1127, 550] width 96 height 25
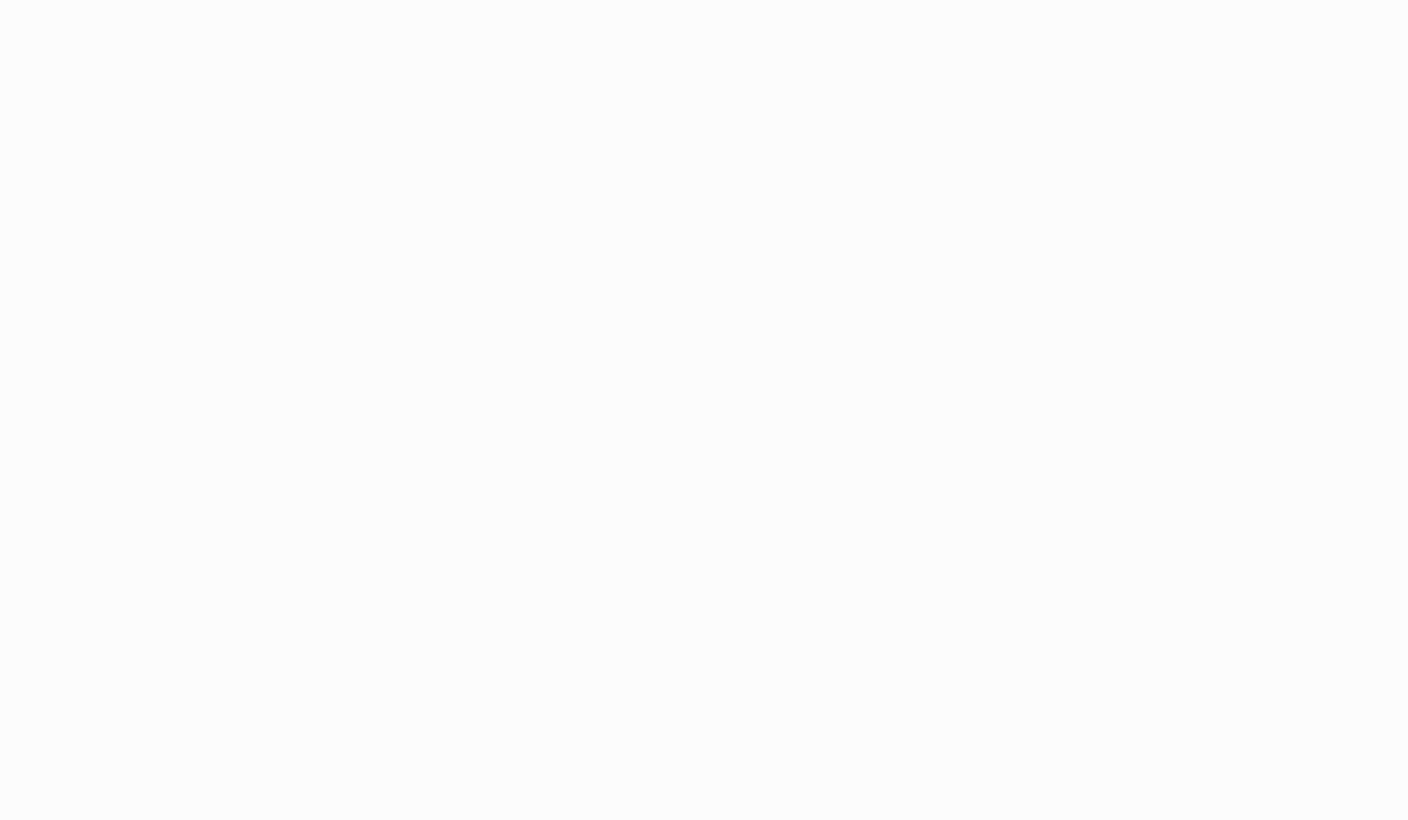
select select
select select "****"
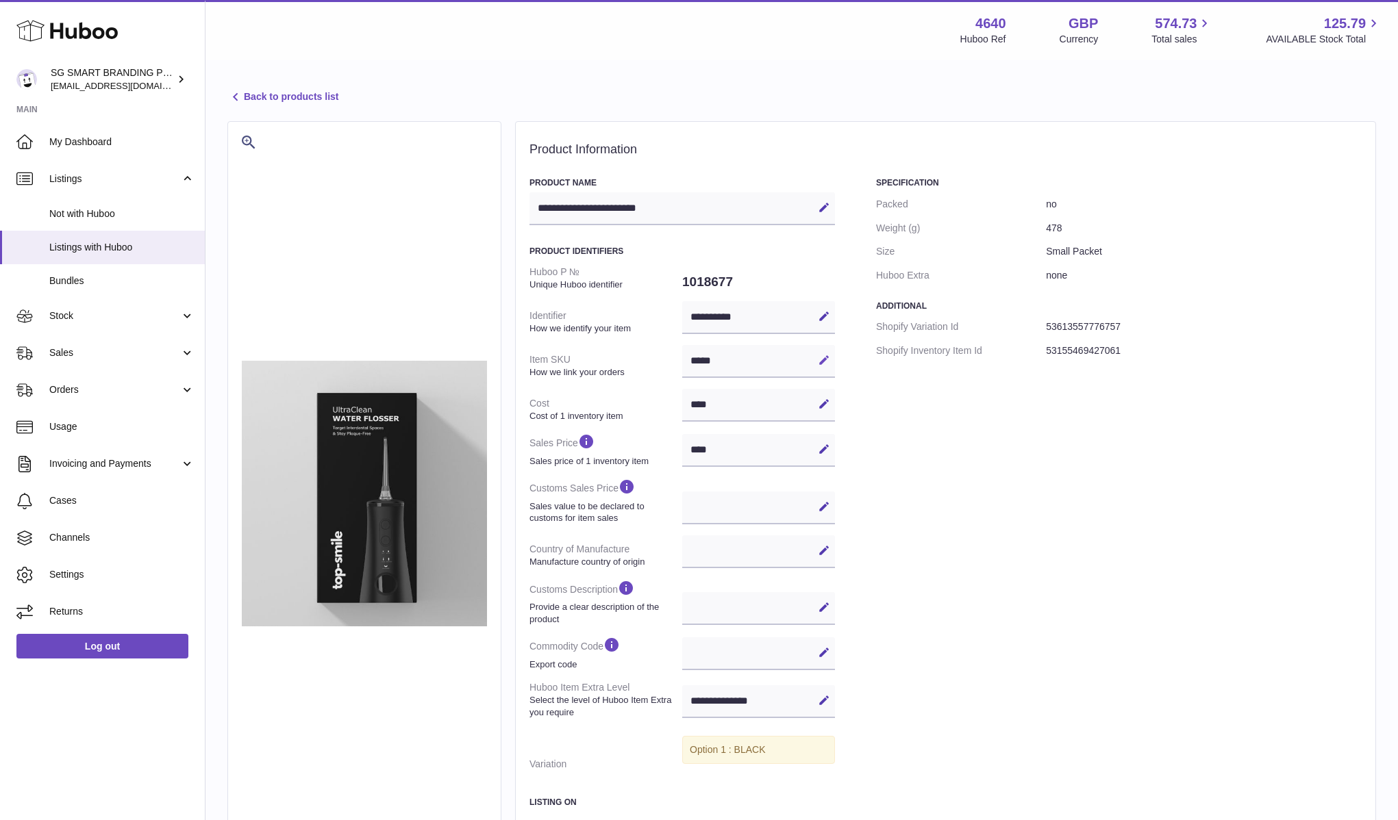
click at [824, 363] on icon at bounding box center [824, 360] width 12 height 12
click at [778, 363] on input "*****" at bounding box center [758, 361] width 153 height 33
paste input "*****"
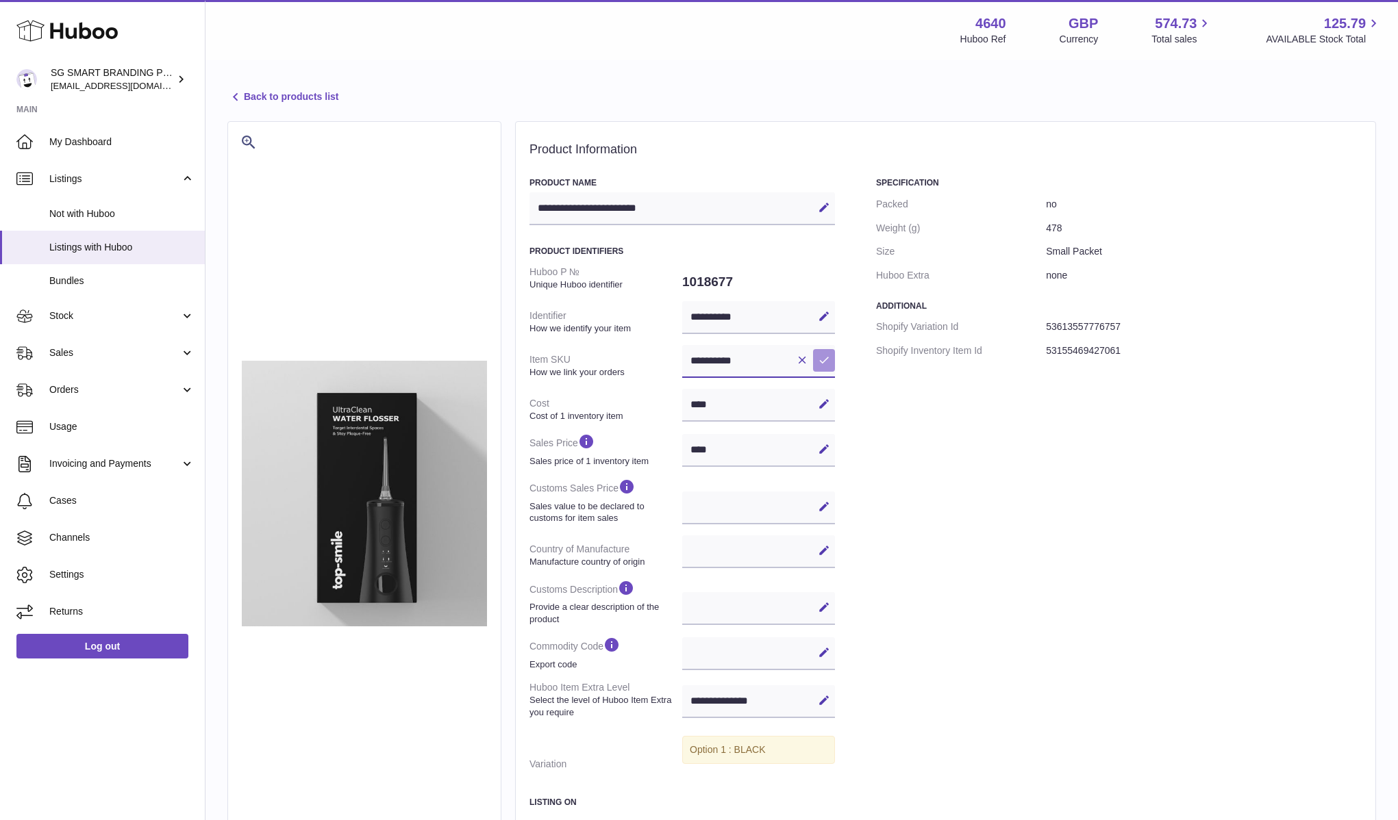
type input "**********"
click at [833, 363] on button "Save" at bounding box center [824, 360] width 22 height 22
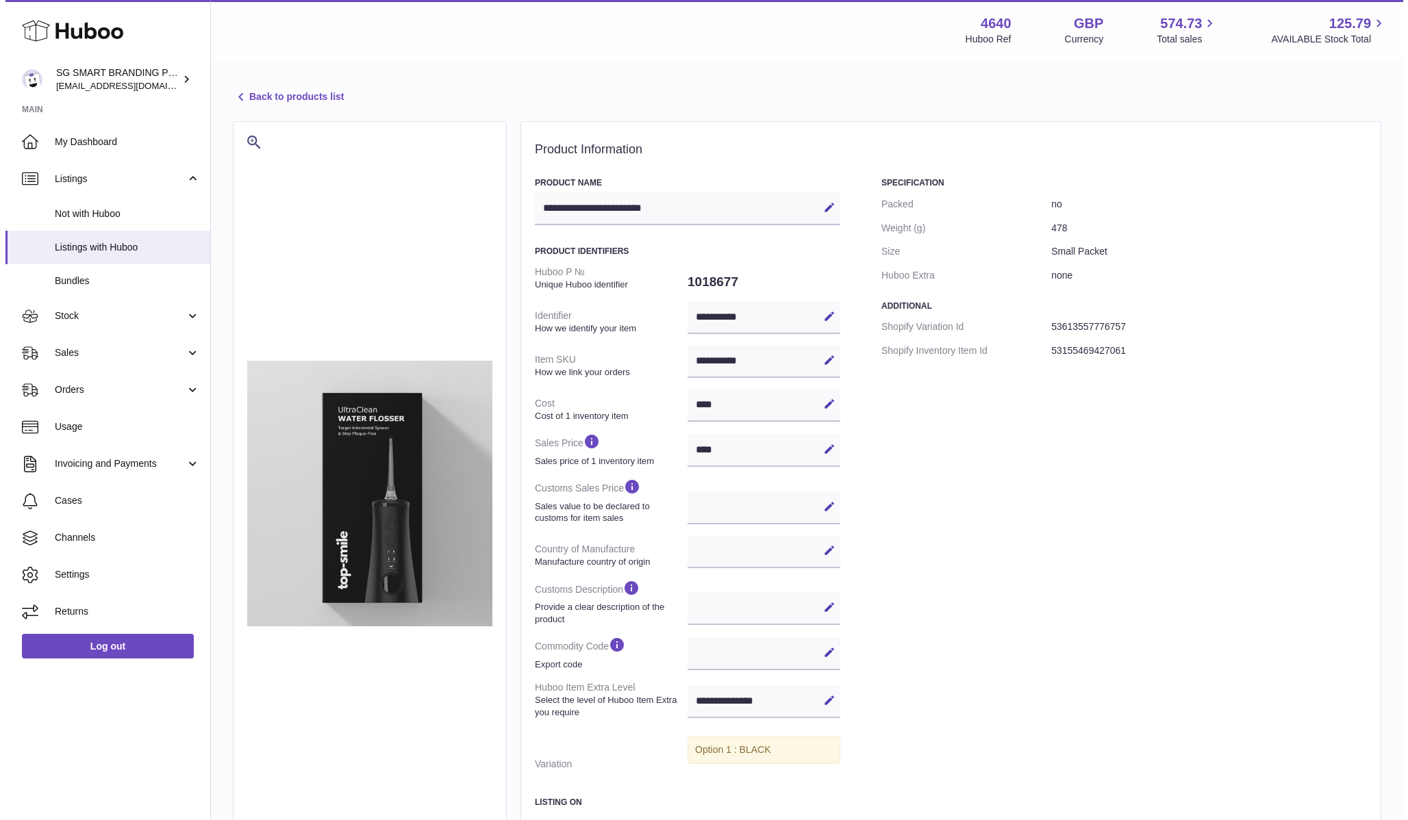
scroll to position [182, 0]
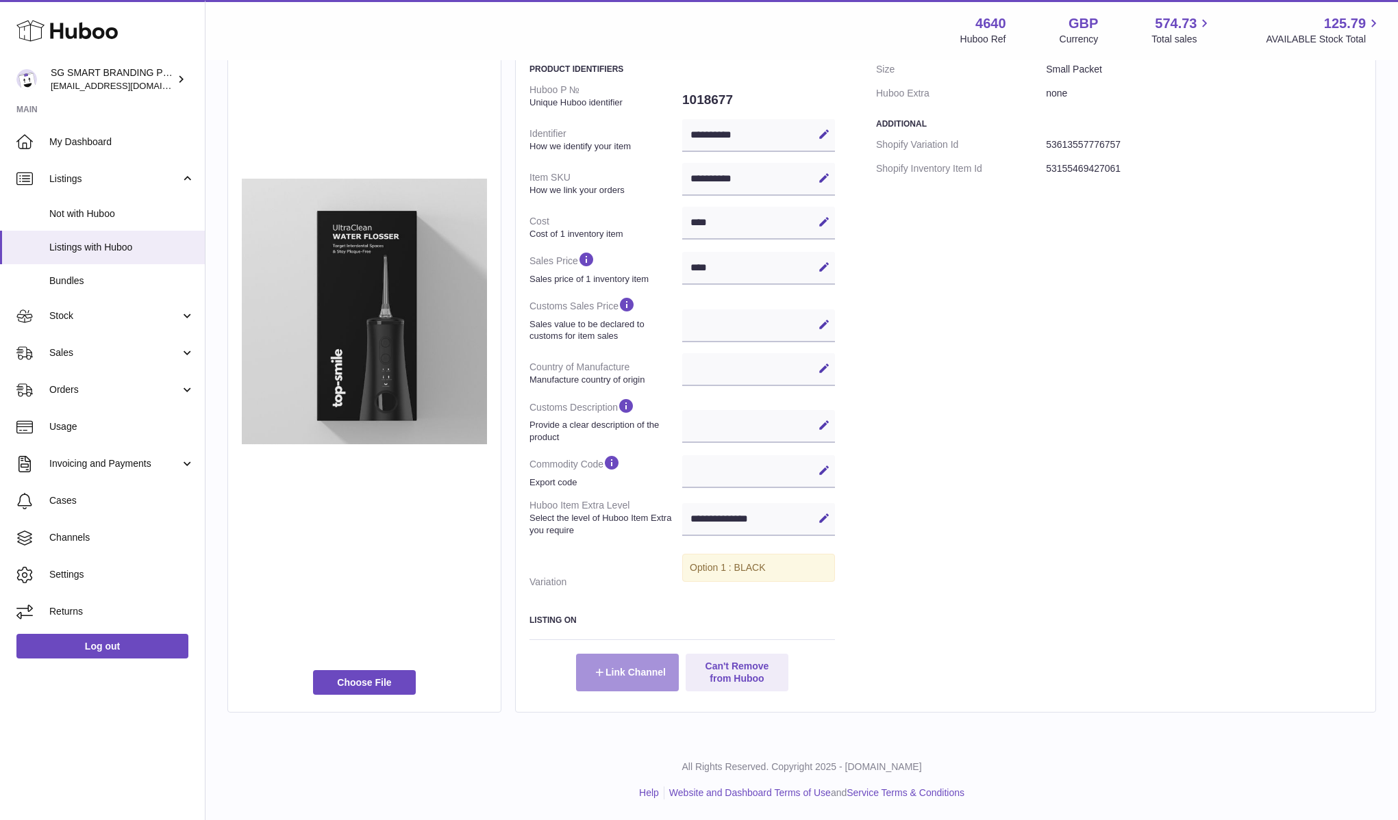
click at [648, 662] on button "Link Channel" at bounding box center [627, 672] width 103 height 37
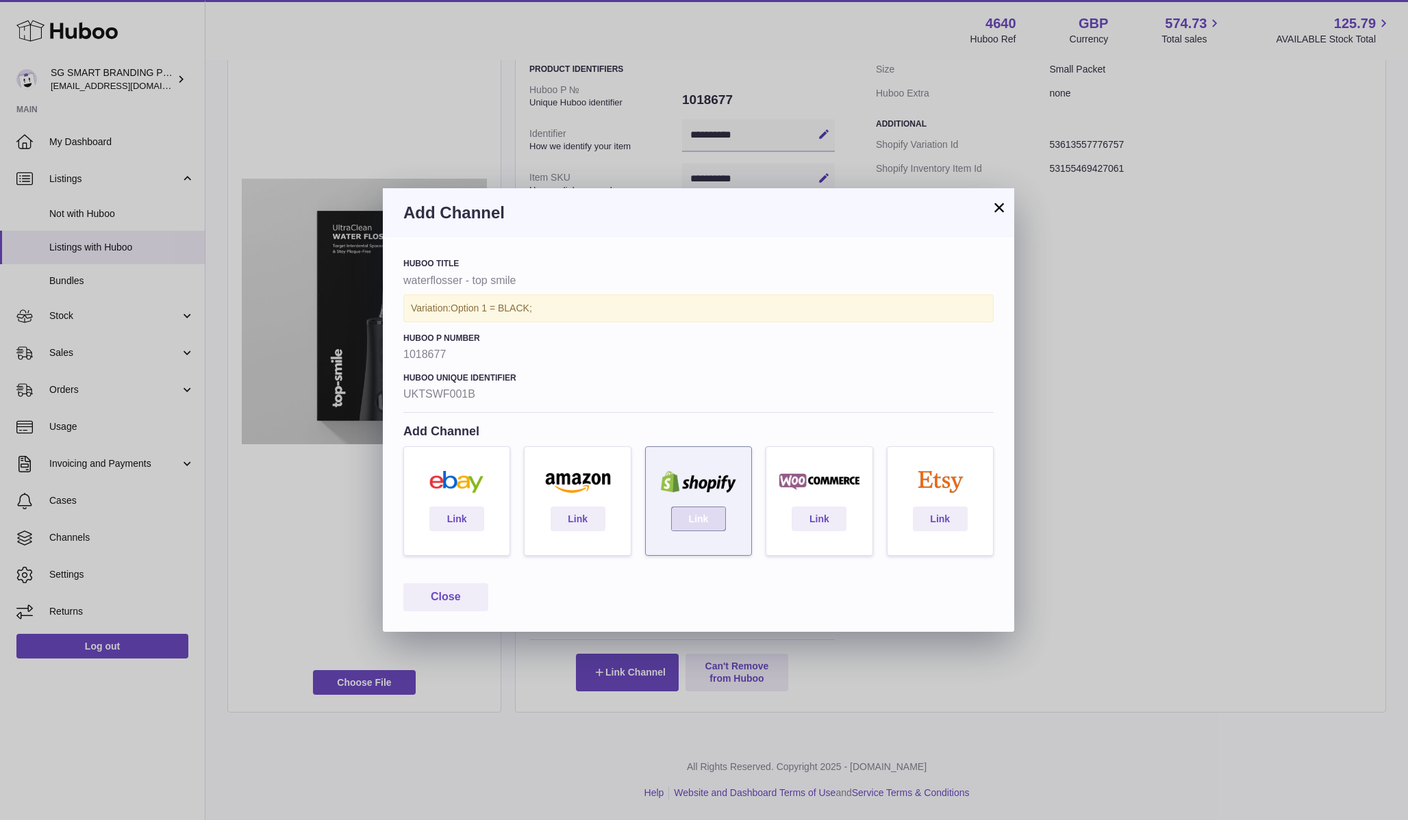
click at [683, 529] on link "Link" at bounding box center [698, 519] width 55 height 25
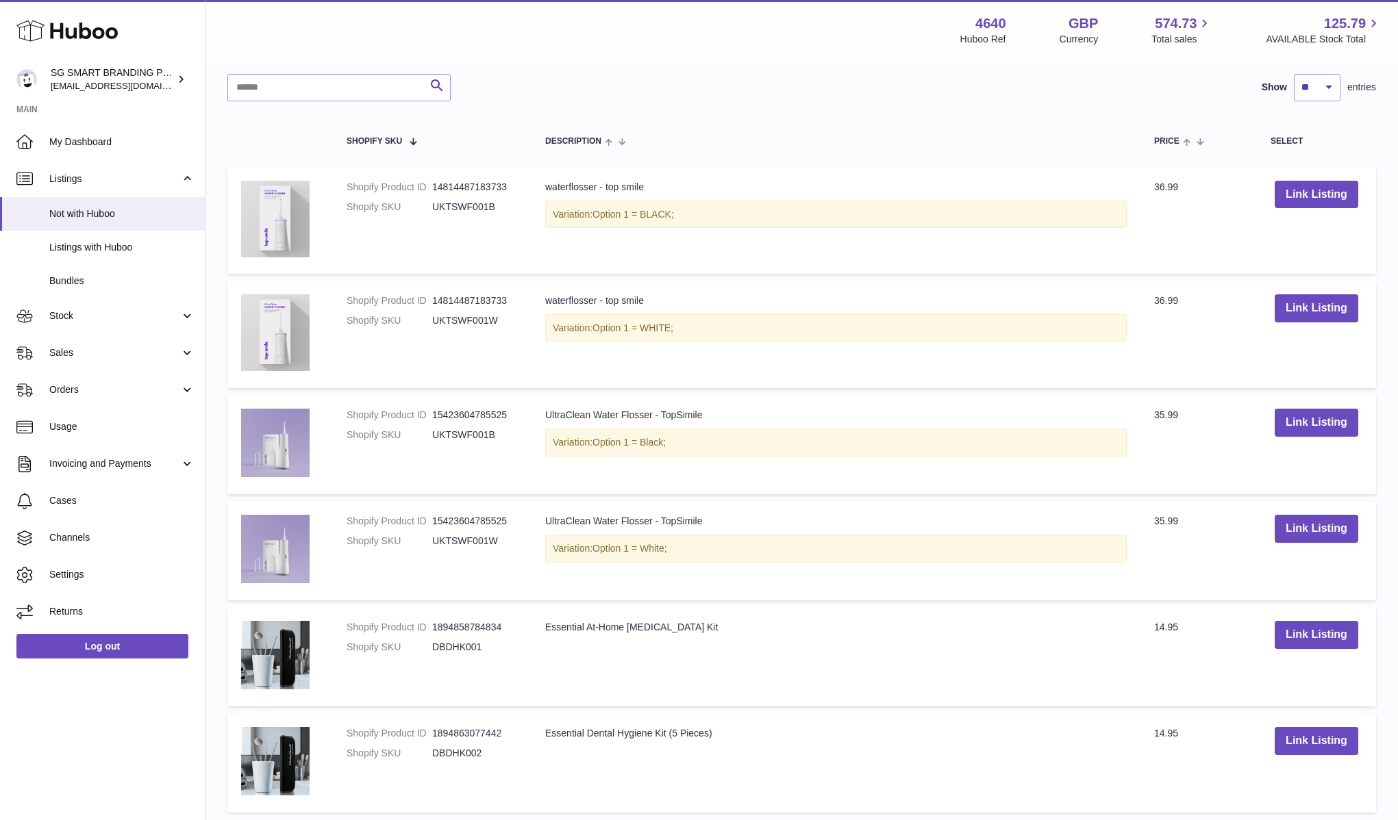
scroll to position [403, 0]
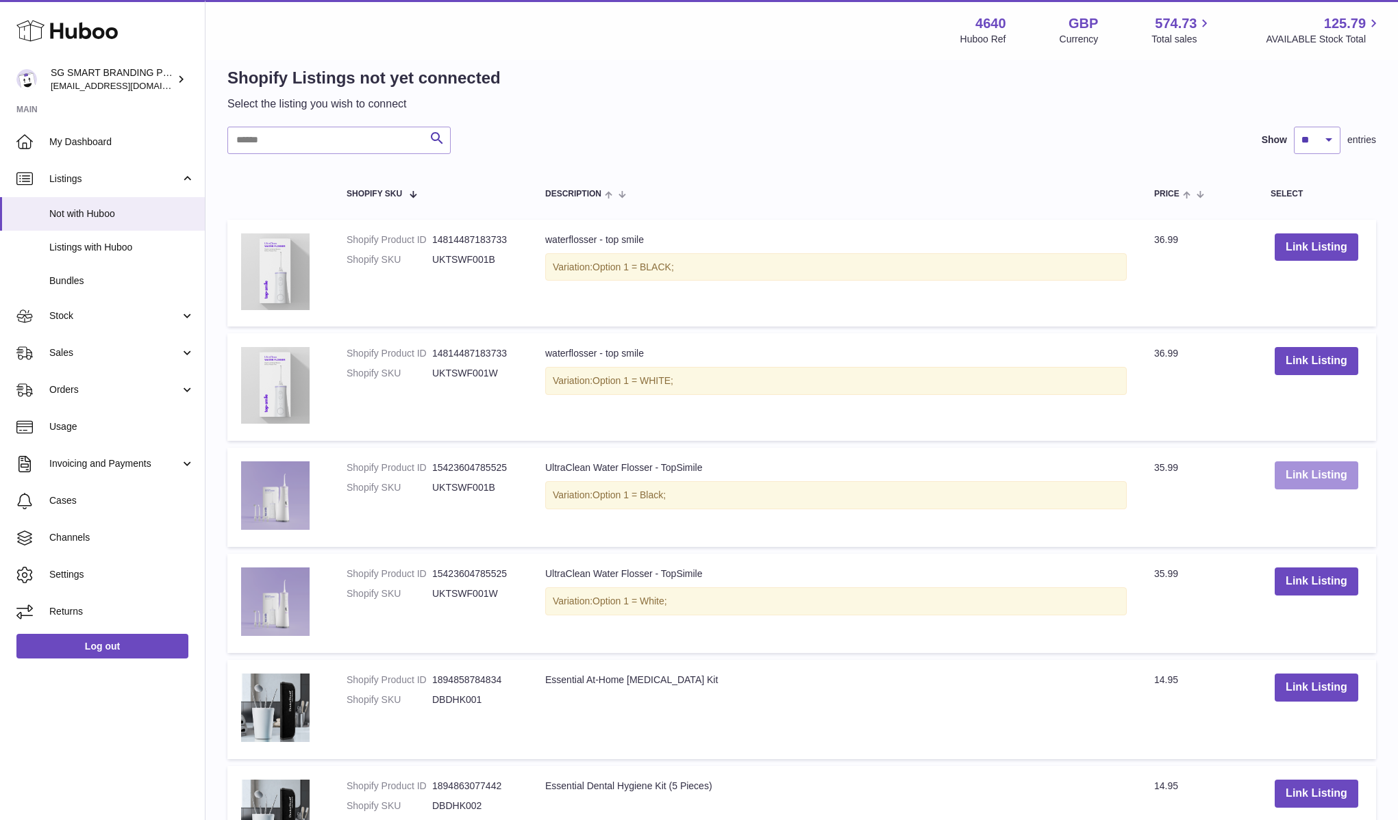
click at [1304, 476] on button "Link Listing" at bounding box center [1316, 476] width 84 height 28
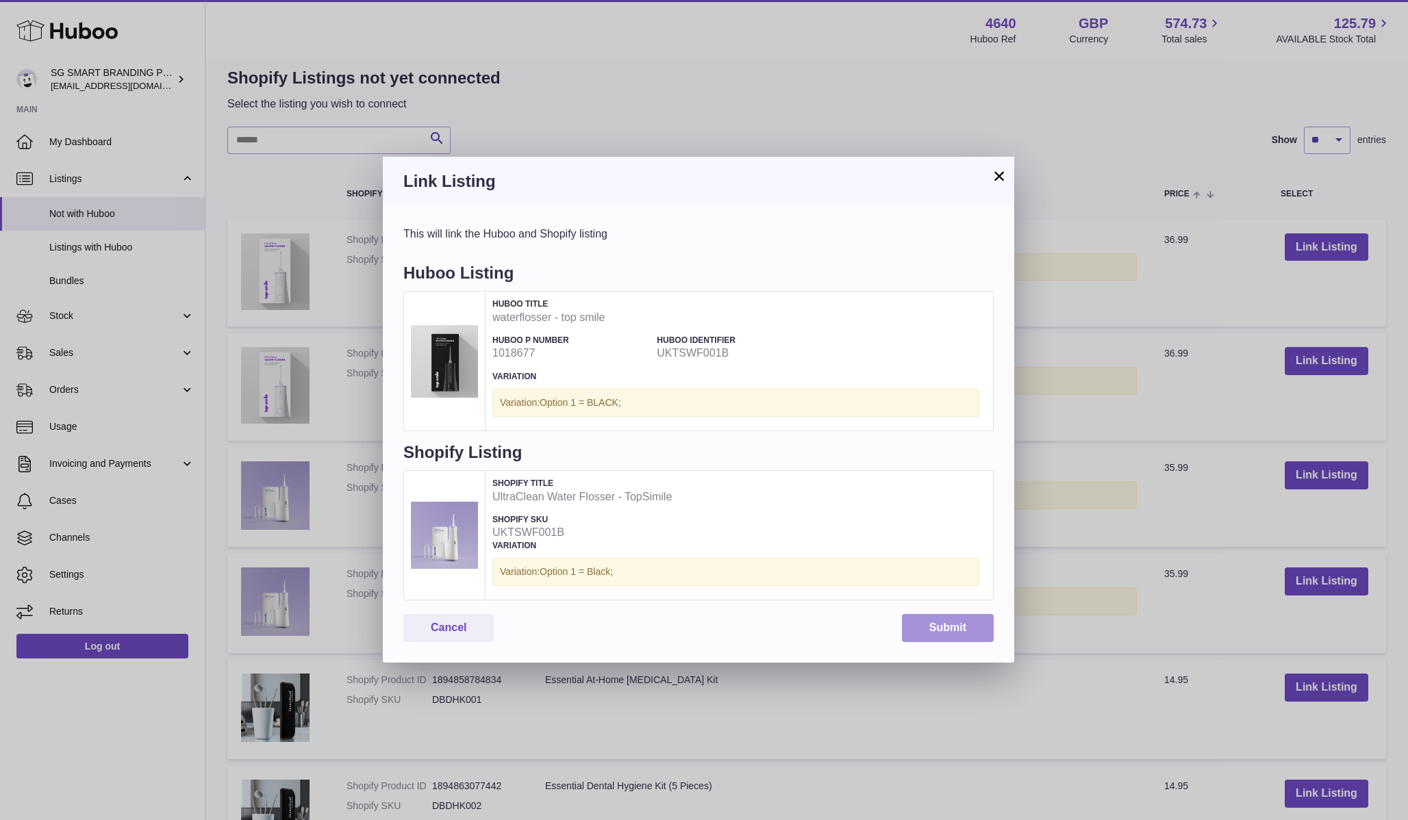
click at [924, 624] on button "Submit" at bounding box center [948, 628] width 92 height 28
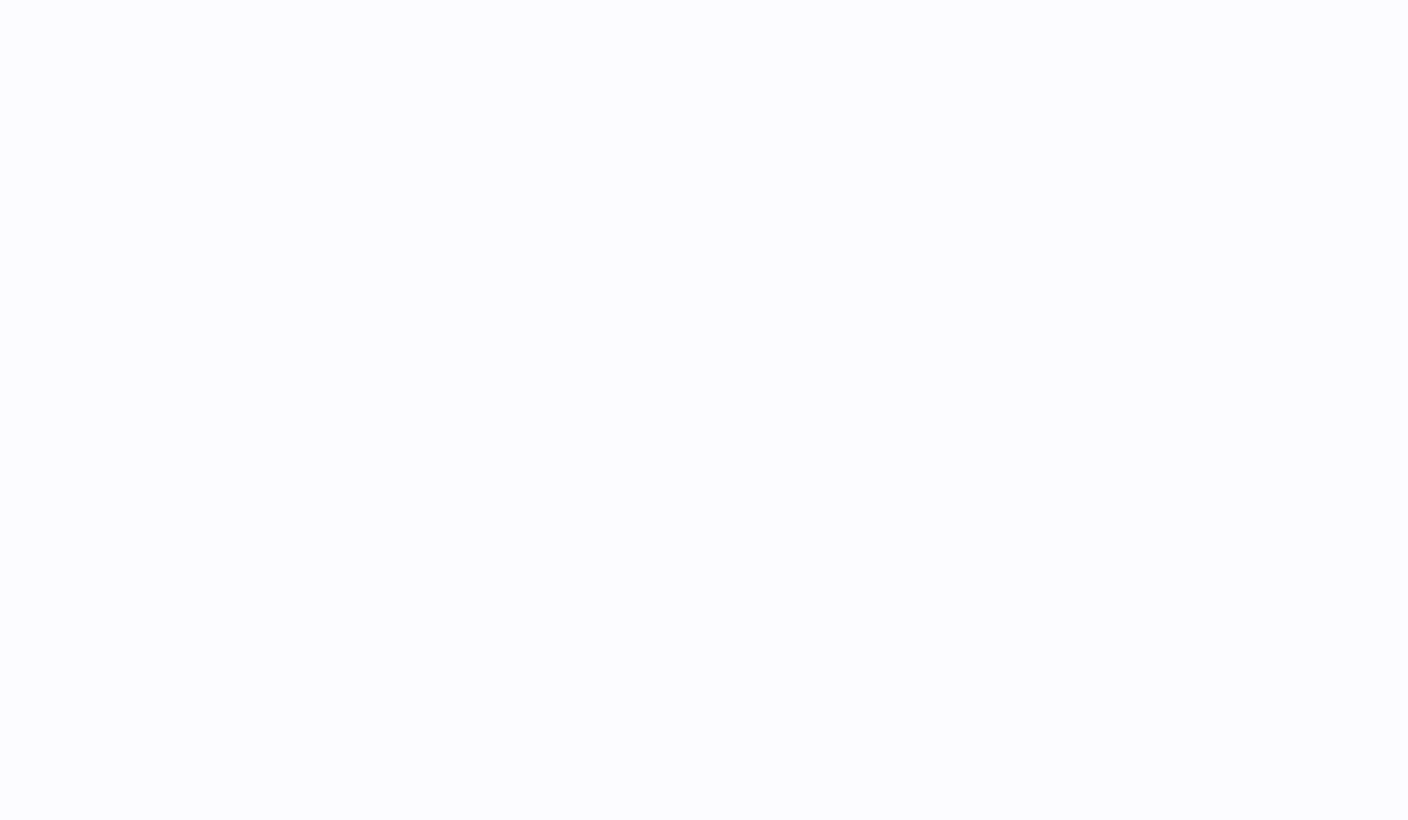
select select
select select "****"
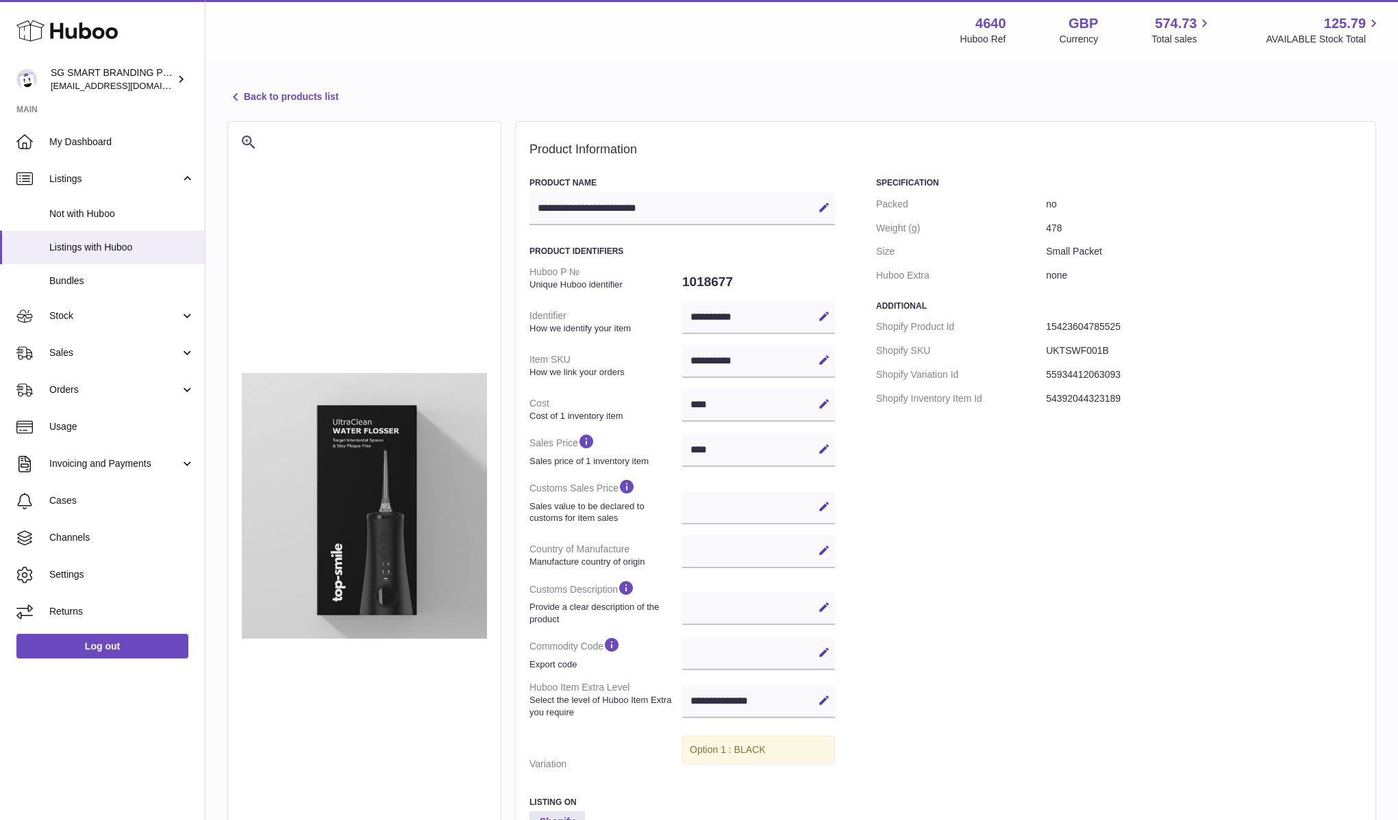
click at [279, 100] on link "Back to products list" at bounding box center [282, 97] width 111 height 16
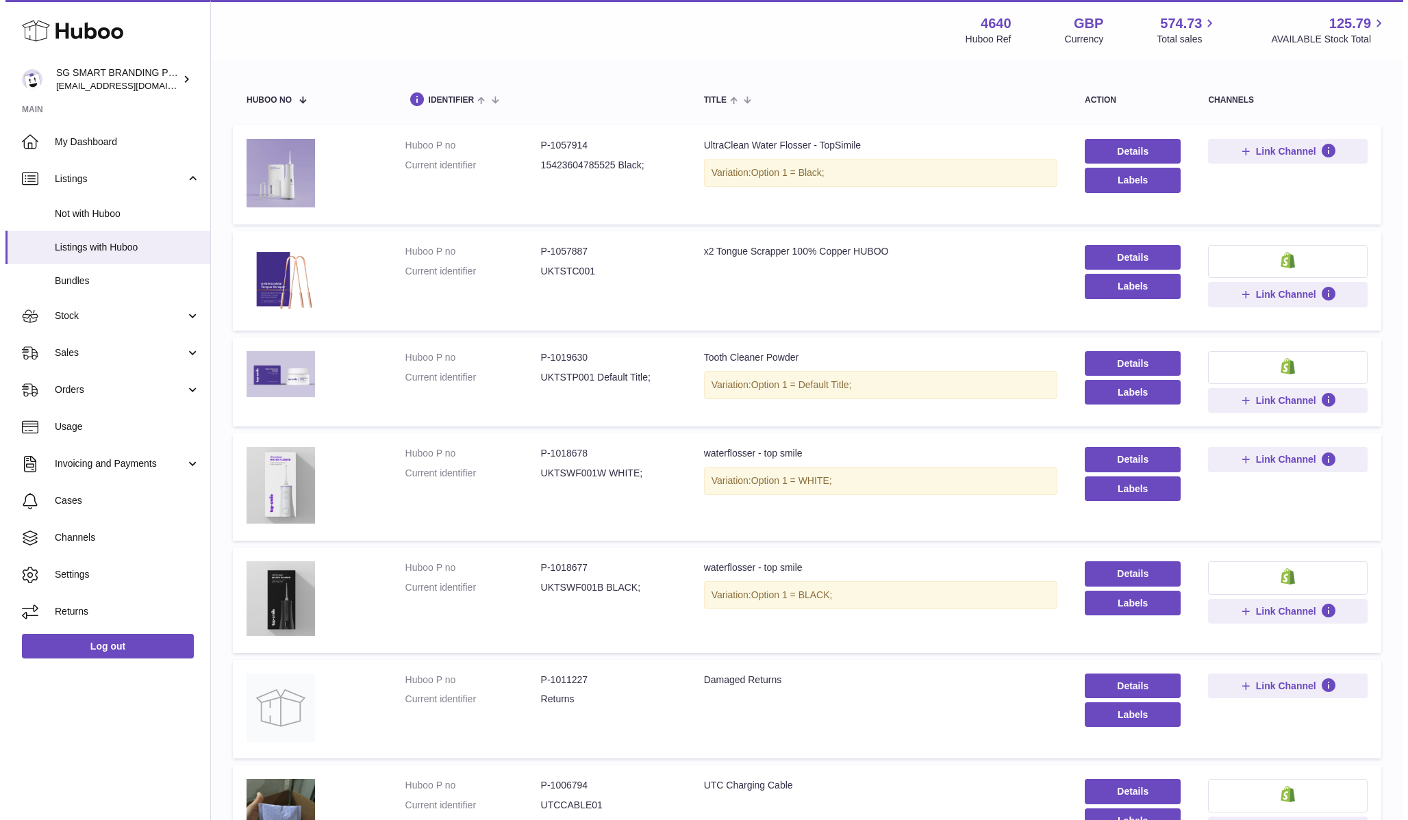
scroll to position [121, 0]
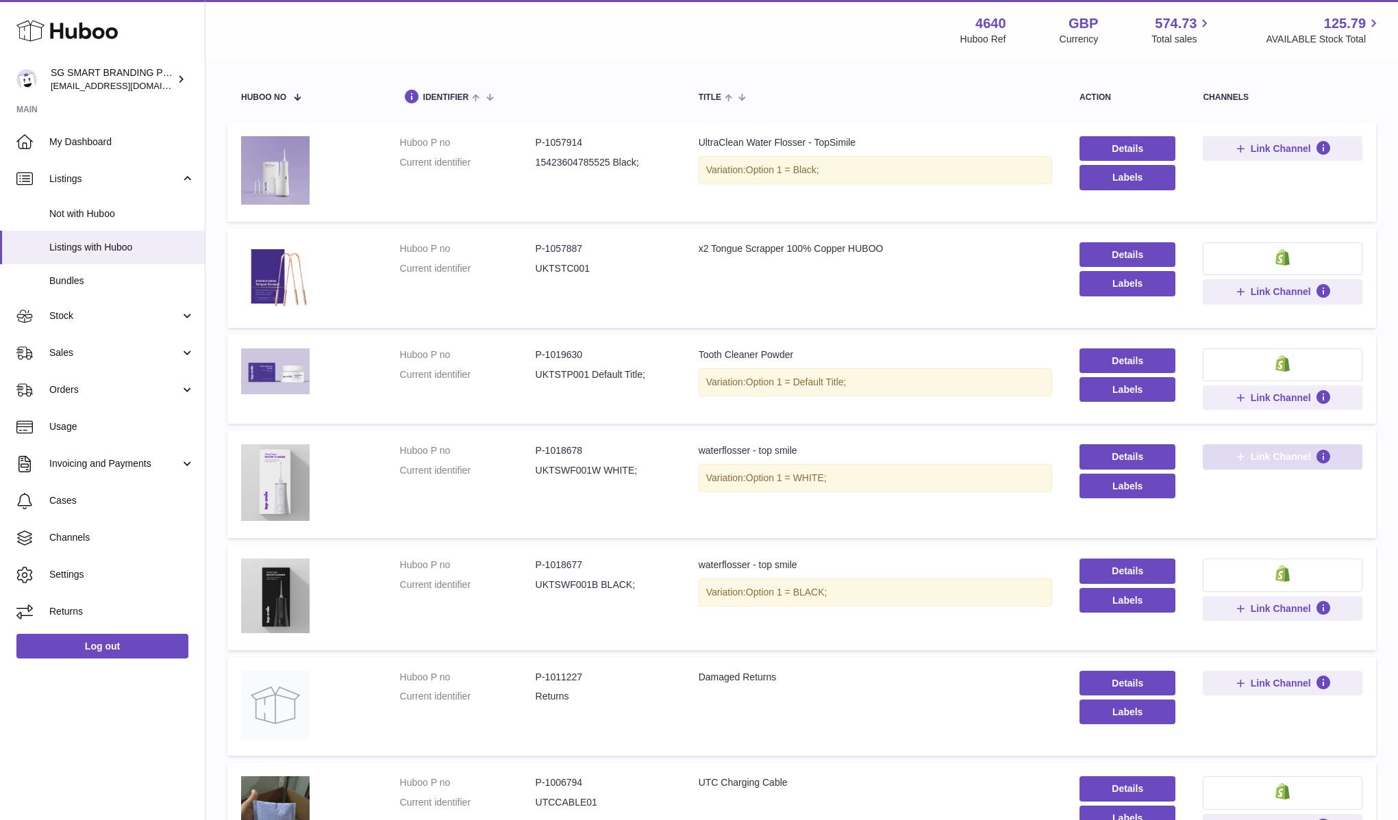
click at [1244, 460] on icon at bounding box center [1240, 457] width 12 height 12
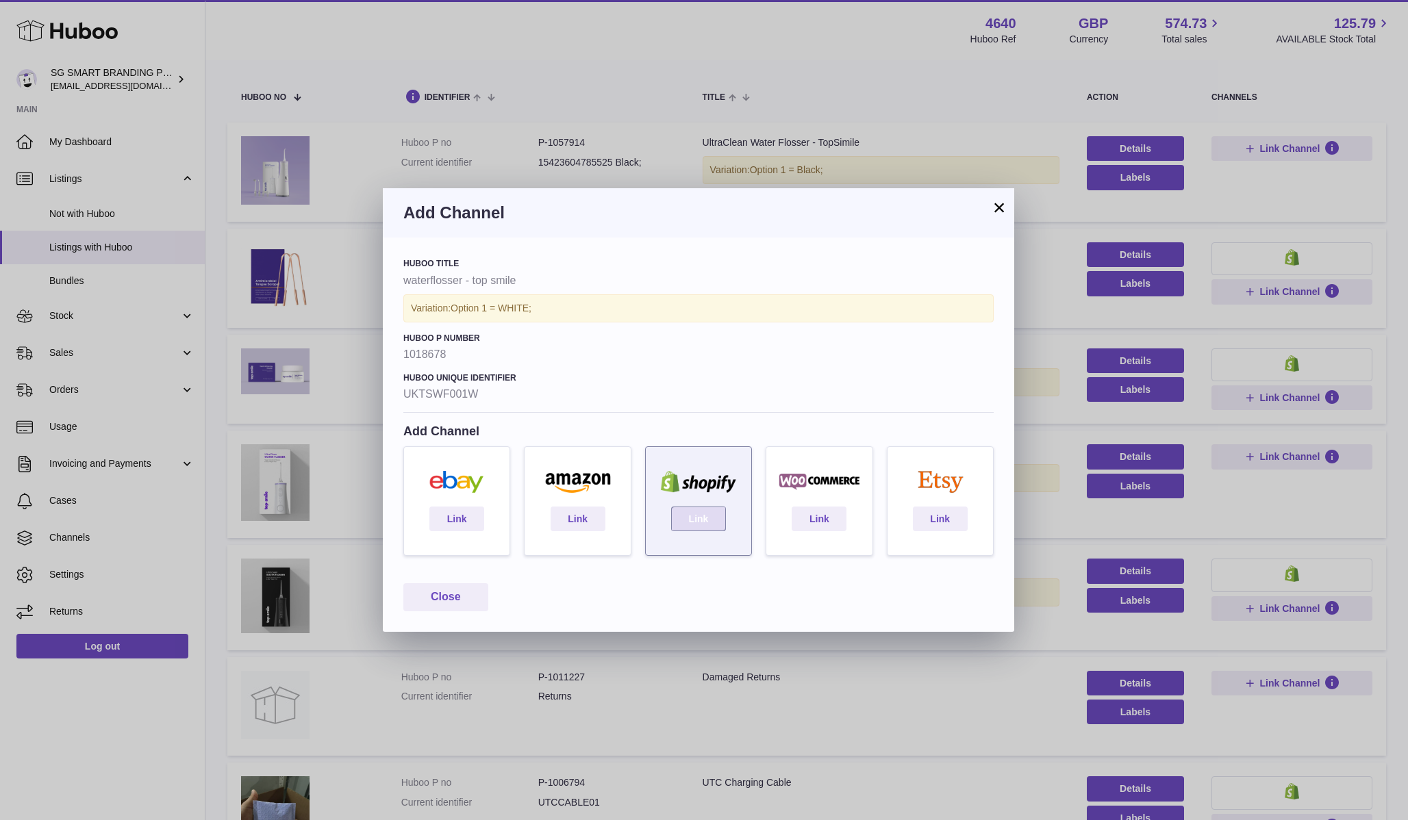
click at [709, 528] on link "Link" at bounding box center [698, 519] width 55 height 25
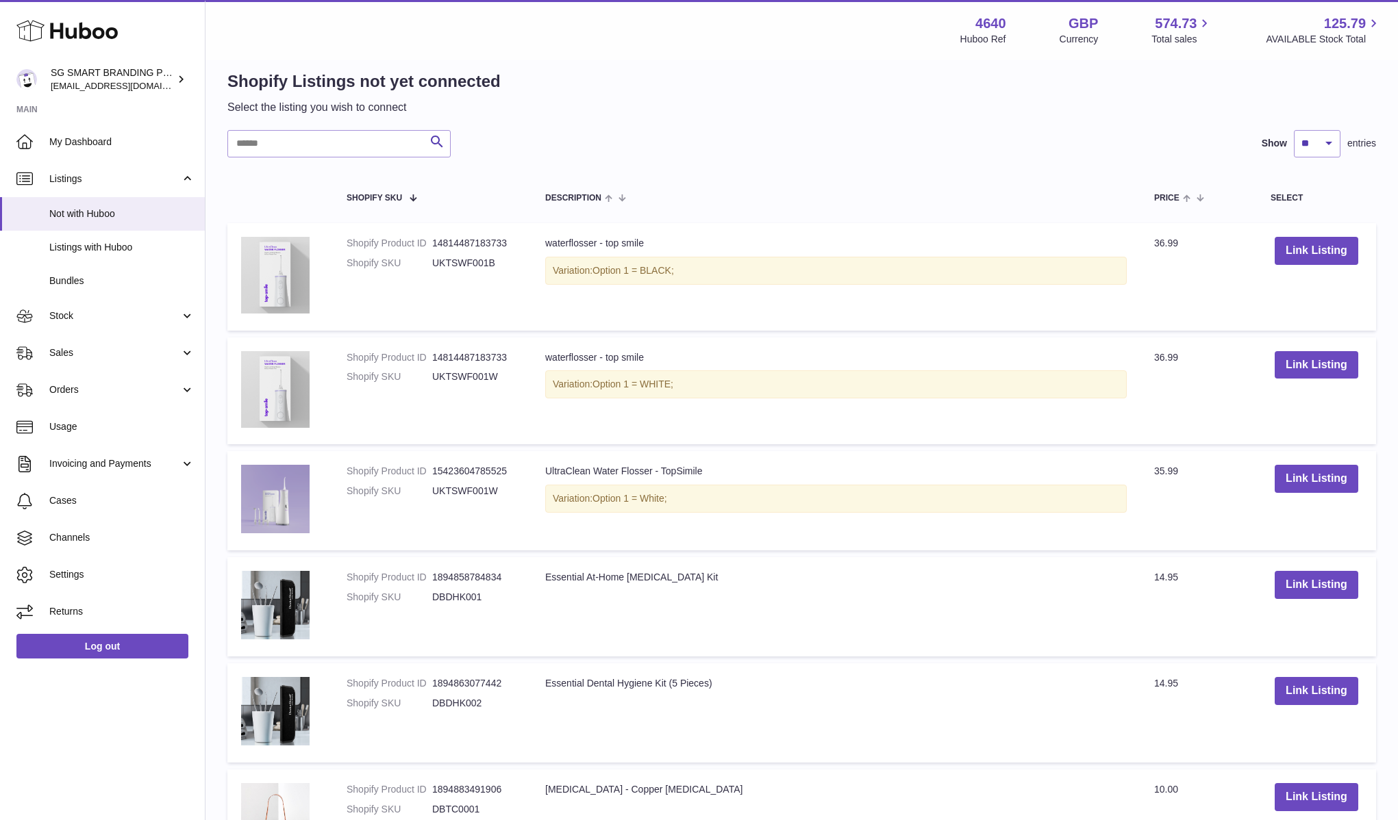
scroll to position [426, 0]
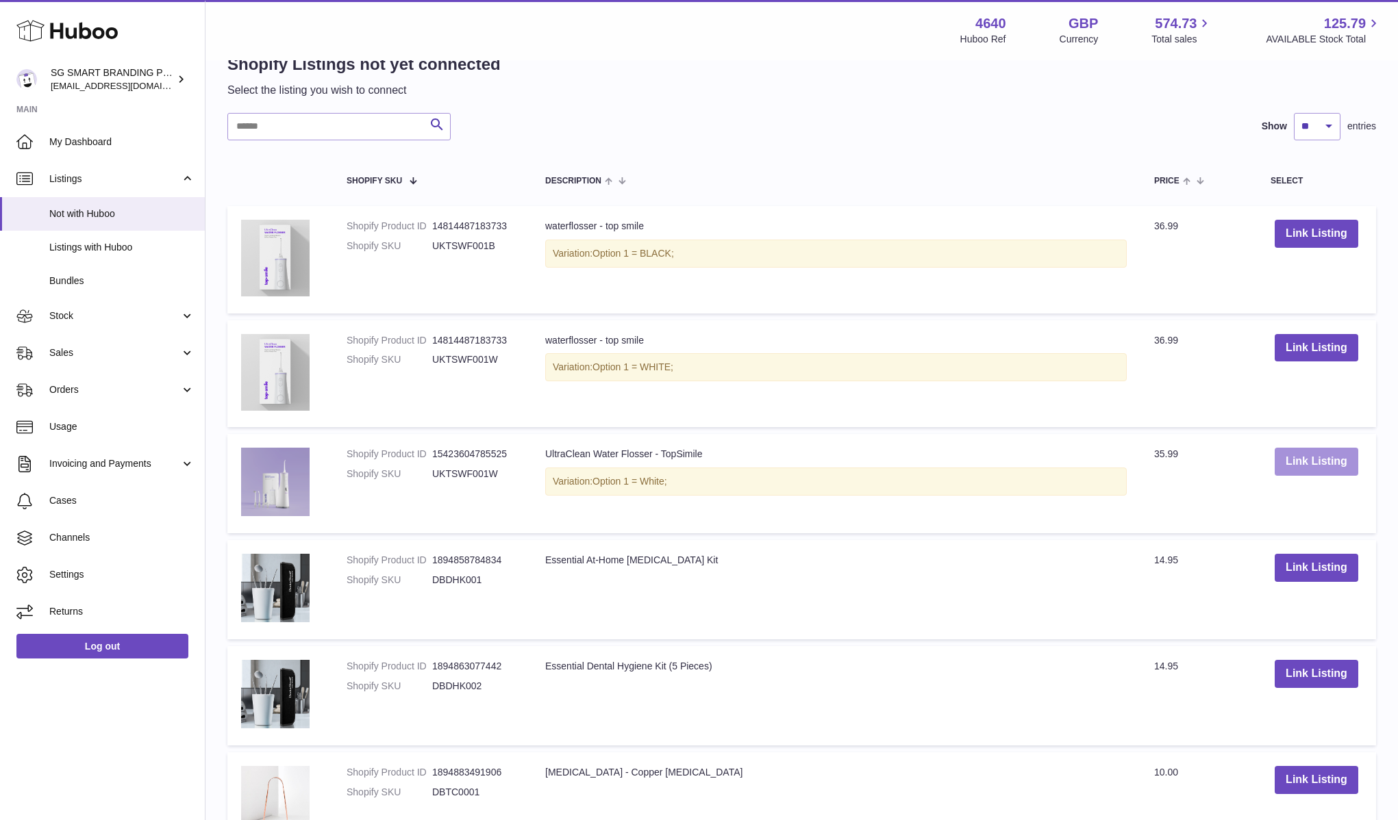
click at [1296, 466] on button "Link Listing" at bounding box center [1316, 462] width 84 height 28
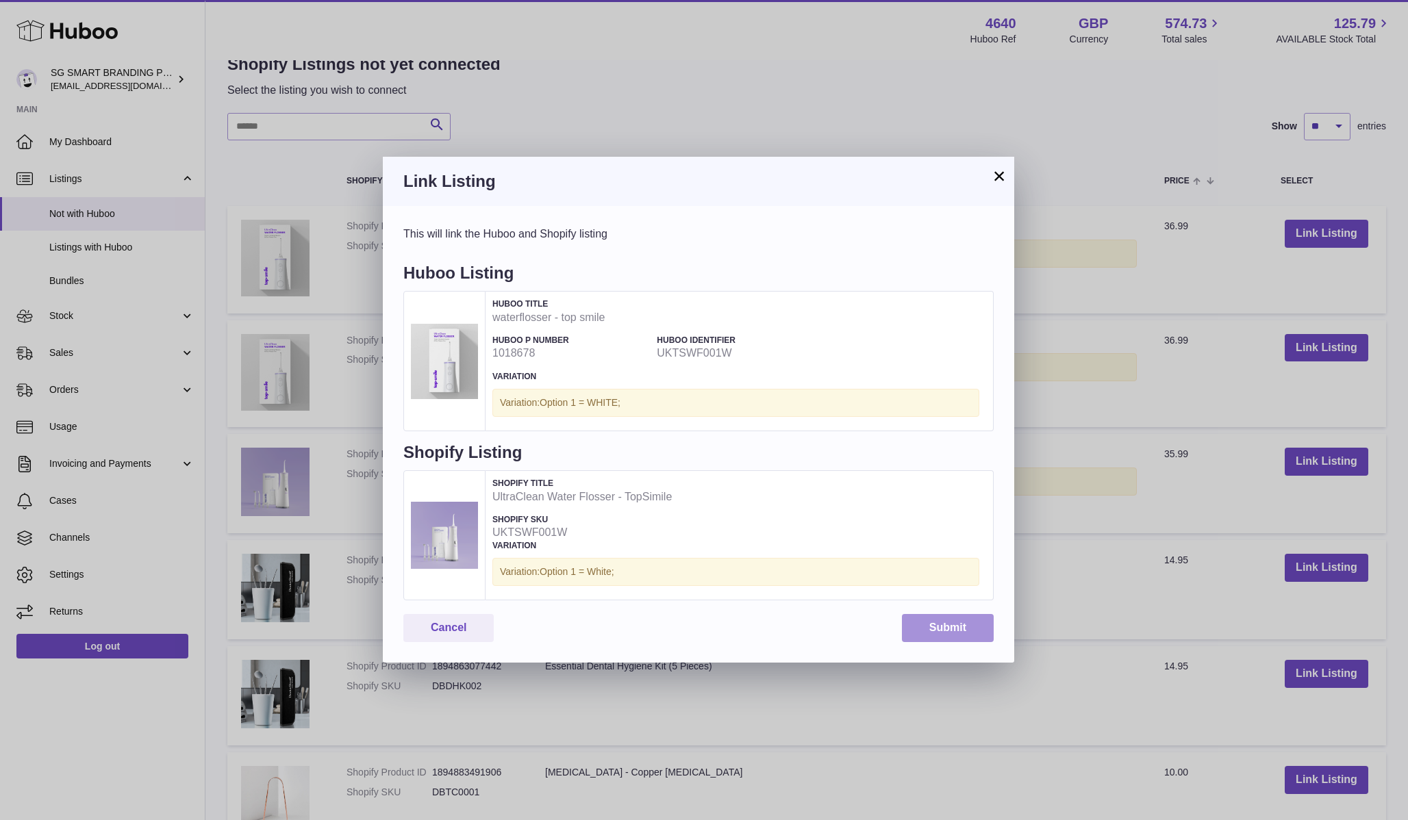
click at [954, 620] on button "Submit" at bounding box center [948, 628] width 92 height 28
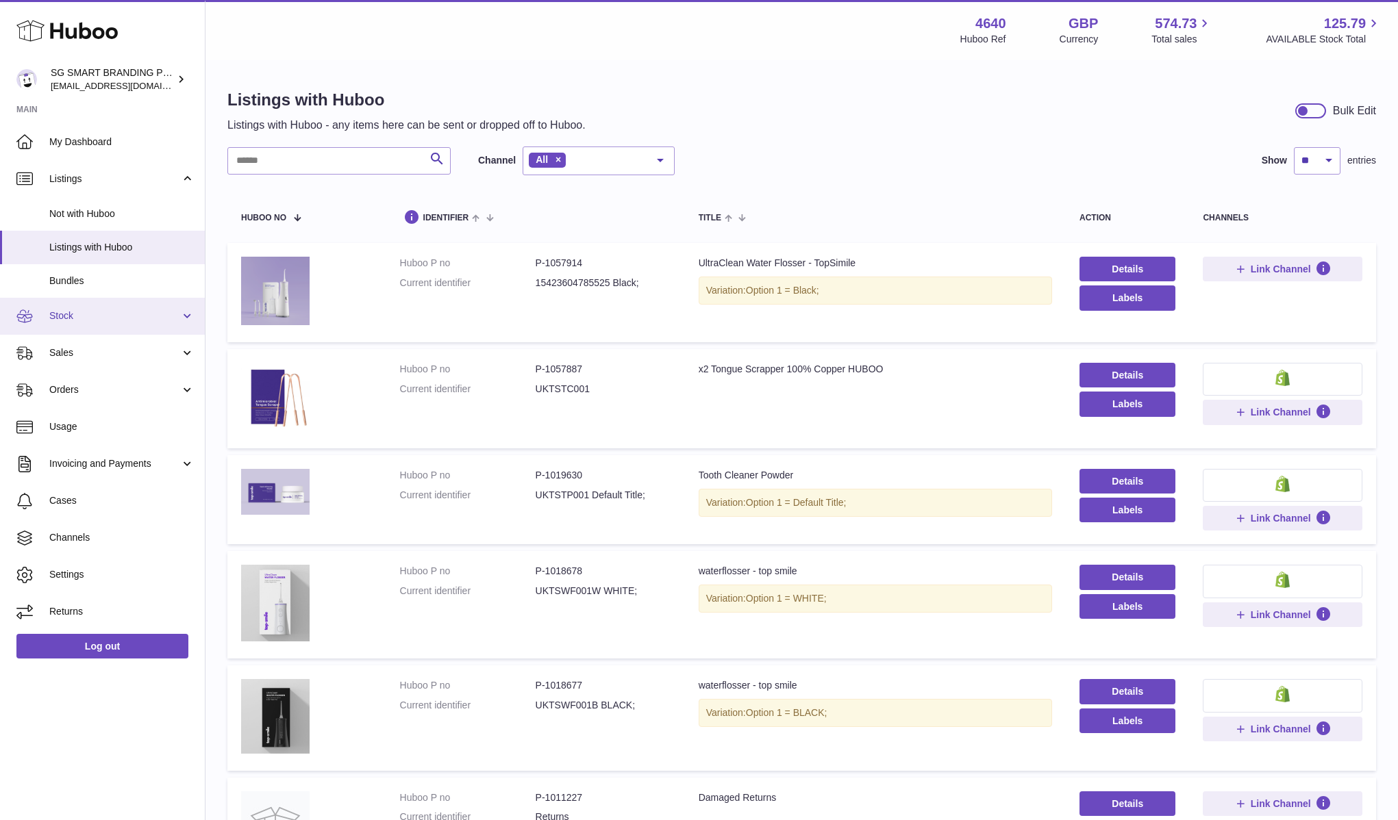
click at [129, 316] on span "Stock" at bounding box center [114, 315] width 131 height 13
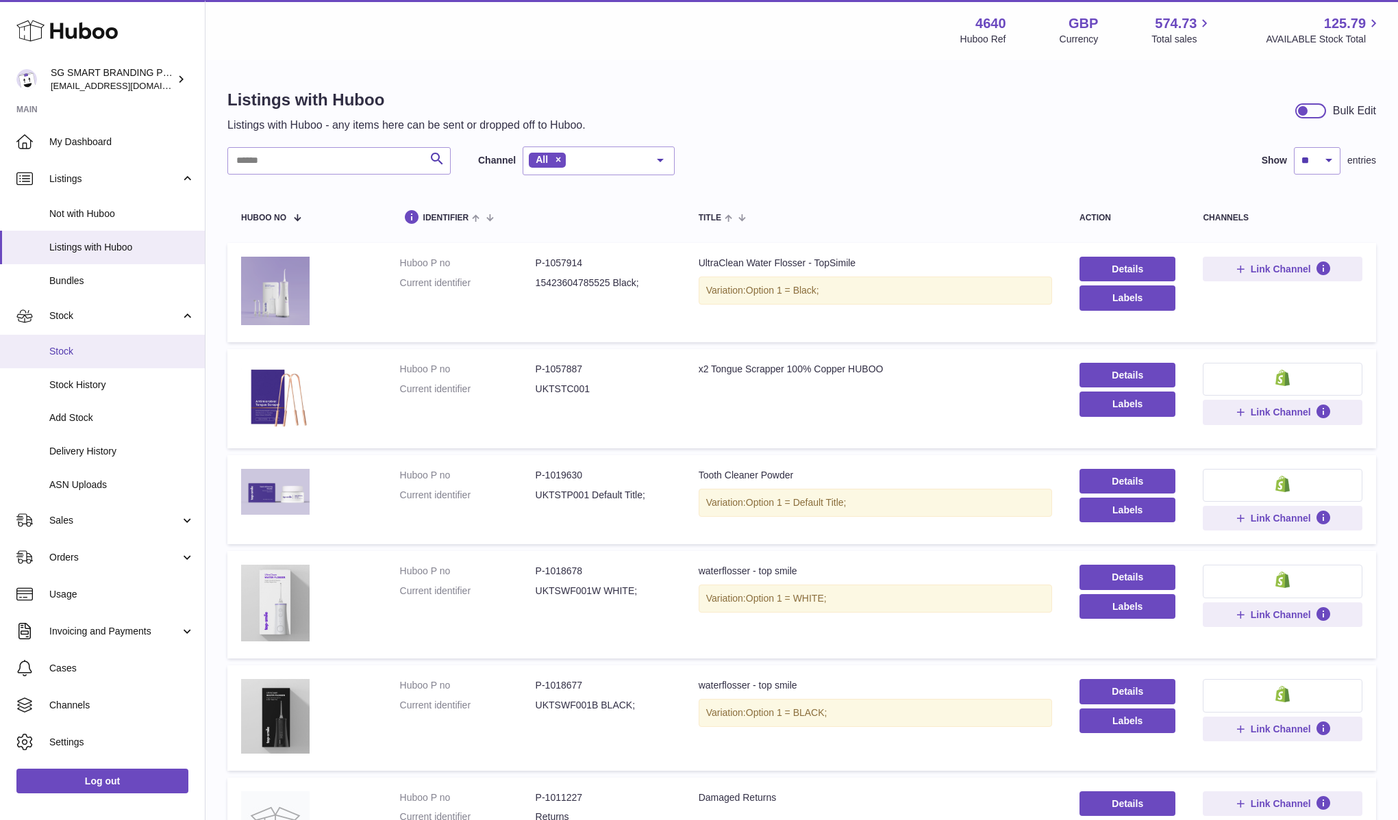
click at [132, 345] on span "Stock" at bounding box center [121, 351] width 145 height 13
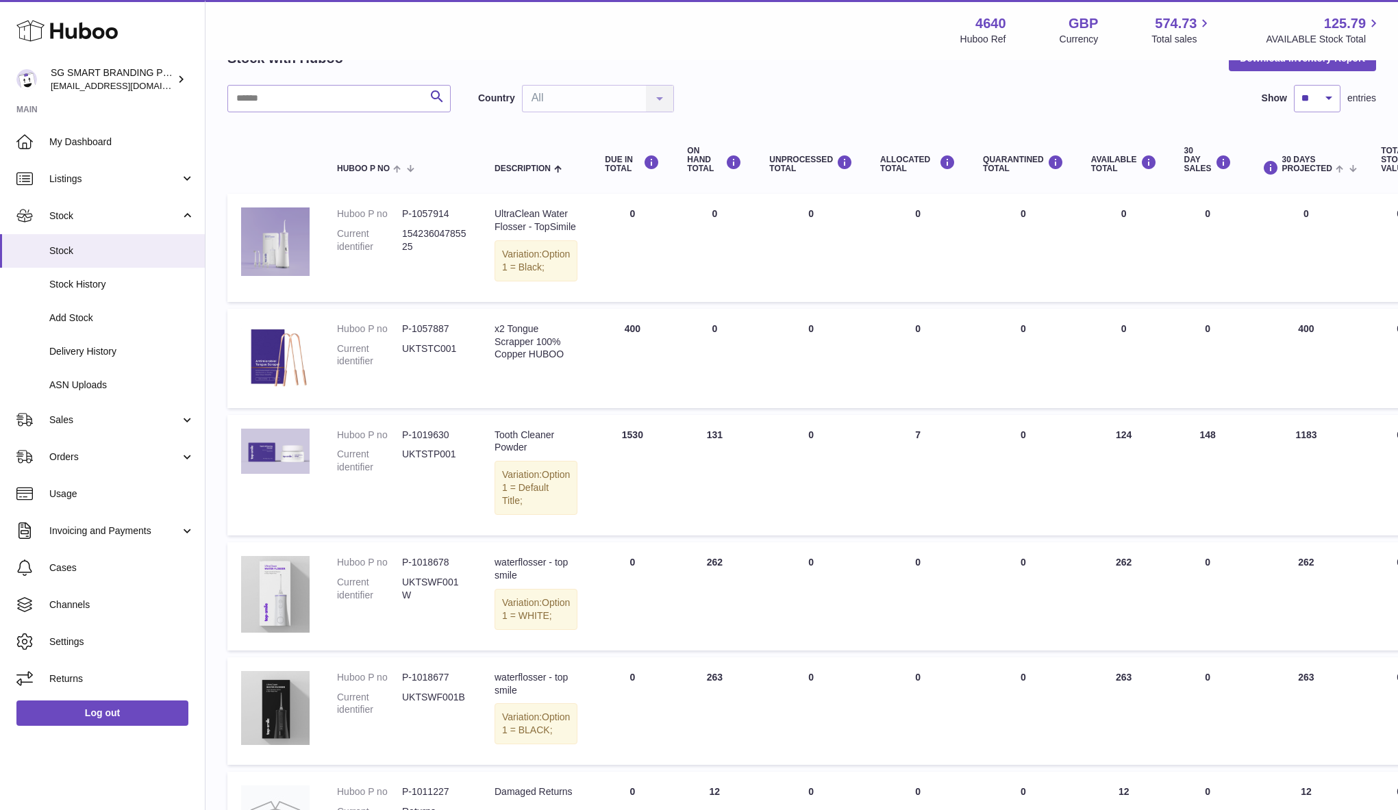
scroll to position [17, 0]
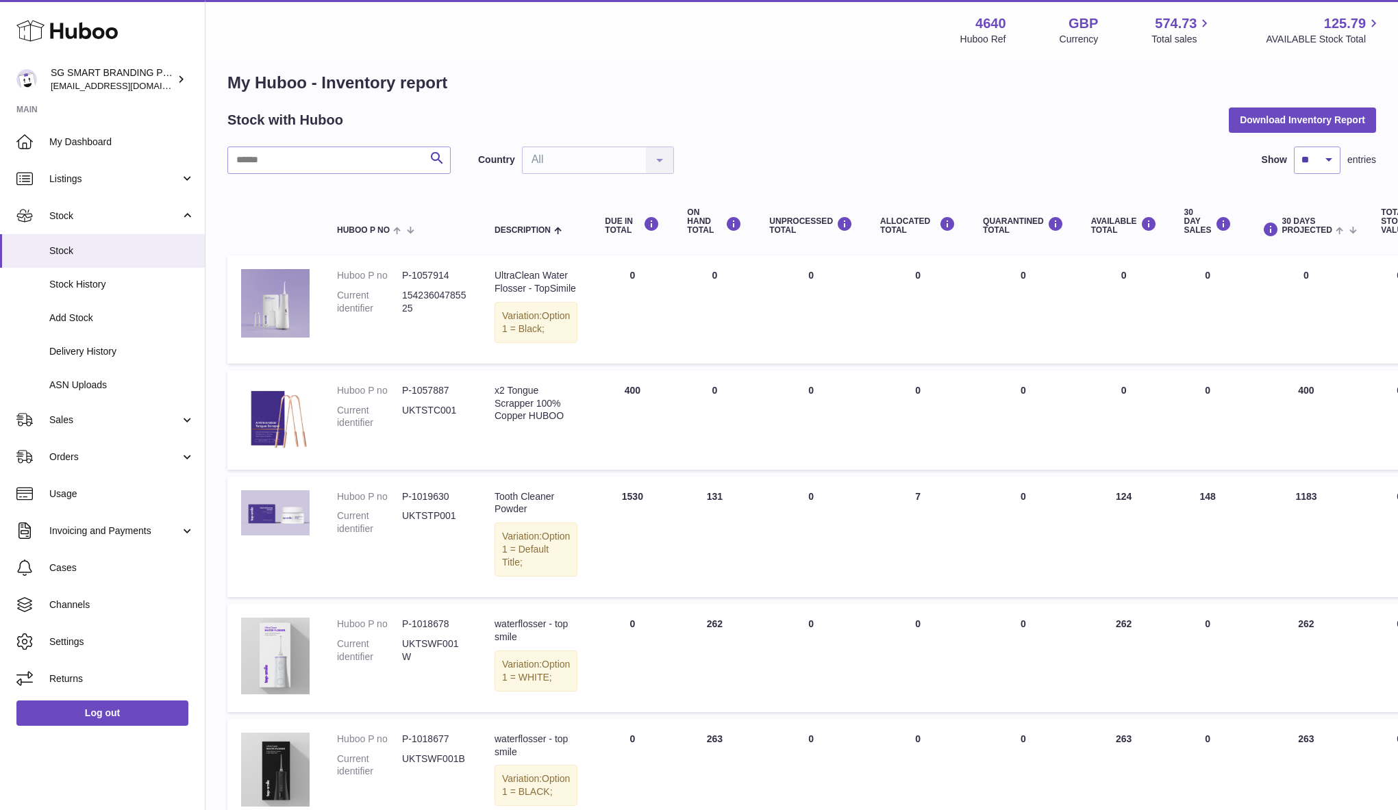
click at [536, 330] on div "Variation: Option 1 = Black;" at bounding box center [535, 322] width 83 height 41
click at [119, 179] on span "Listings" at bounding box center [114, 179] width 131 height 13
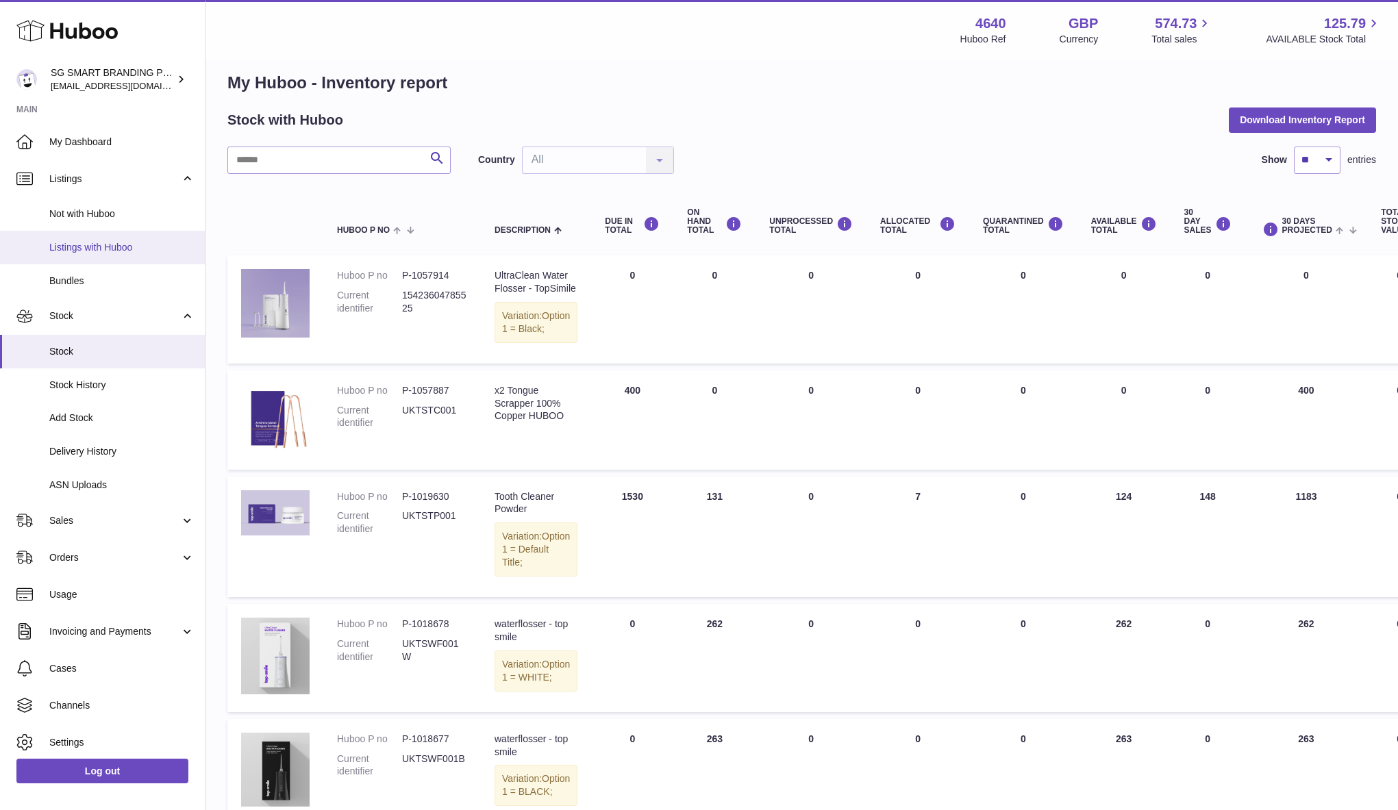
click at [136, 244] on span "Listings with Huboo" at bounding box center [121, 247] width 145 height 13
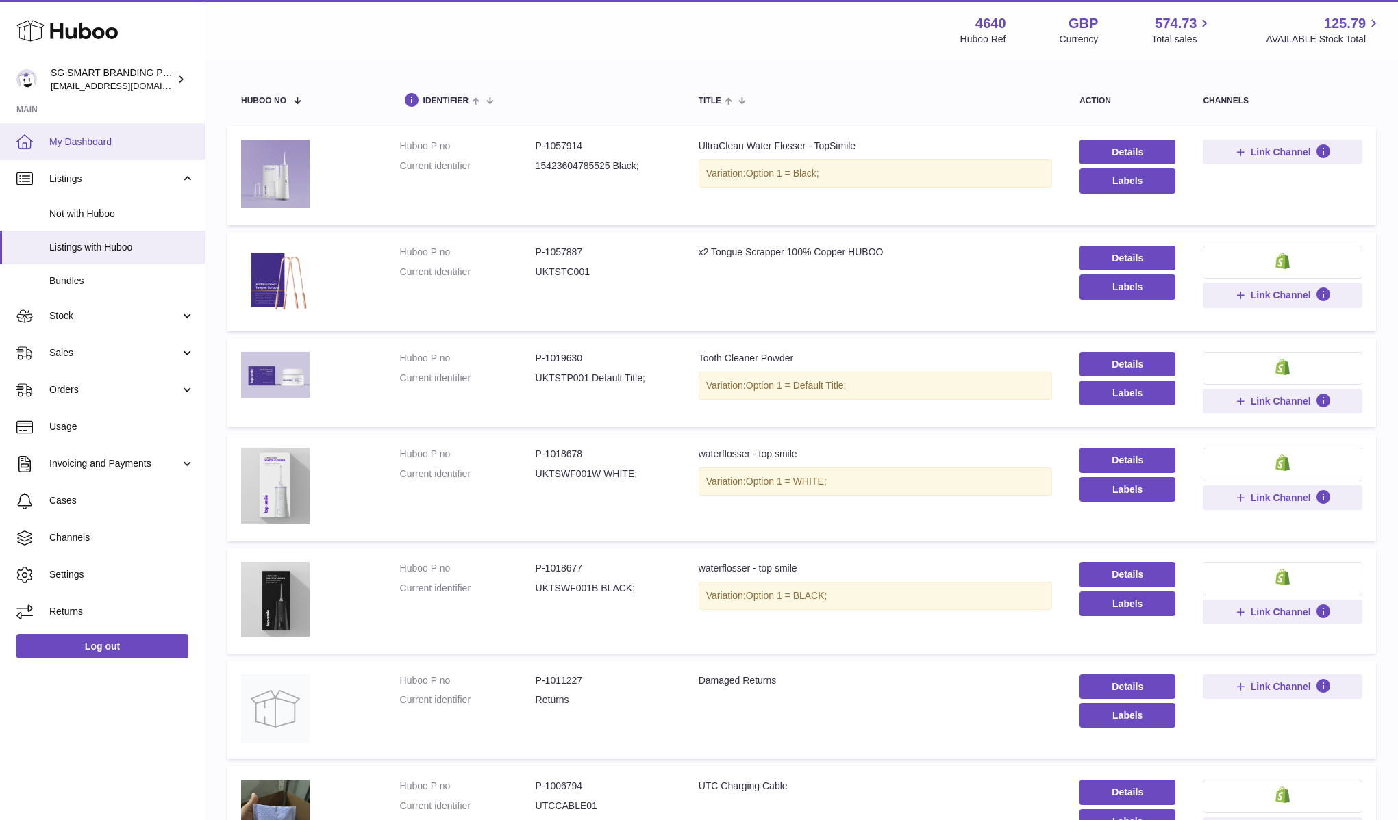
scroll to position [116, 0]
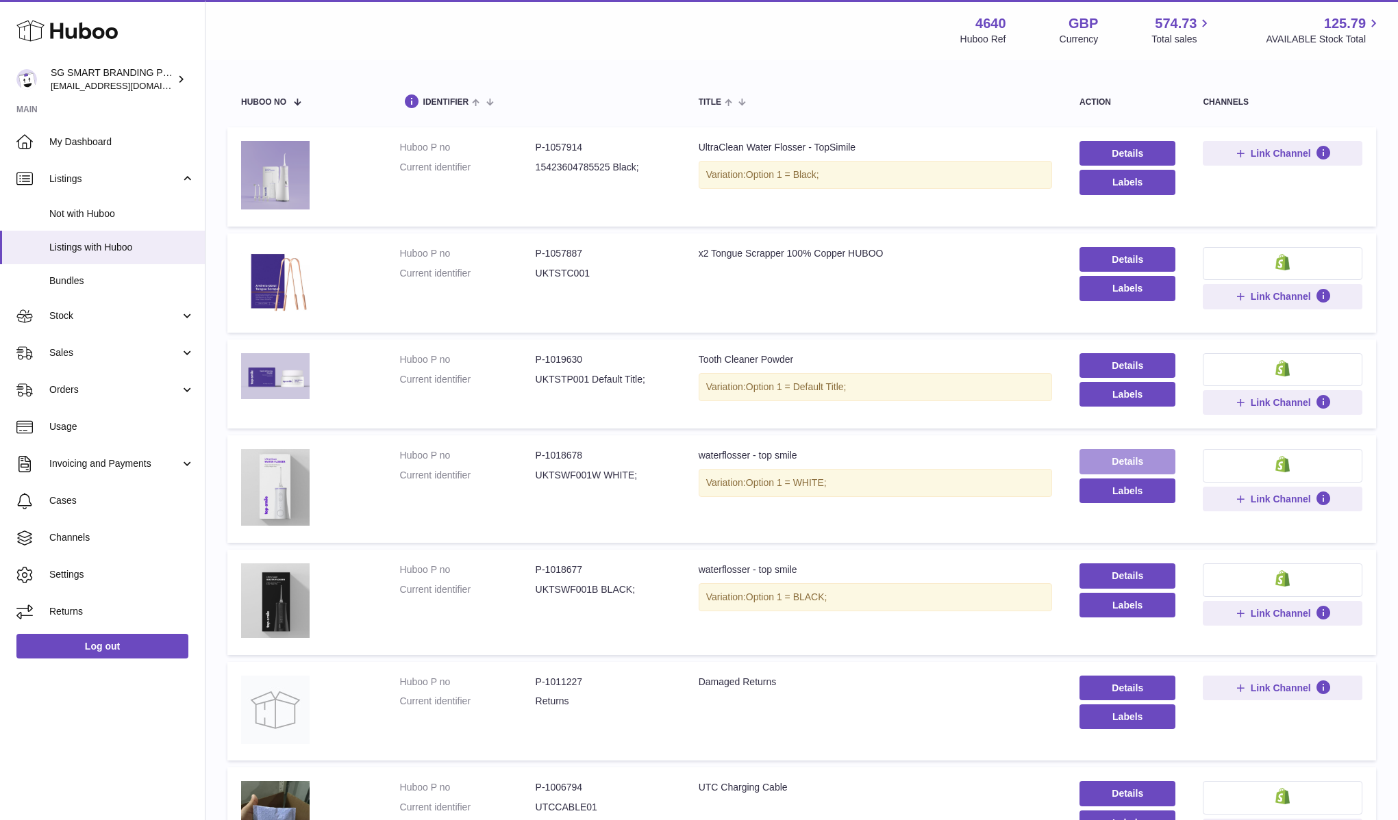
click at [1133, 464] on link "Details" at bounding box center [1127, 461] width 96 height 25
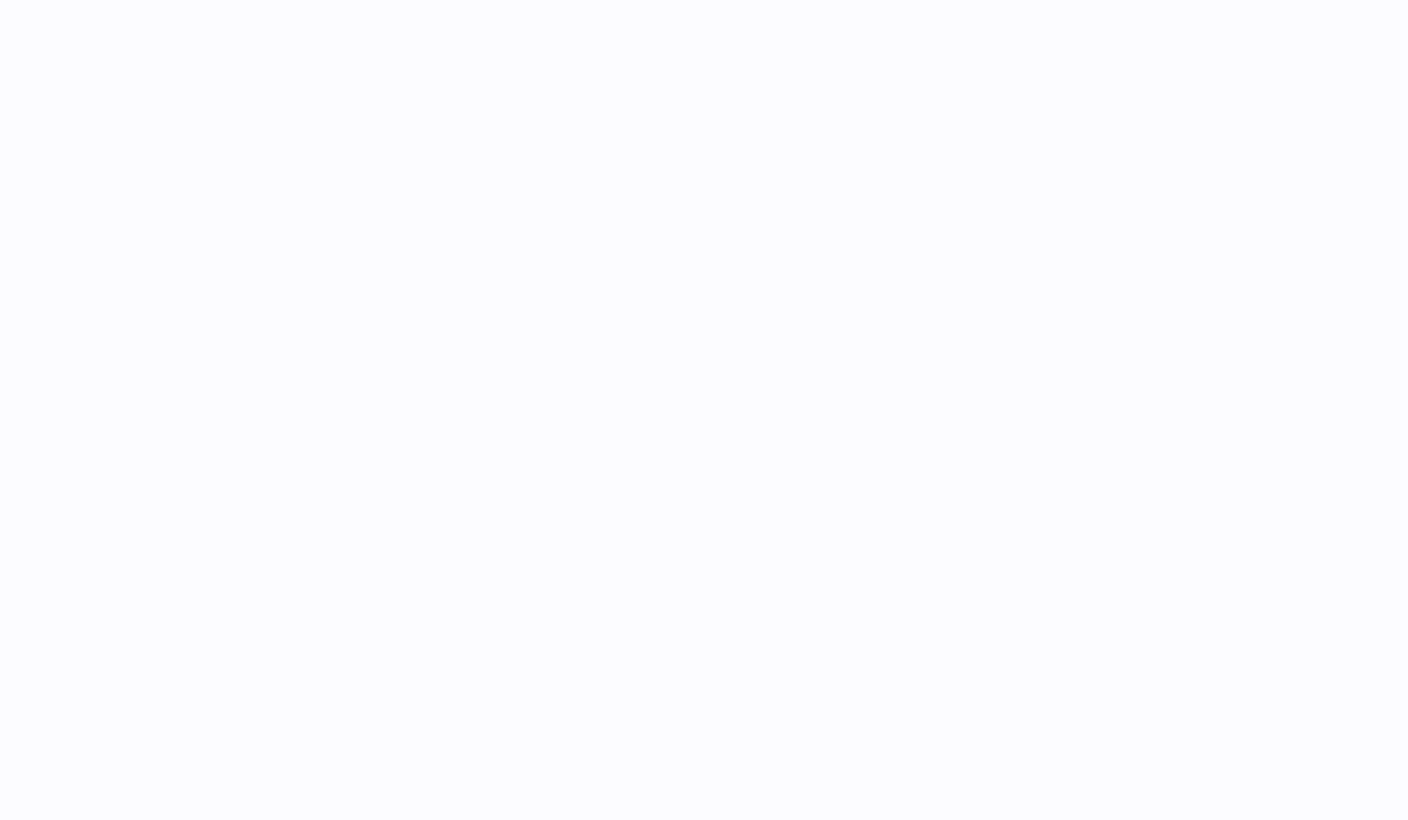
select select
select select "****"
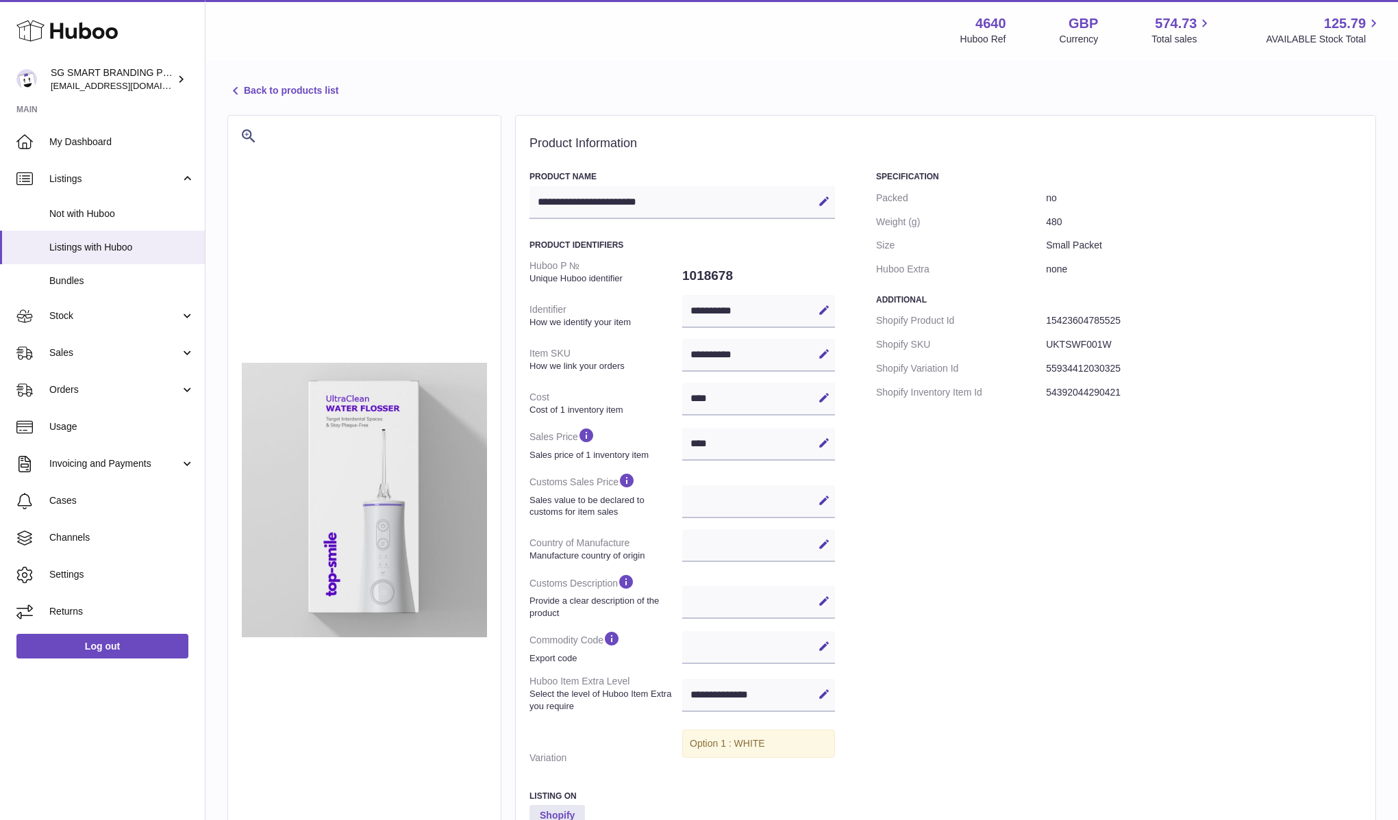
scroll to position [5, 0]
click at [235, 92] on icon at bounding box center [235, 92] width 16 height 16
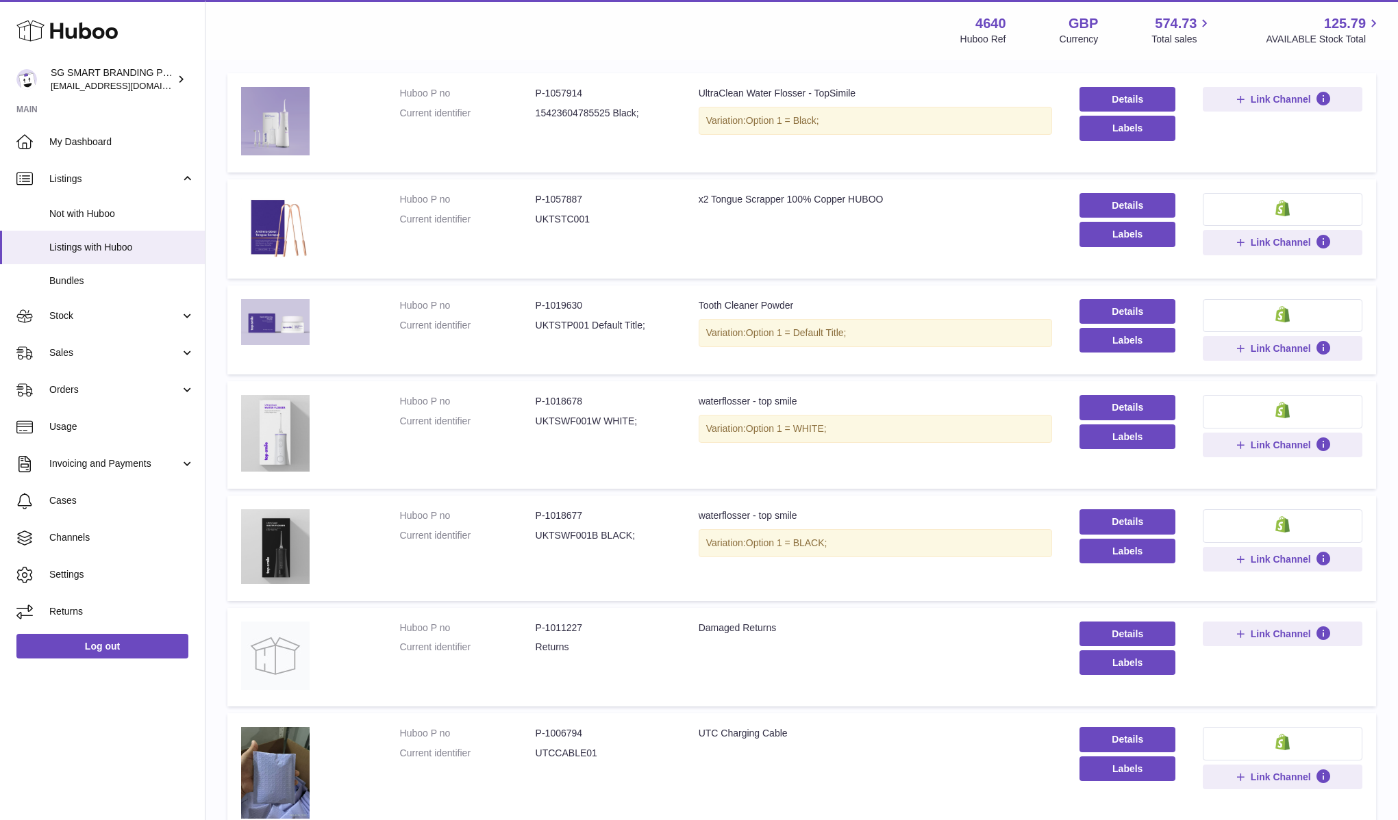
scroll to position [180, 0]
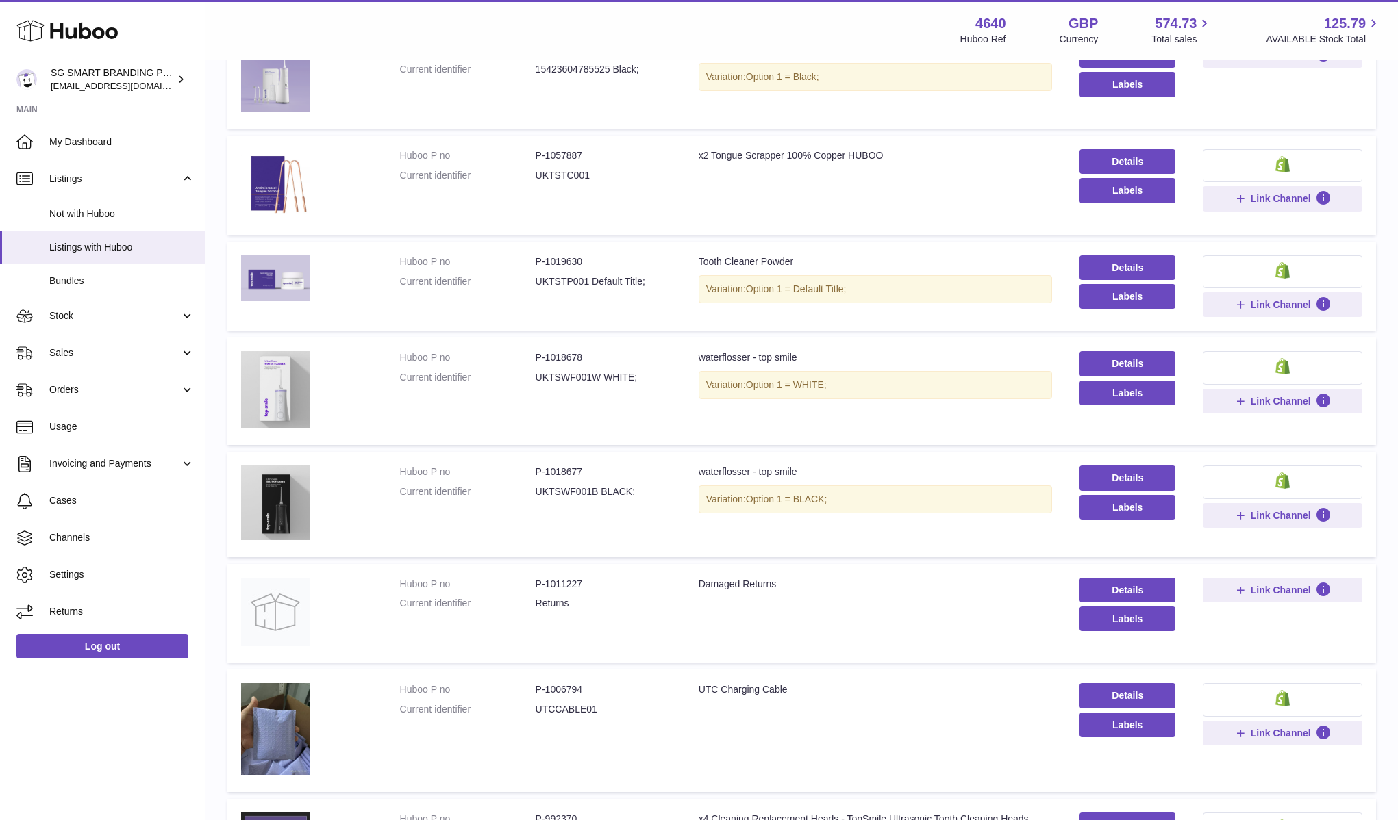
scroll to position [151, 0]
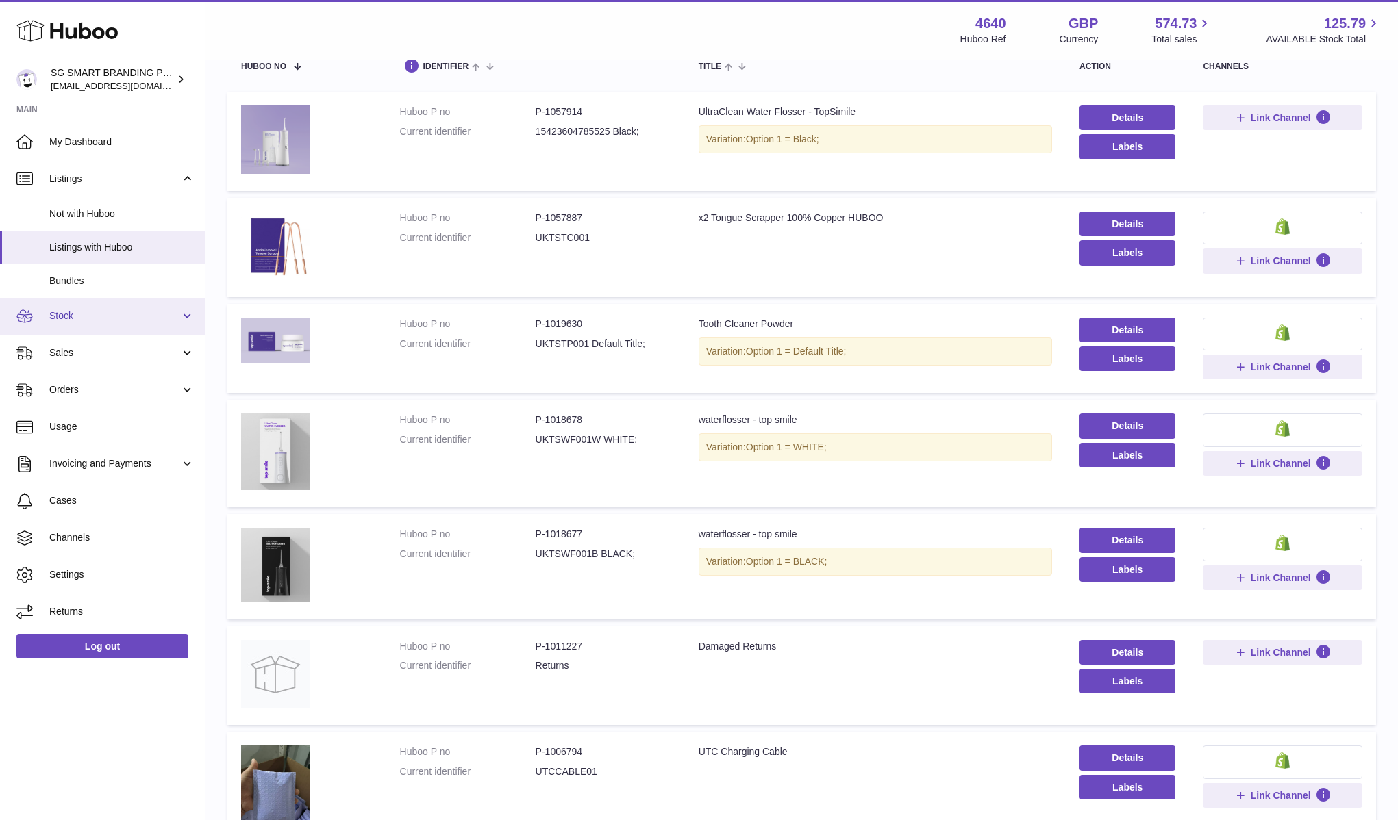
click at [131, 324] on link "Stock" at bounding box center [102, 316] width 205 height 37
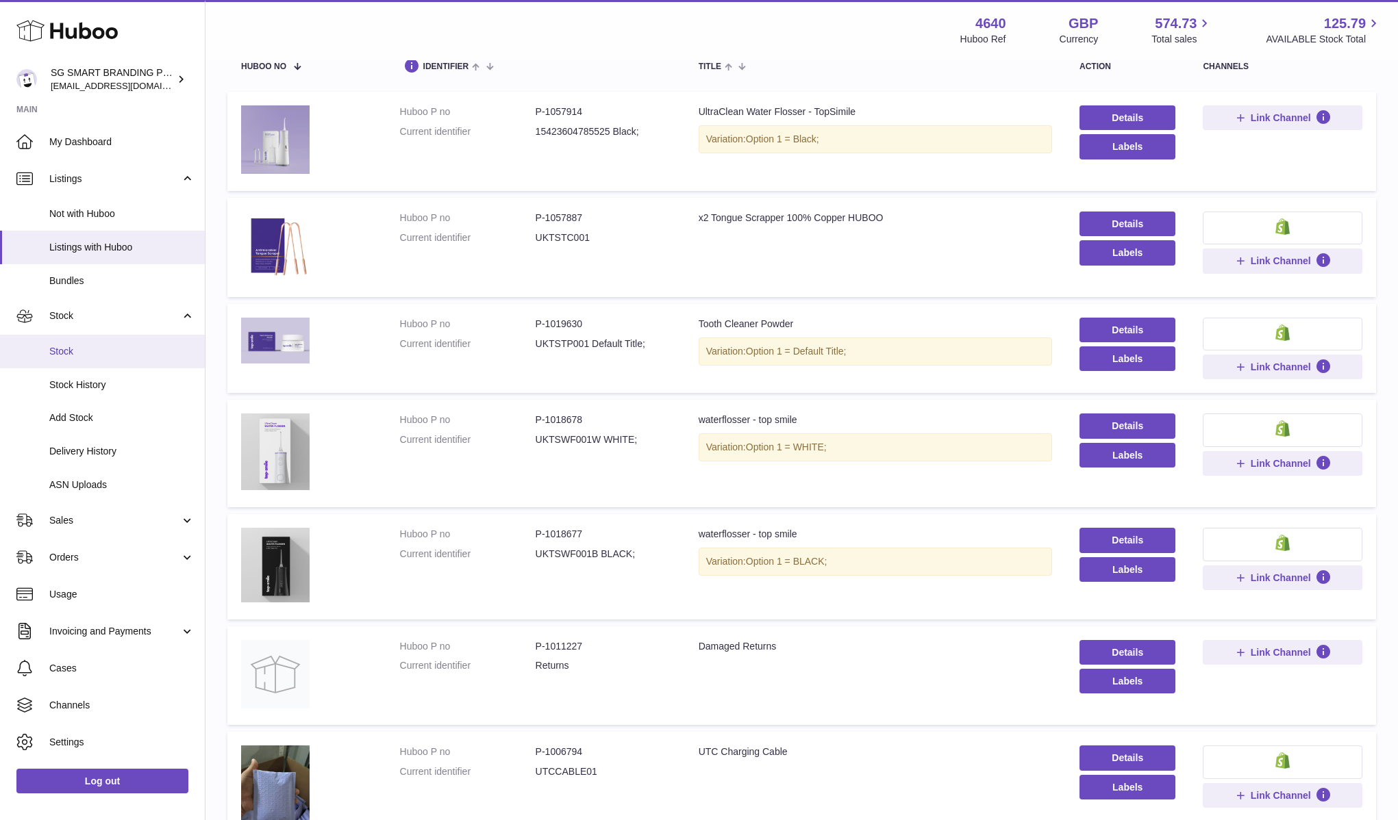
click at [131, 344] on link "Stock" at bounding box center [102, 352] width 205 height 34
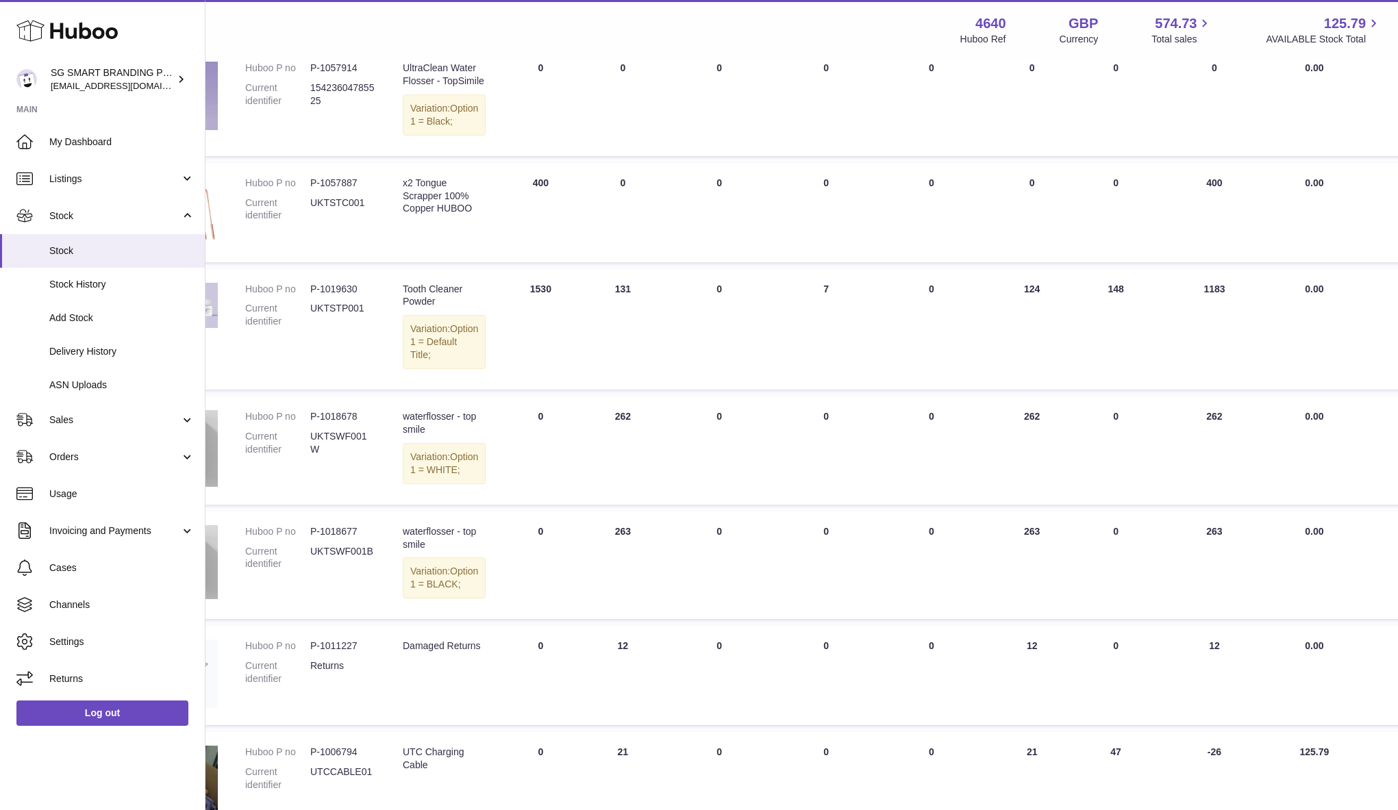
scroll to position [225, 0]
